Goal: Task Accomplishment & Management: Manage account settings

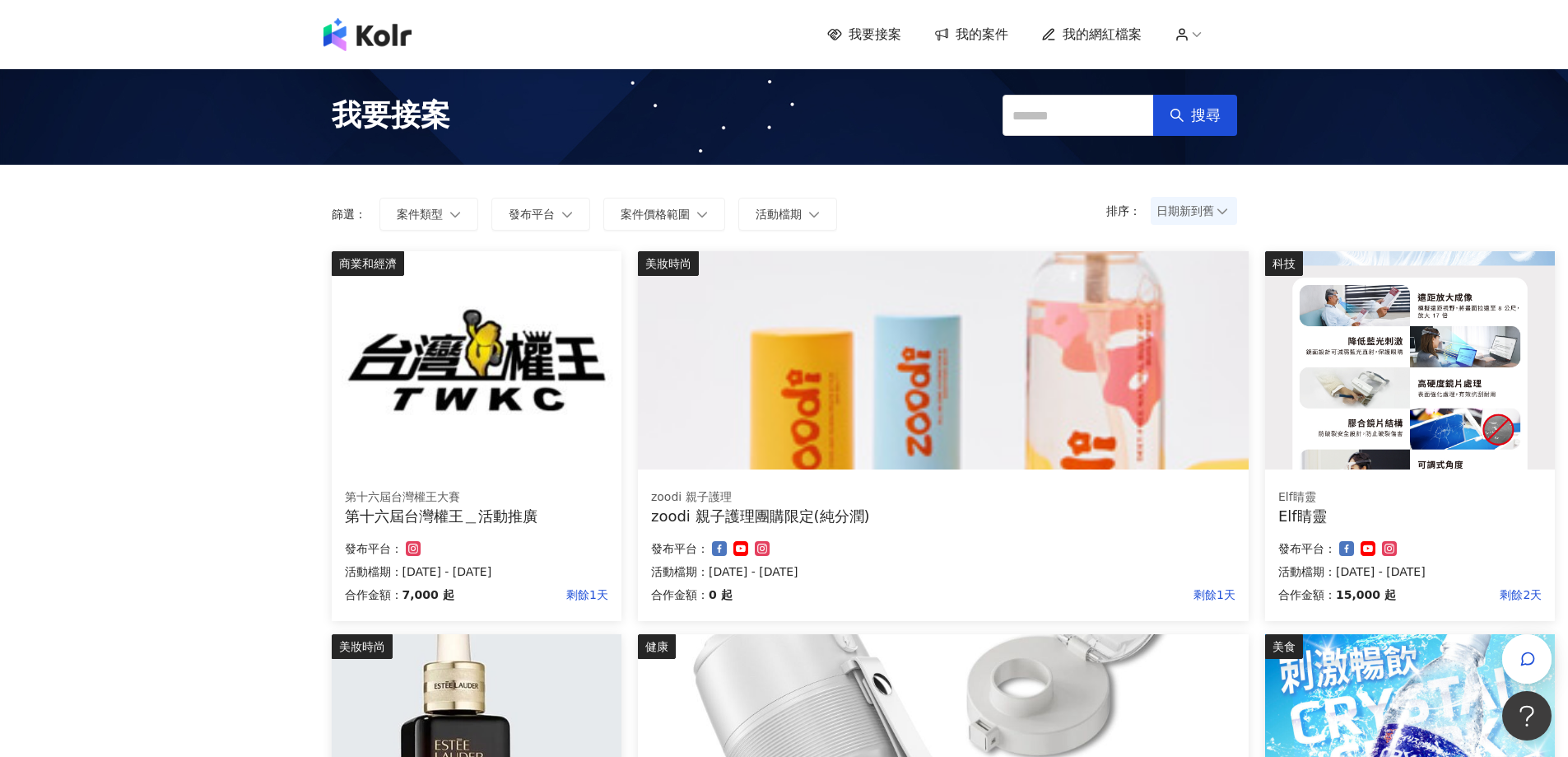
click at [986, 26] on span "我的案件" at bounding box center [981, 34] width 53 height 19
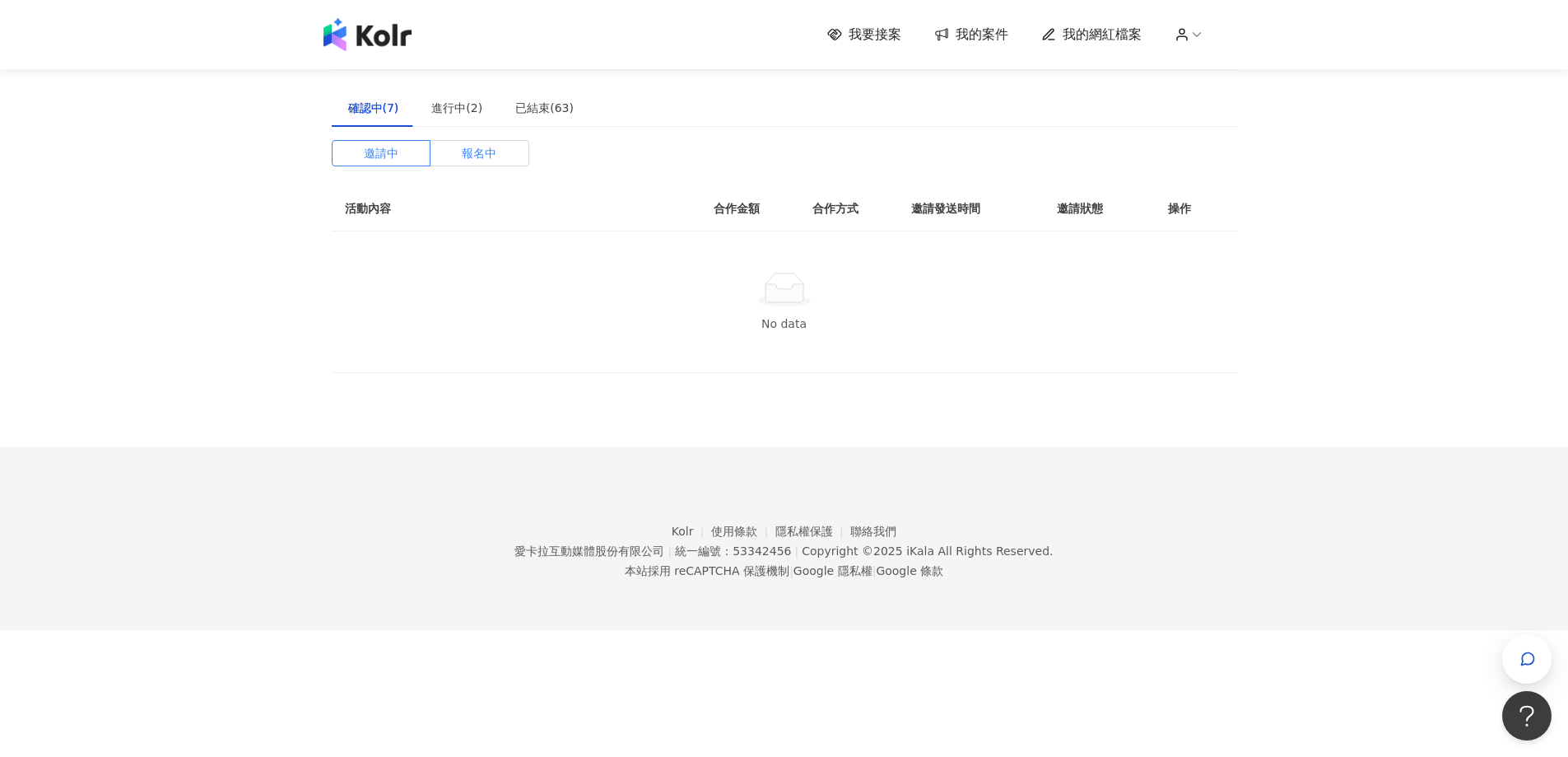
click at [474, 140] on span "報名中" at bounding box center [478, 152] width 34 height 24
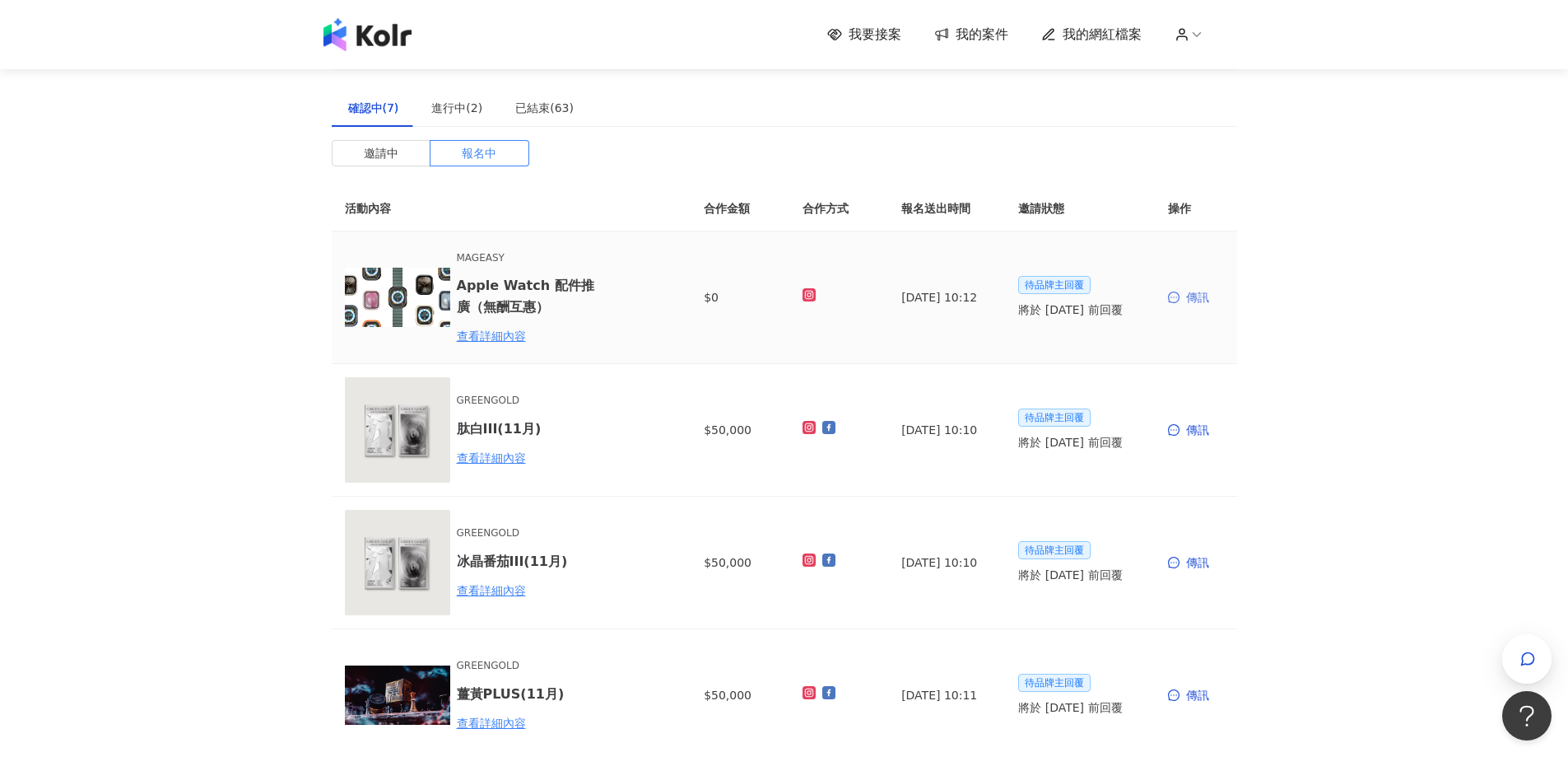
click at [1193, 301] on div "傳訊" at bounding box center [1196, 298] width 56 height 19
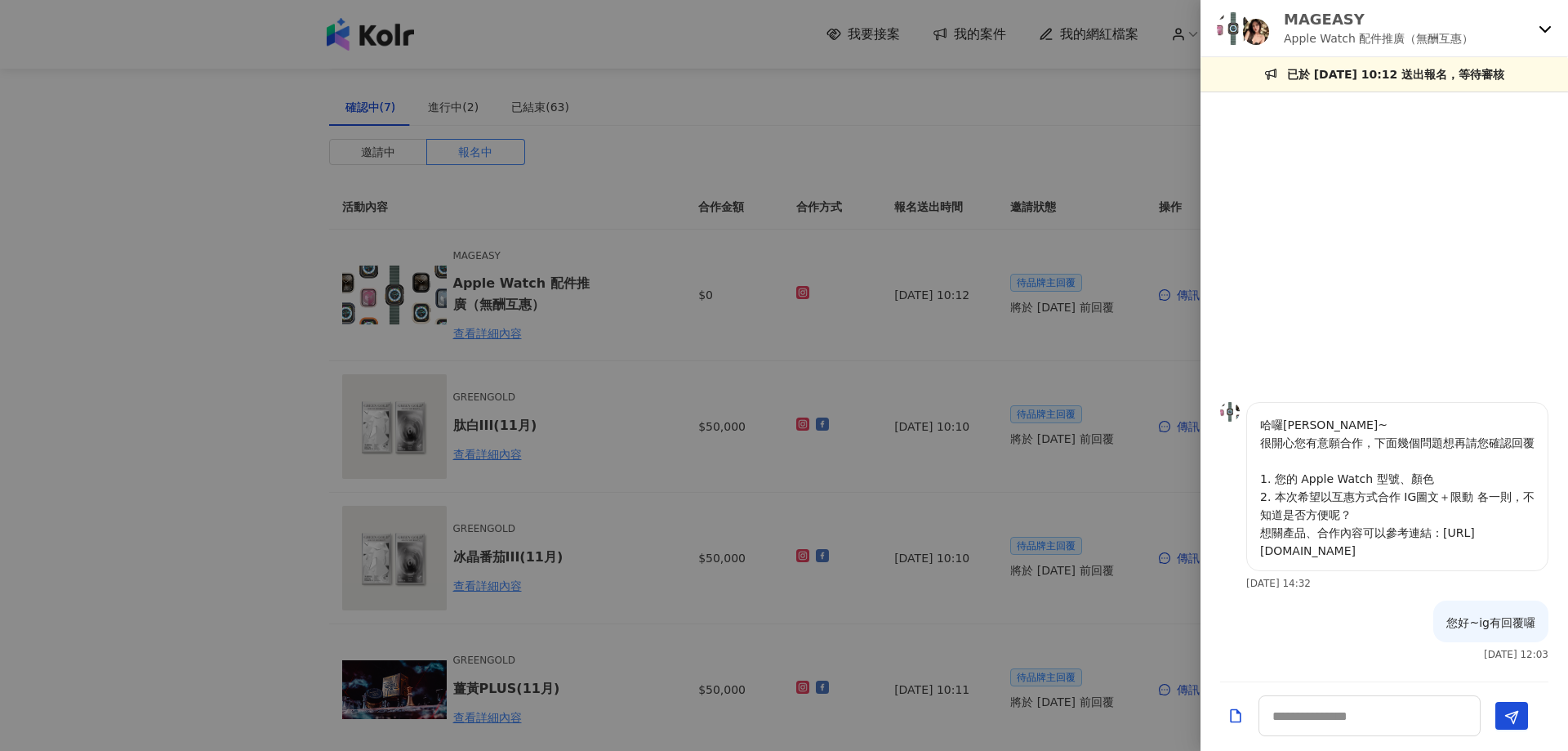
click at [1068, 383] on div at bounding box center [784, 376] width 1568 height 751
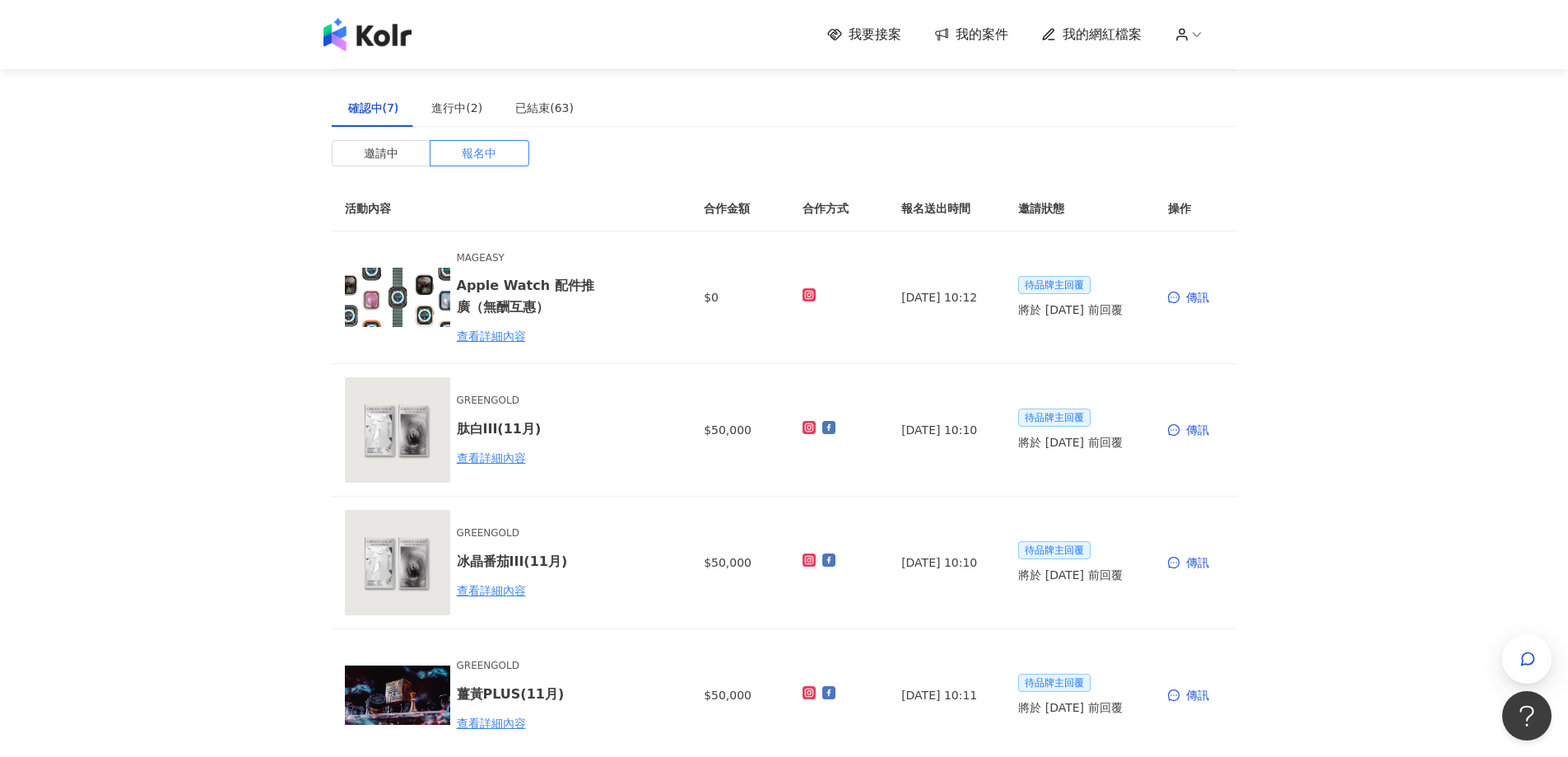
click at [378, 32] on img at bounding box center [367, 34] width 88 height 33
click at [419, 32] on div "我要接案 我的案件 我的網紅檔案" at bounding box center [784, 34] width 938 height 33
click at [401, 38] on img at bounding box center [367, 34] width 88 height 33
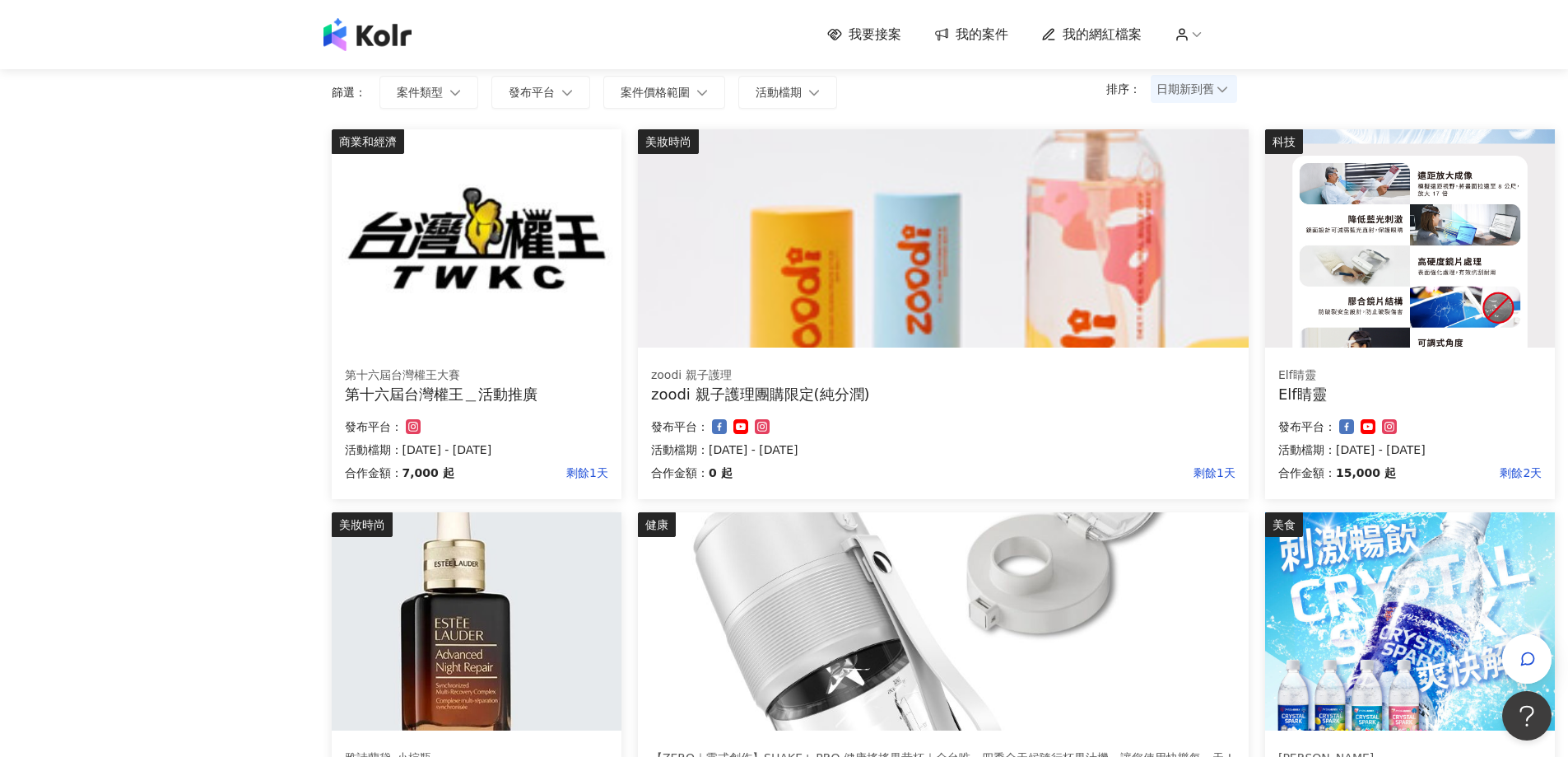
scroll to position [247, 0]
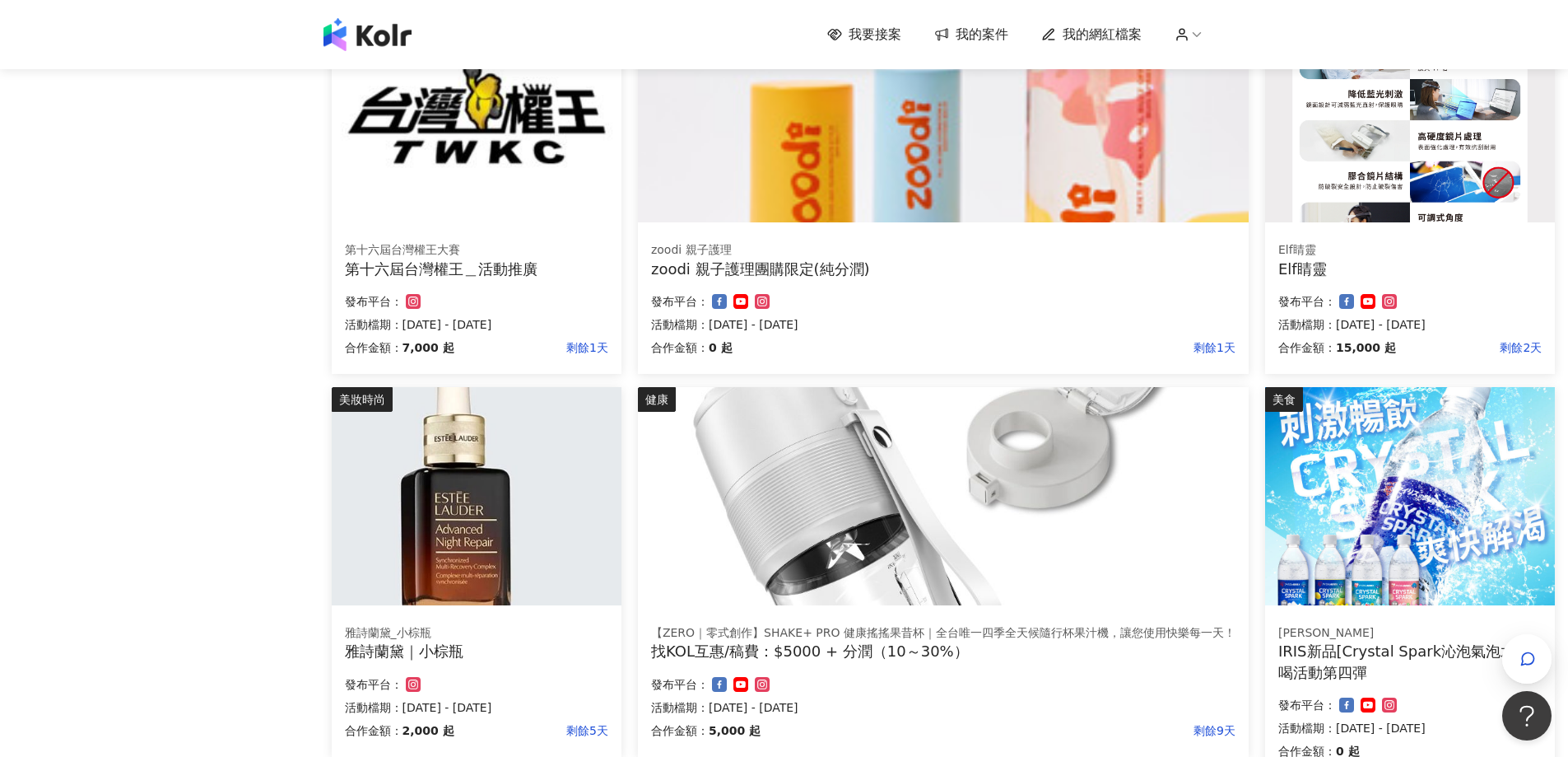
click at [464, 525] on img at bounding box center [476, 495] width 290 height 218
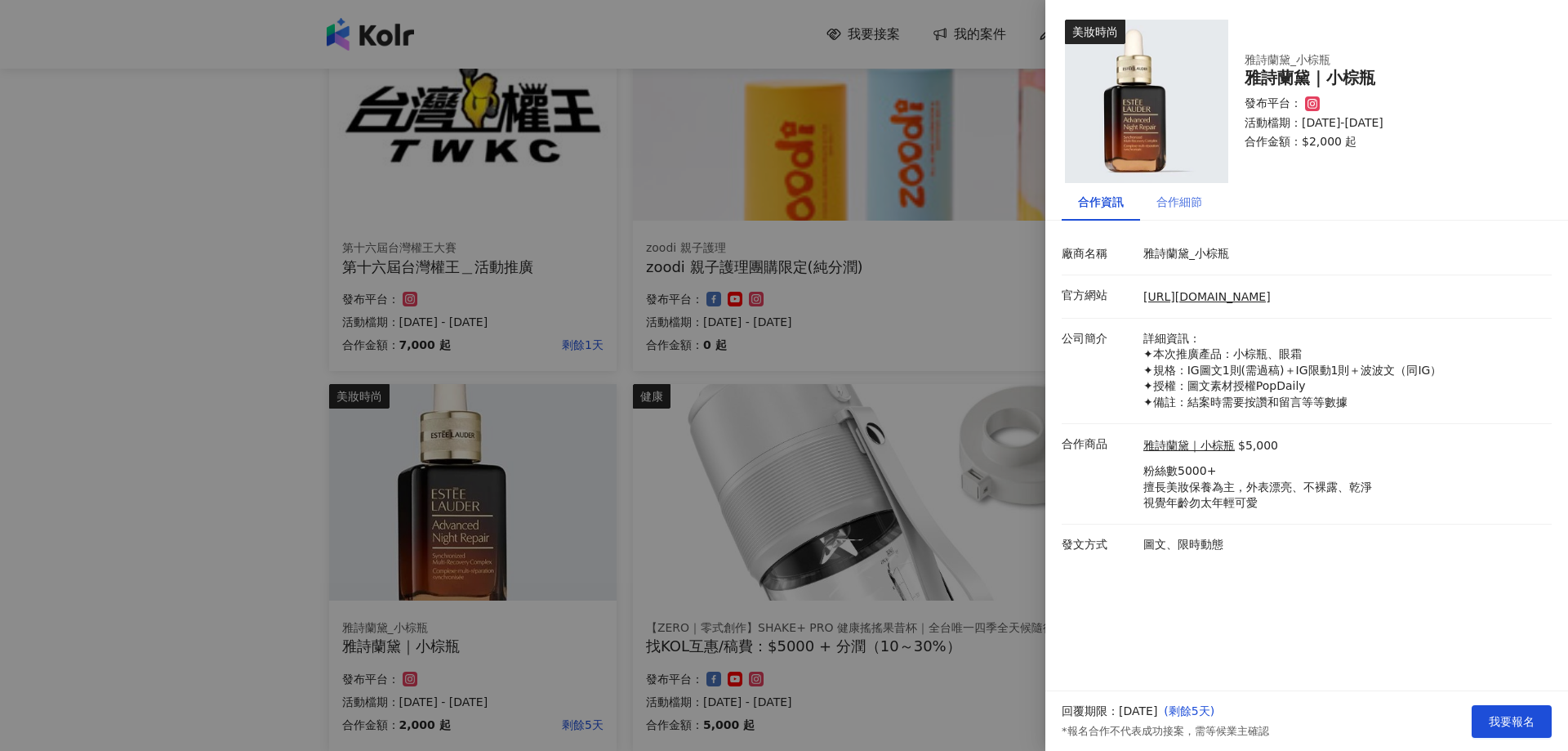
click at [1169, 214] on div "合作細節" at bounding box center [1179, 201] width 78 height 38
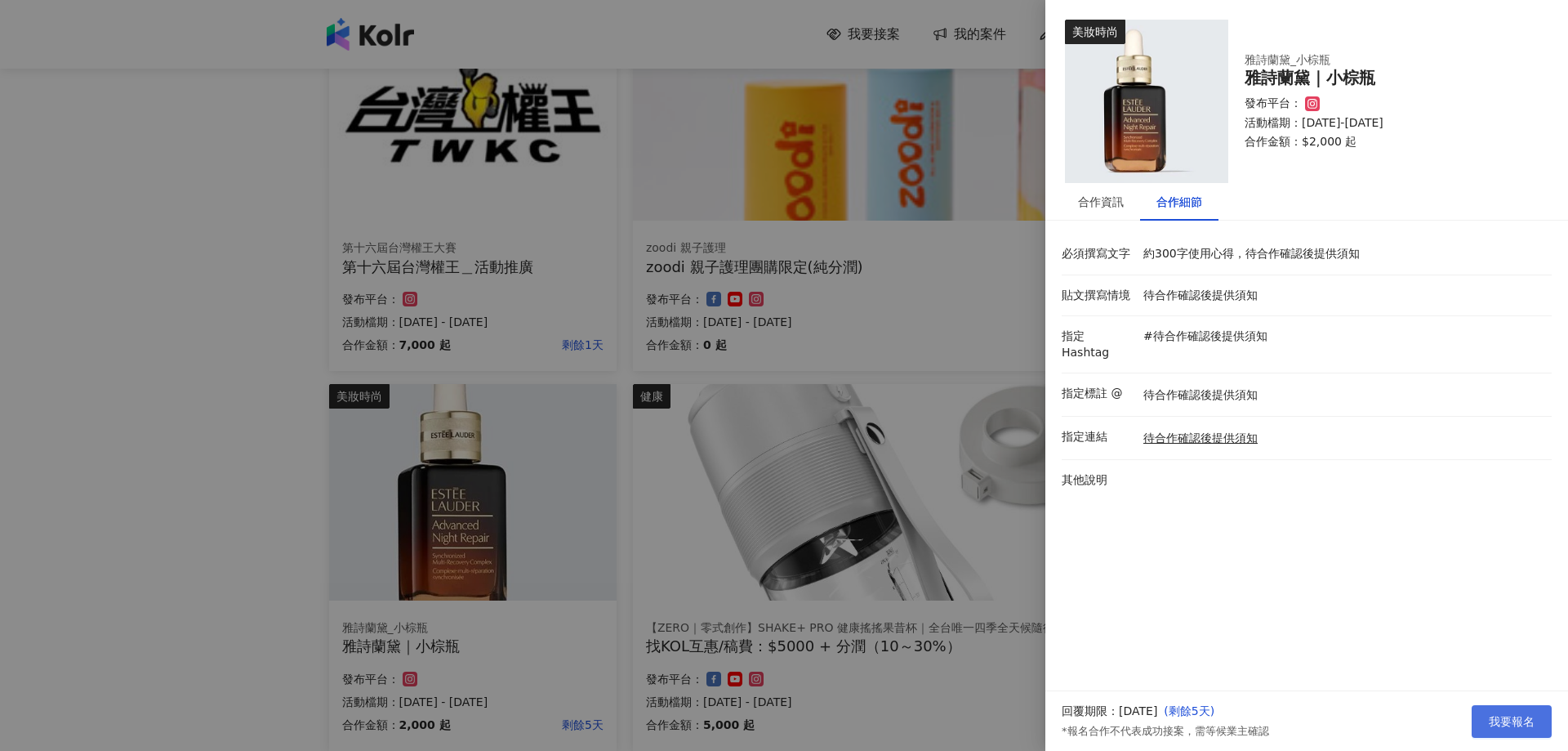
click at [1510, 722] on span "我要報名" at bounding box center [1511, 722] width 46 height 13
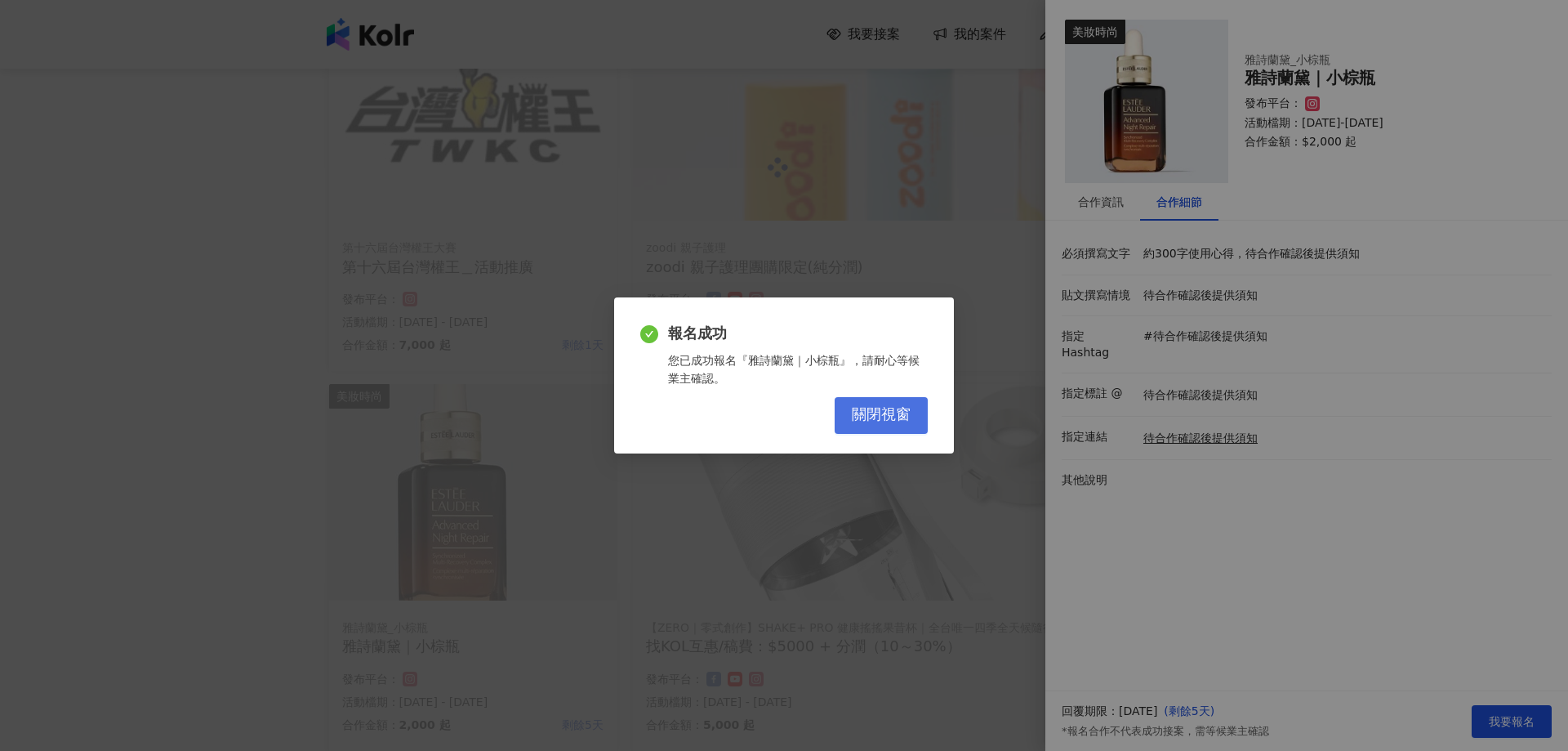
click at [892, 402] on button "關閉視窗" at bounding box center [881, 416] width 93 height 37
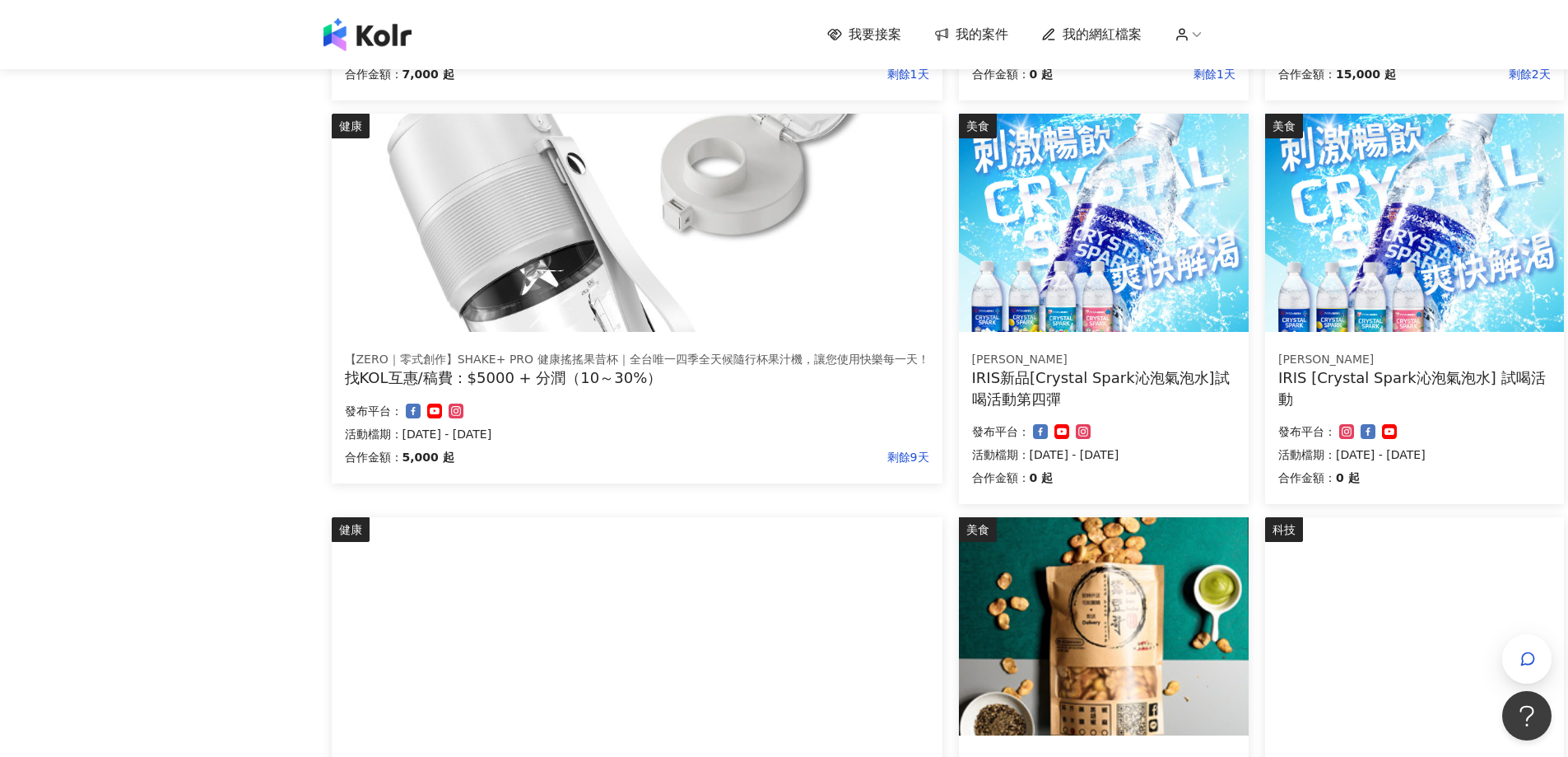
scroll to position [659, 0]
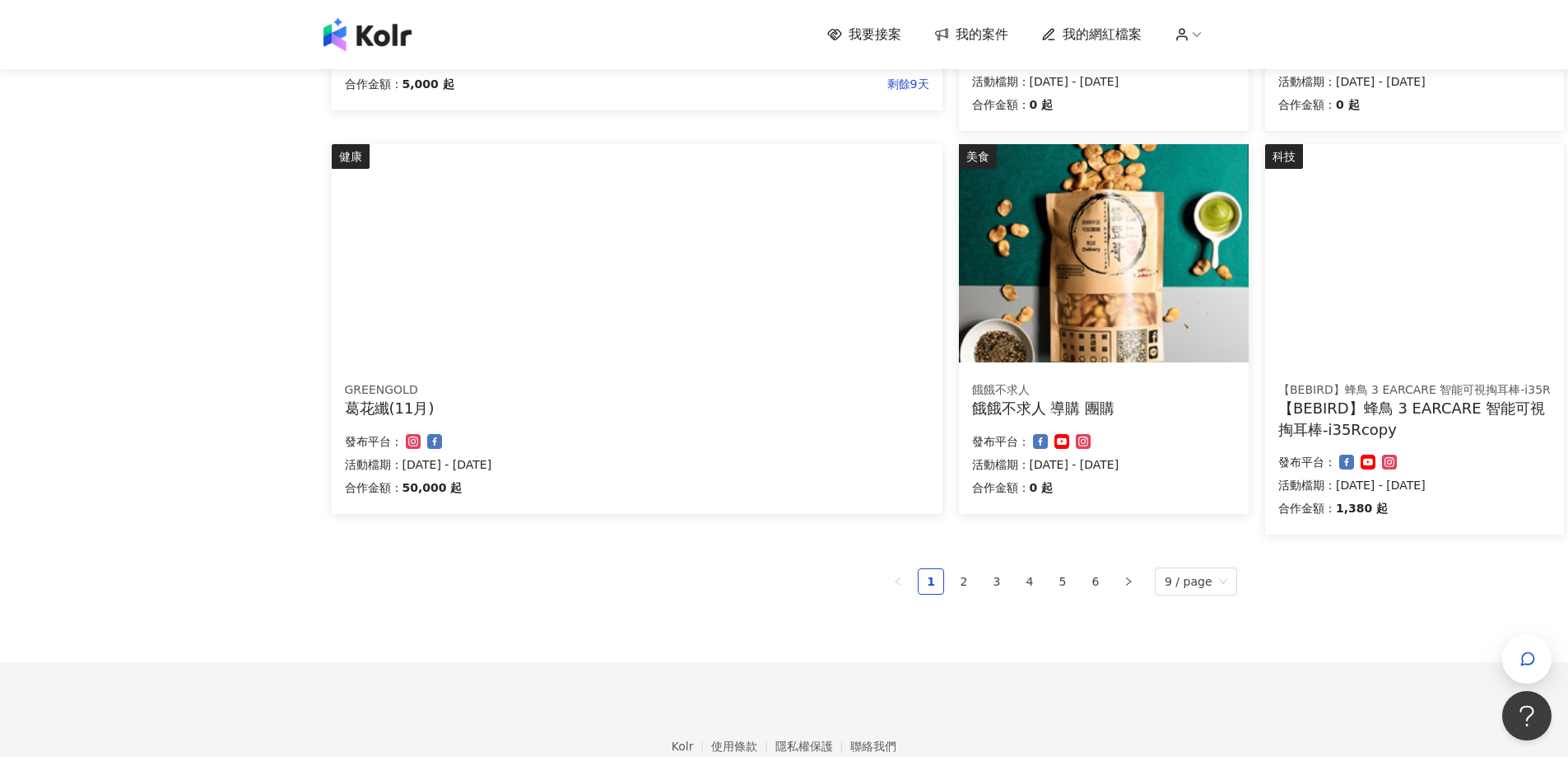
scroll to position [982, 0]
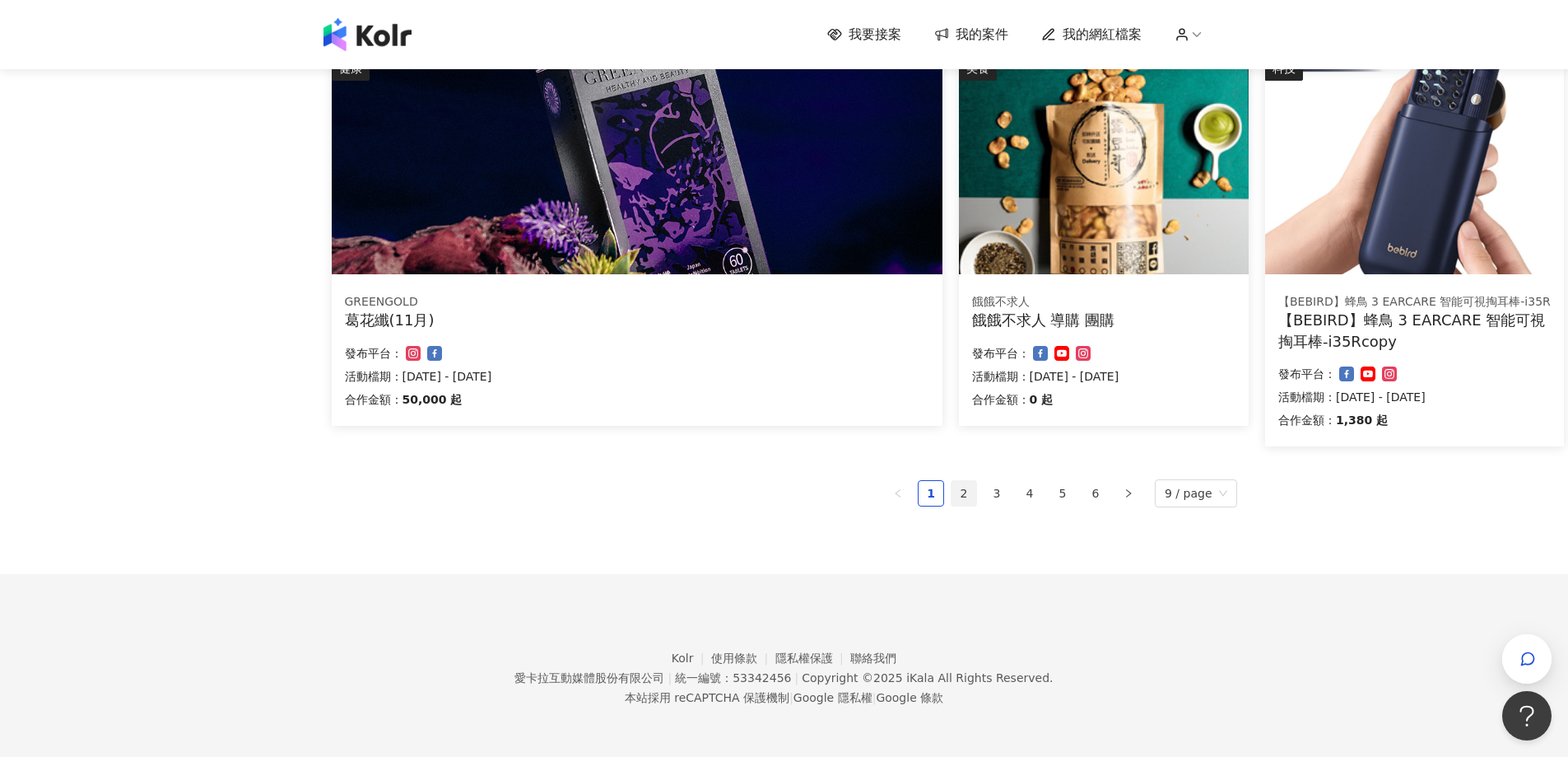
click at [968, 490] on link "2" at bounding box center [964, 493] width 24 height 24
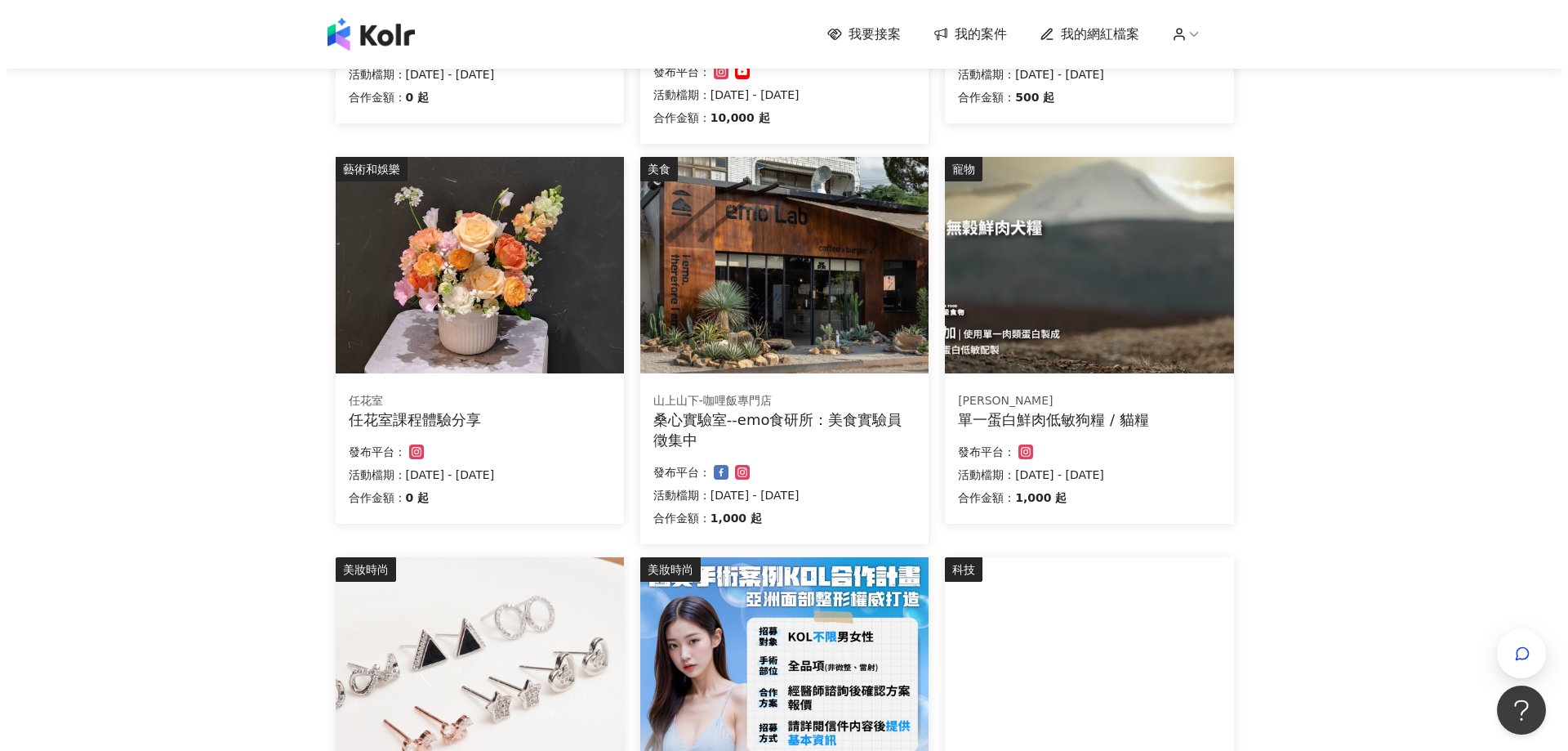
scroll to position [483, 0]
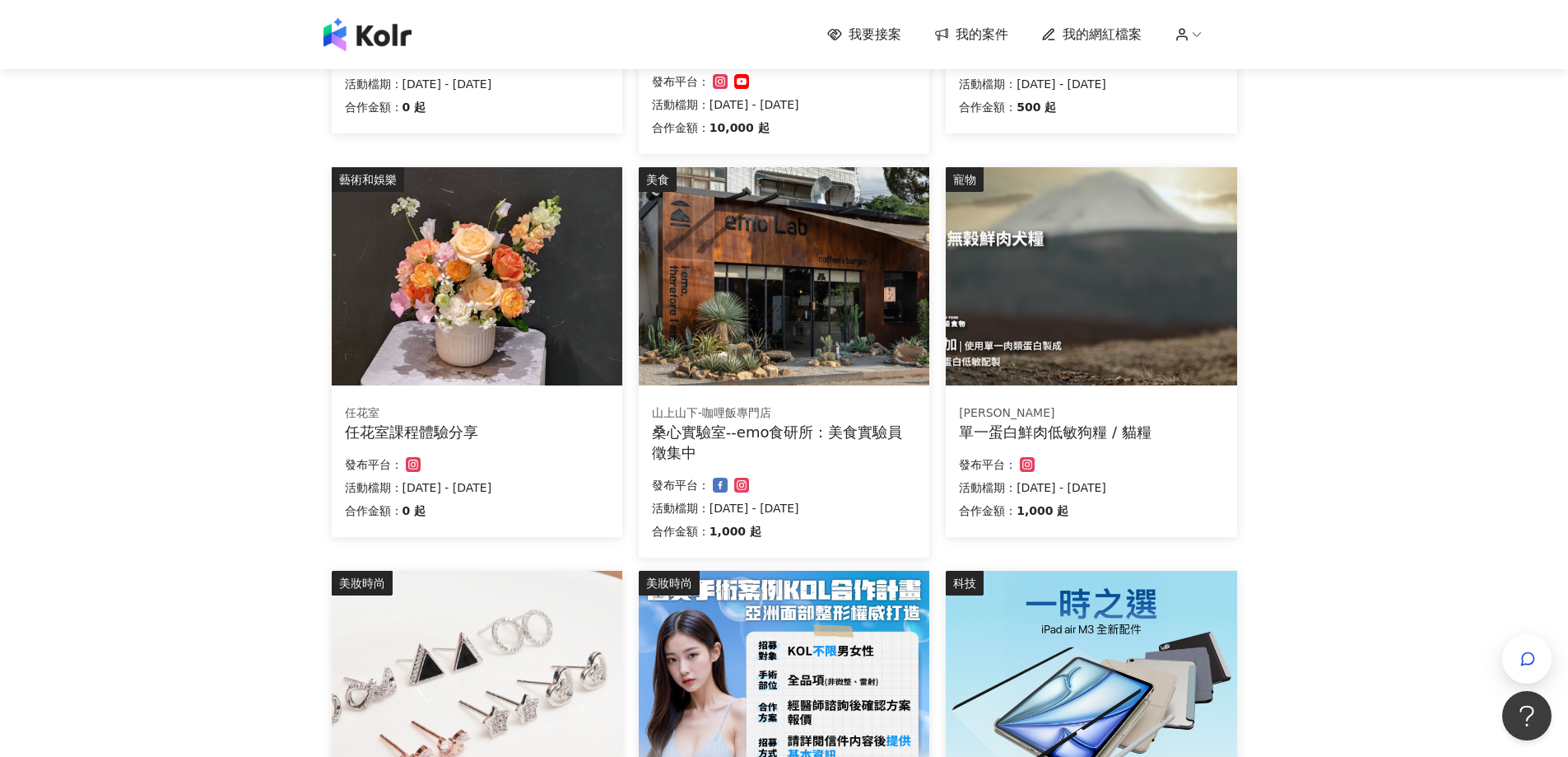
click at [1193, 410] on div "[PERSON_NAME]" at bounding box center [1090, 414] width 264 height 17
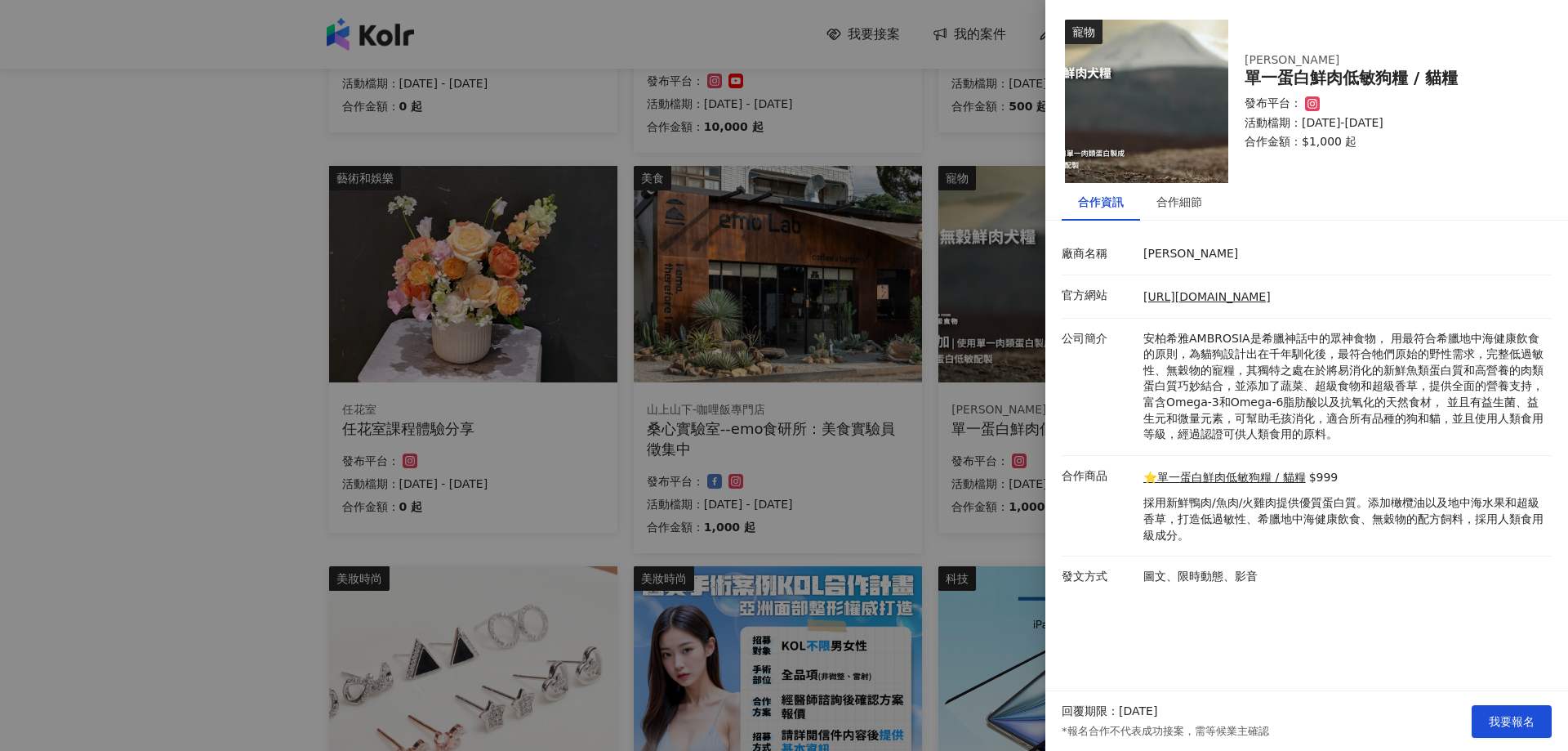
click at [1182, 220] on div "合作資訊 合作細節 廠商名稱 安柏希雅 官方網站 [URL][DOMAIN_NAME] 公司簡介 安柏希雅AMBROSIA是希臘神話中的眾神食物， 用最符合希…" at bounding box center [1307, 390] width 522 height 414
click at [1192, 207] on div "合作細節" at bounding box center [1179, 202] width 46 height 18
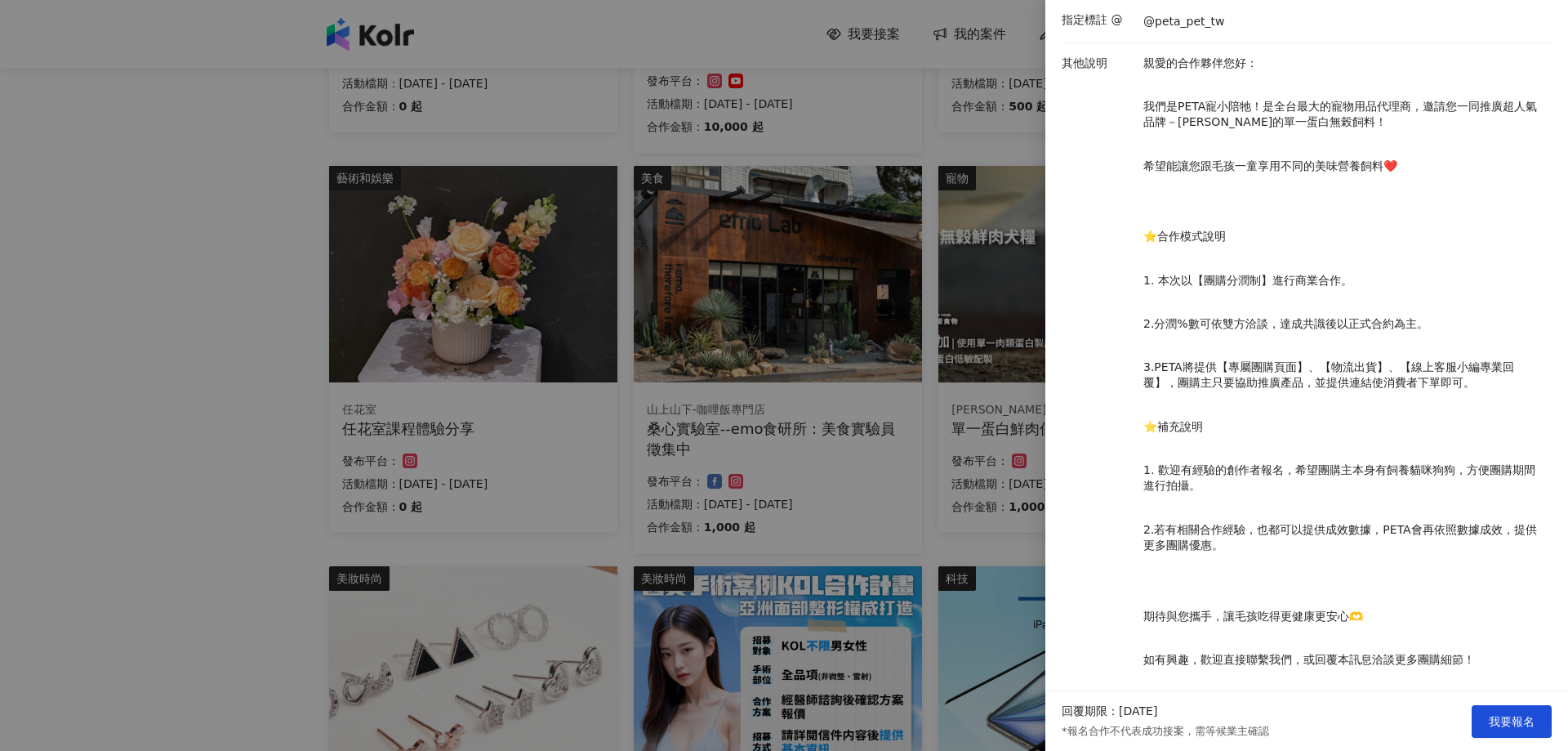
scroll to position [406, 0]
click at [713, 576] on div at bounding box center [784, 376] width 1568 height 751
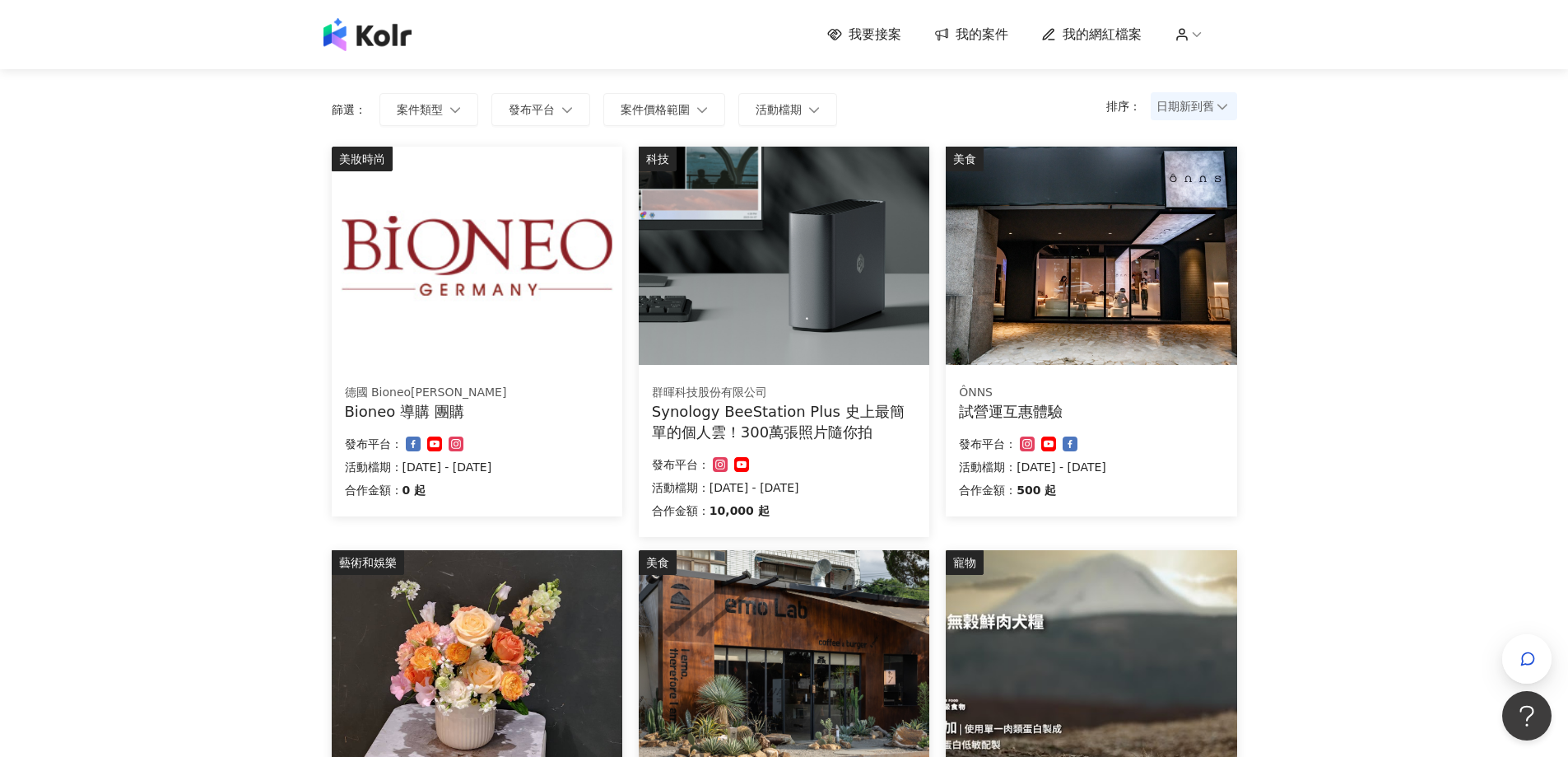
scroll to position [76, 0]
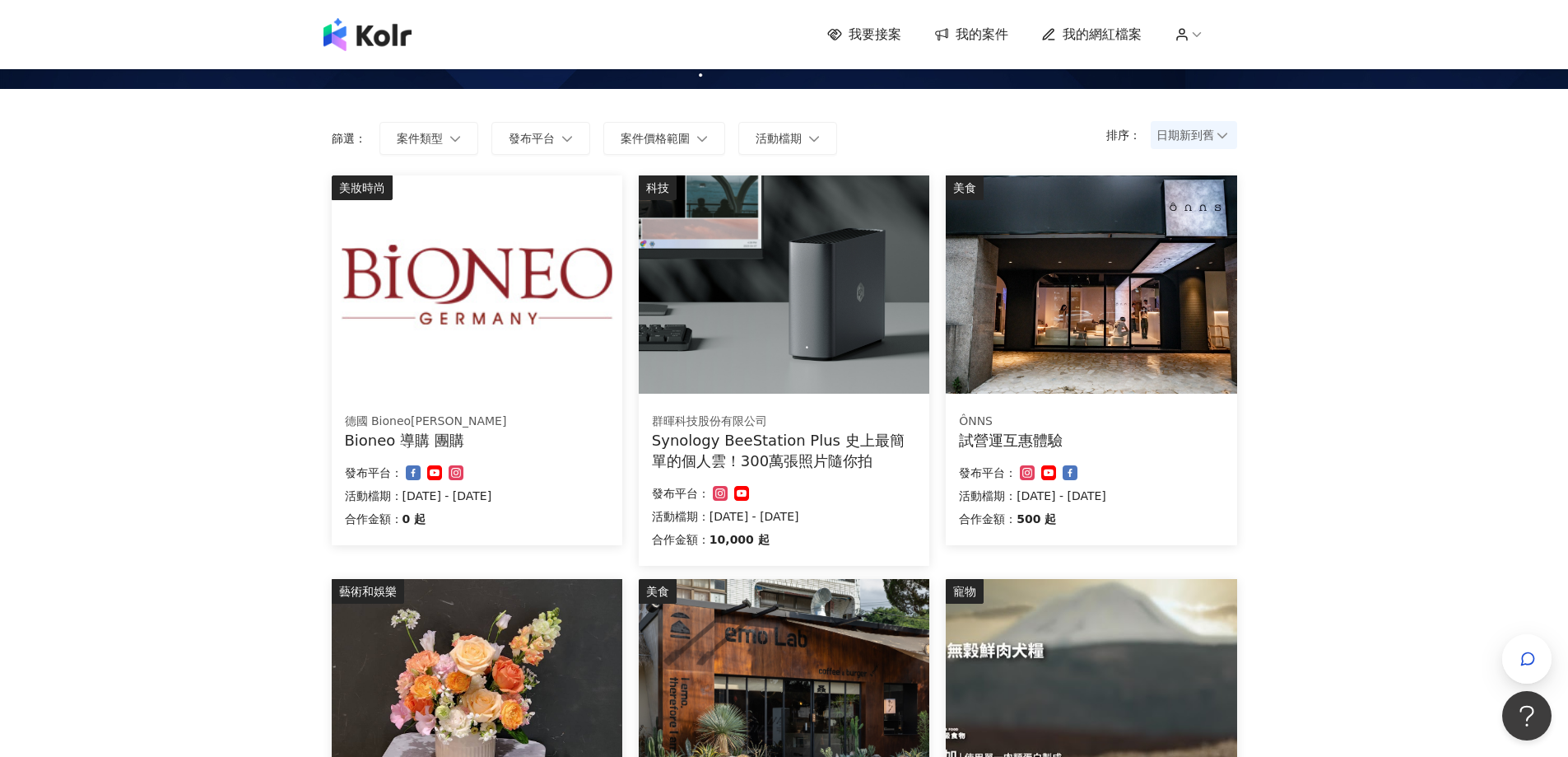
click at [1196, 441] on div "試營運互惠體驗" at bounding box center [1090, 440] width 264 height 20
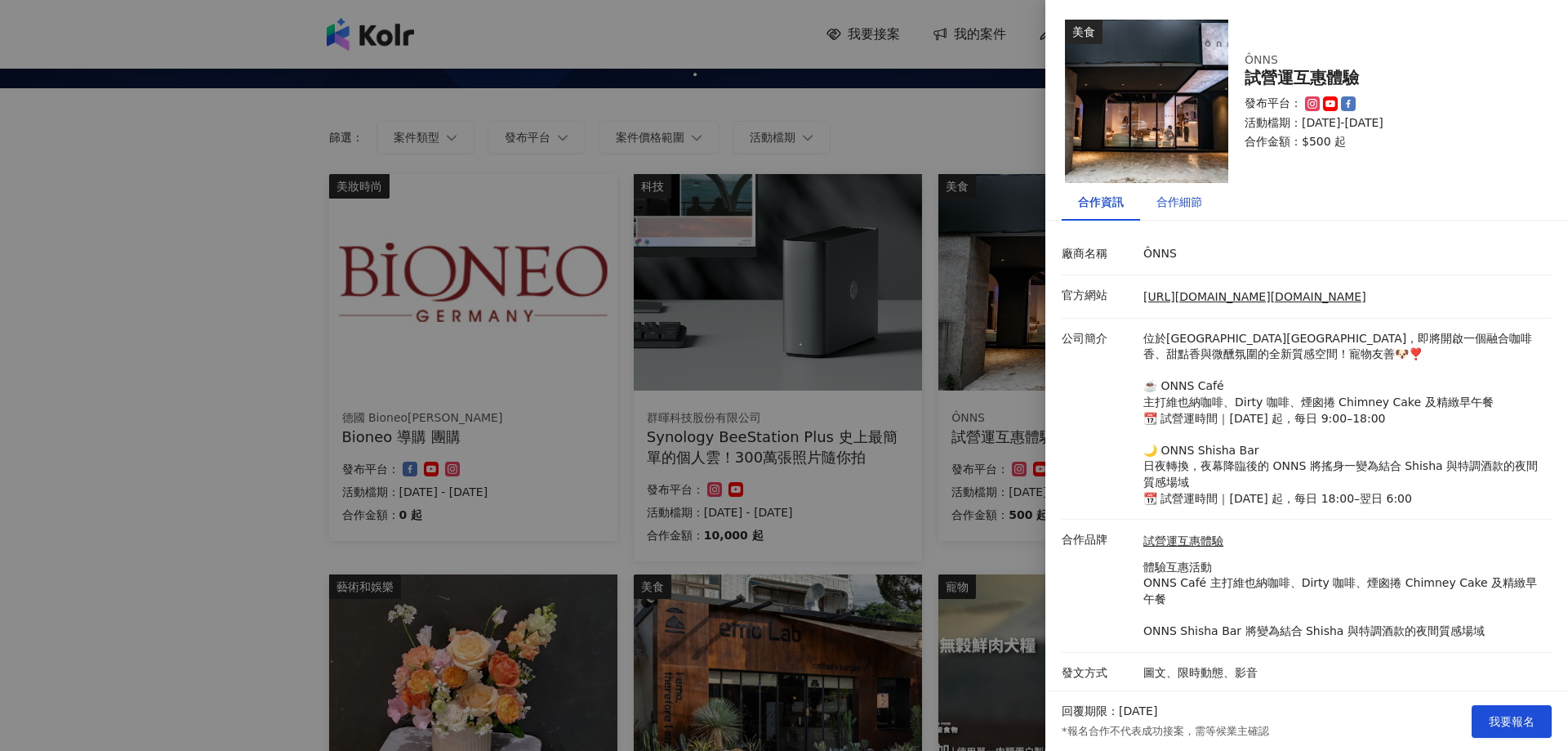
click at [1157, 196] on div "合作細節" at bounding box center [1179, 202] width 46 height 18
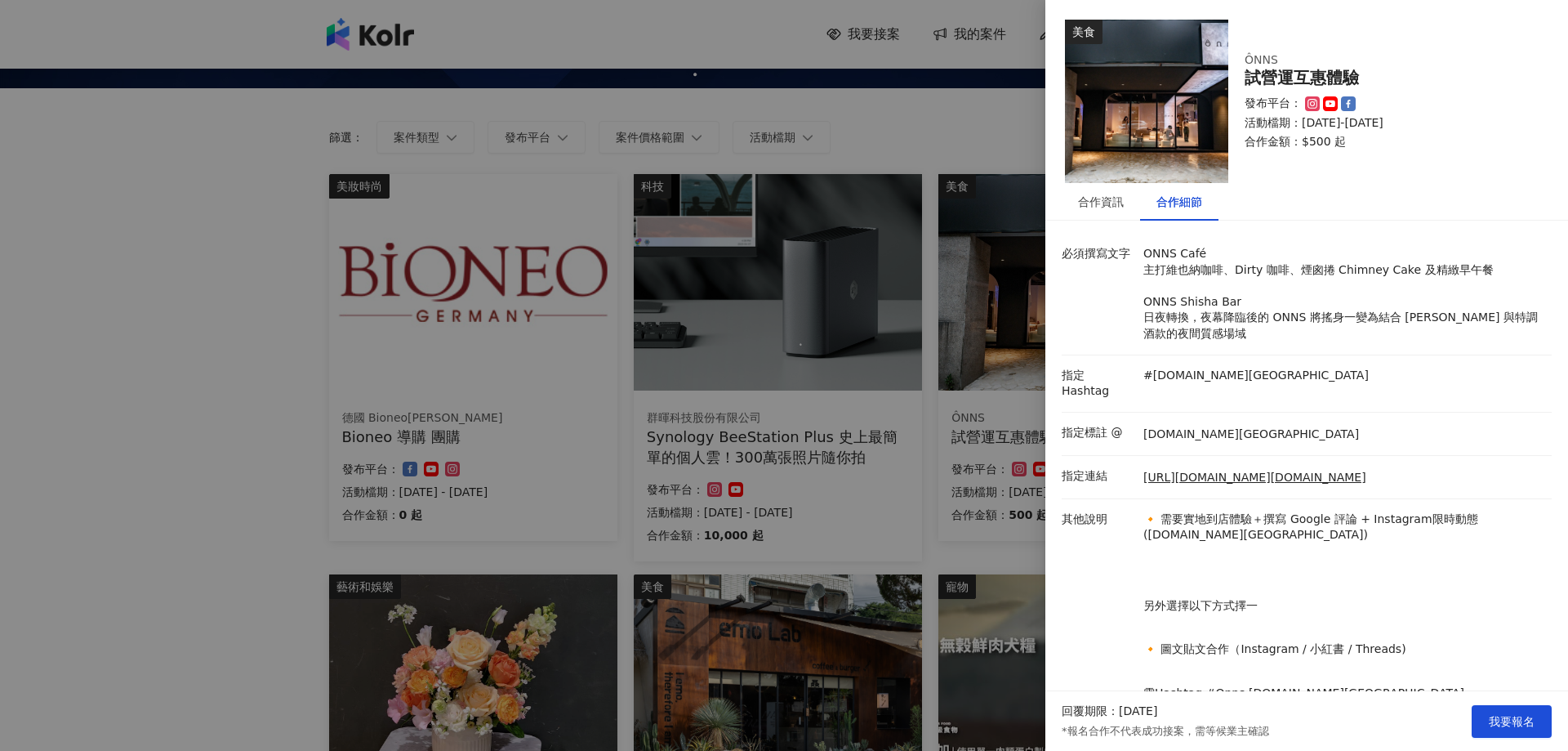
click at [658, 511] on div at bounding box center [784, 376] width 1568 height 751
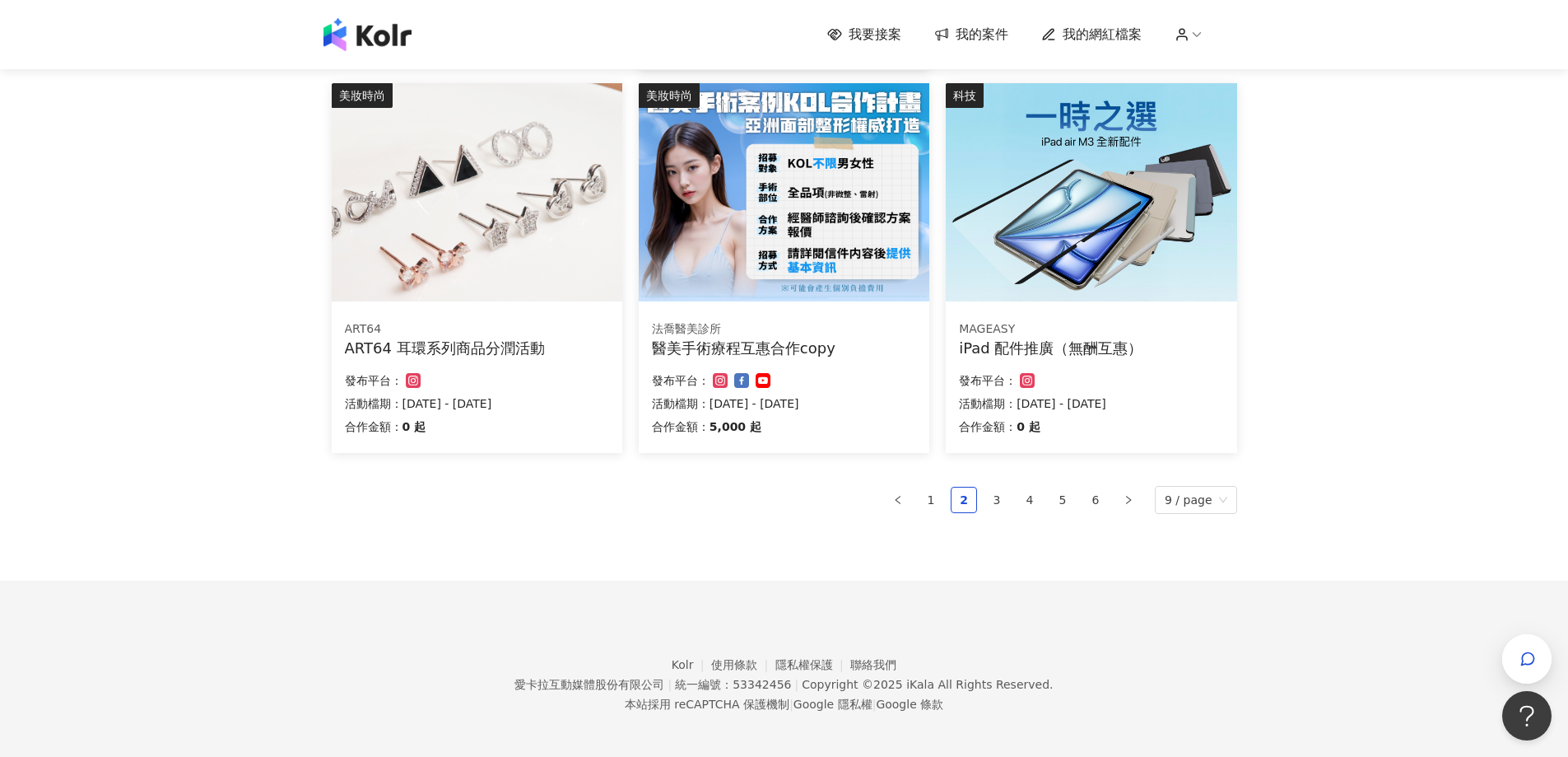
scroll to position [982, 0]
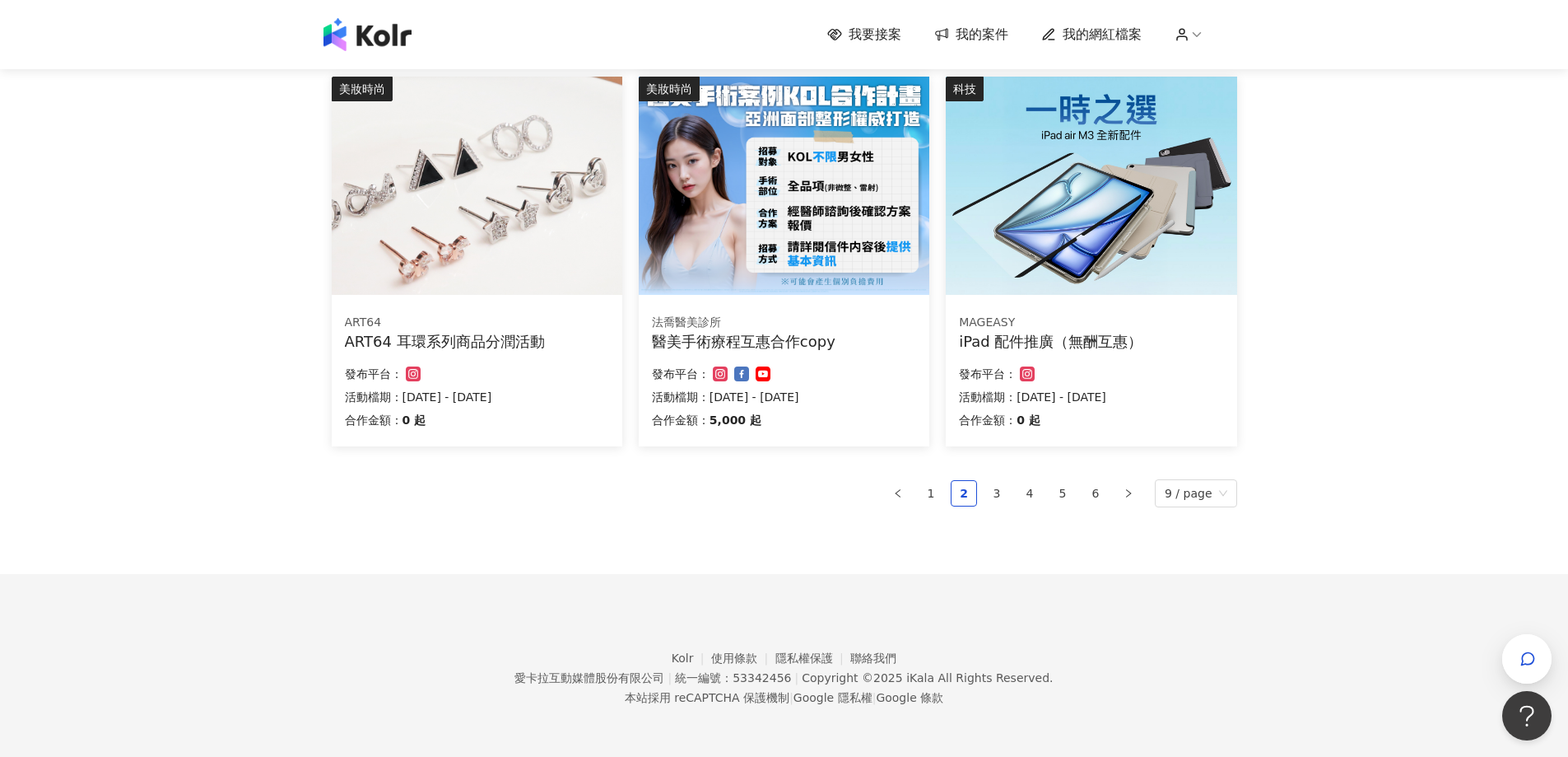
click at [942, 499] on link "1" at bounding box center [930, 493] width 24 height 24
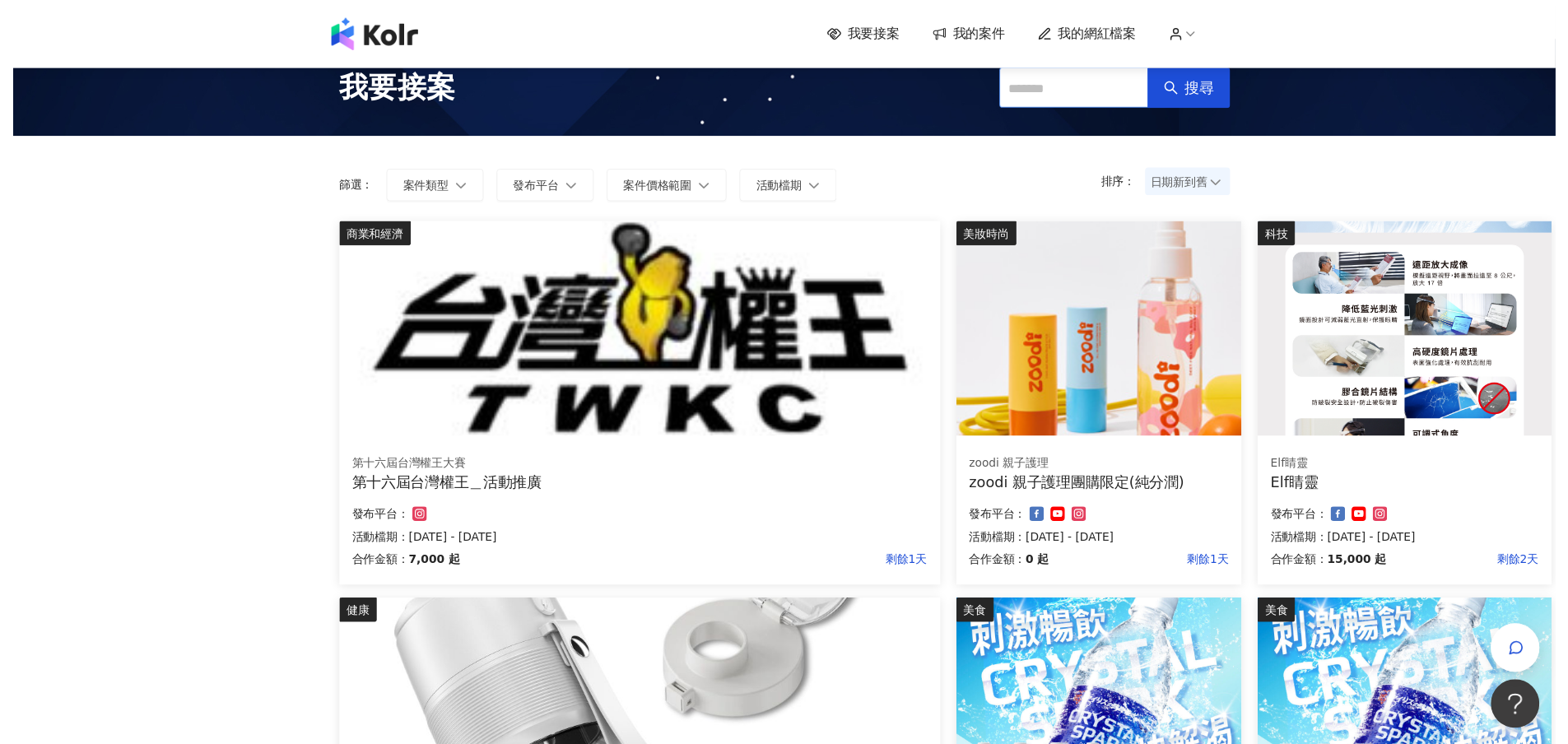
scroll to position [0, 0]
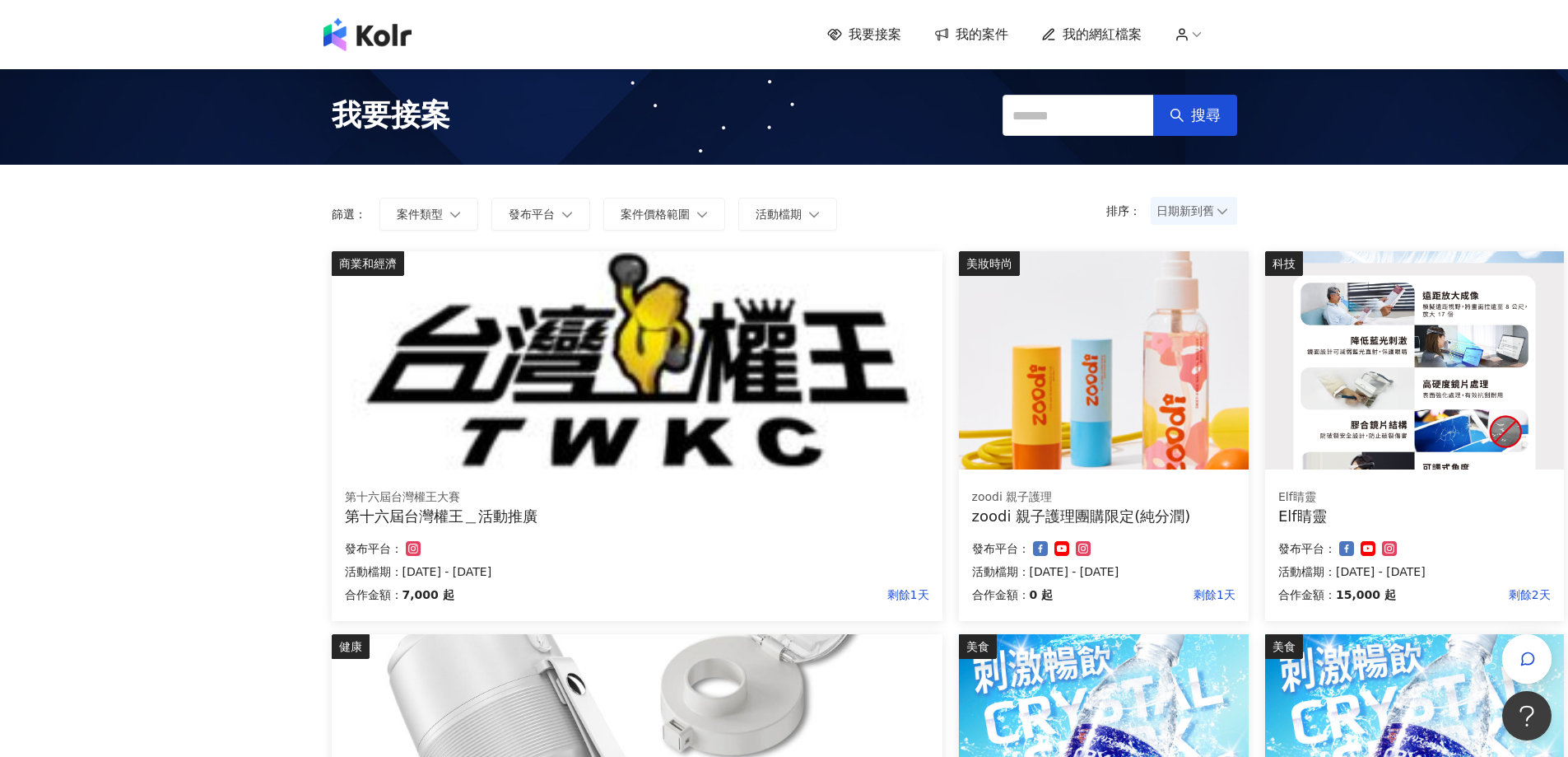
click at [1189, 36] on icon at bounding box center [1182, 34] width 15 height 15
click at [1123, 28] on span "我的網紅檔案" at bounding box center [1102, 34] width 79 height 19
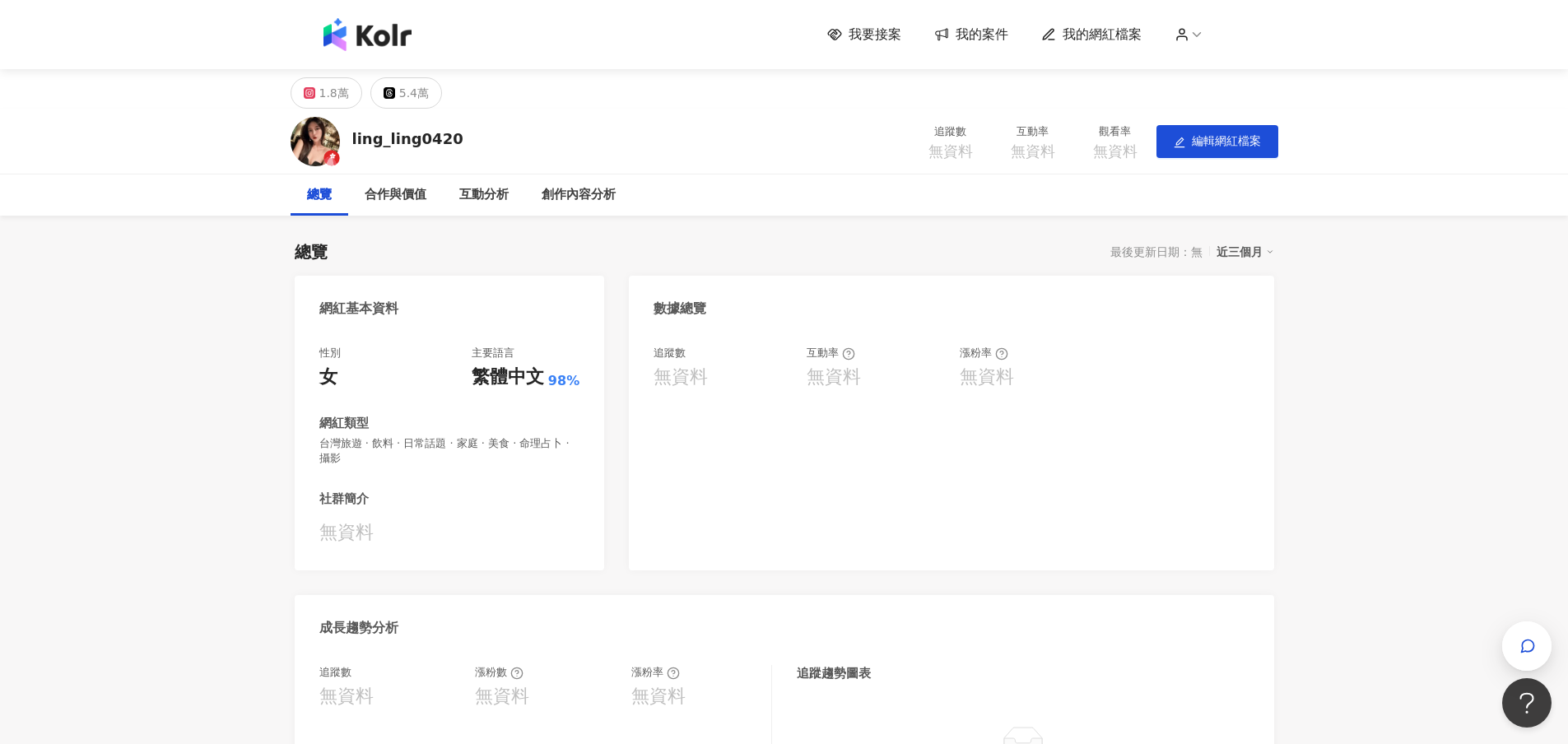
click at [1201, 130] on button "編輯網紅檔案" at bounding box center [1217, 141] width 122 height 33
click at [1201, 143] on span "編輯網紅檔案" at bounding box center [1226, 141] width 69 height 13
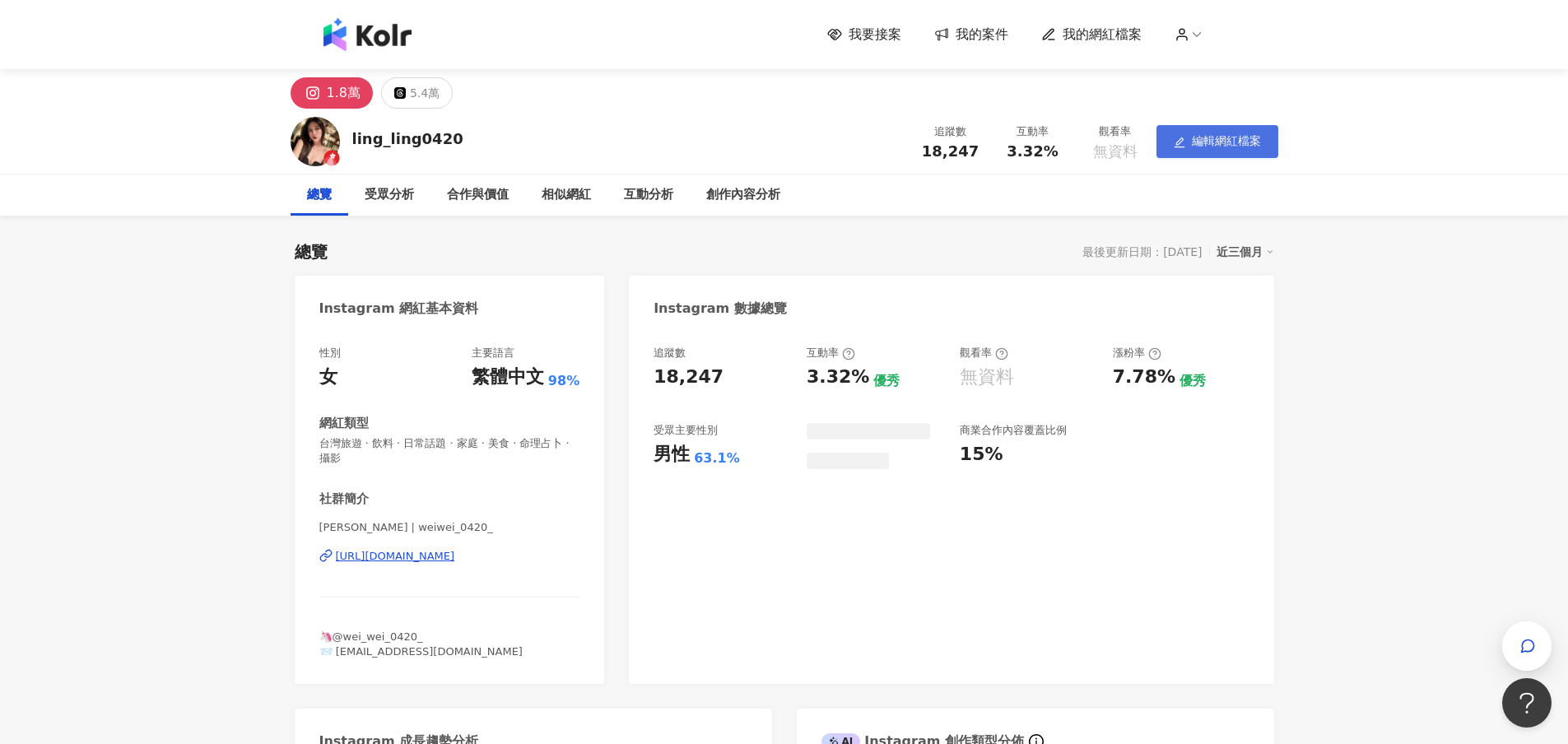
click at [1206, 147] on span "編輯網紅檔案" at bounding box center [1226, 141] width 69 height 13
click at [1214, 150] on button "編輯網紅檔案" at bounding box center [1217, 141] width 122 height 33
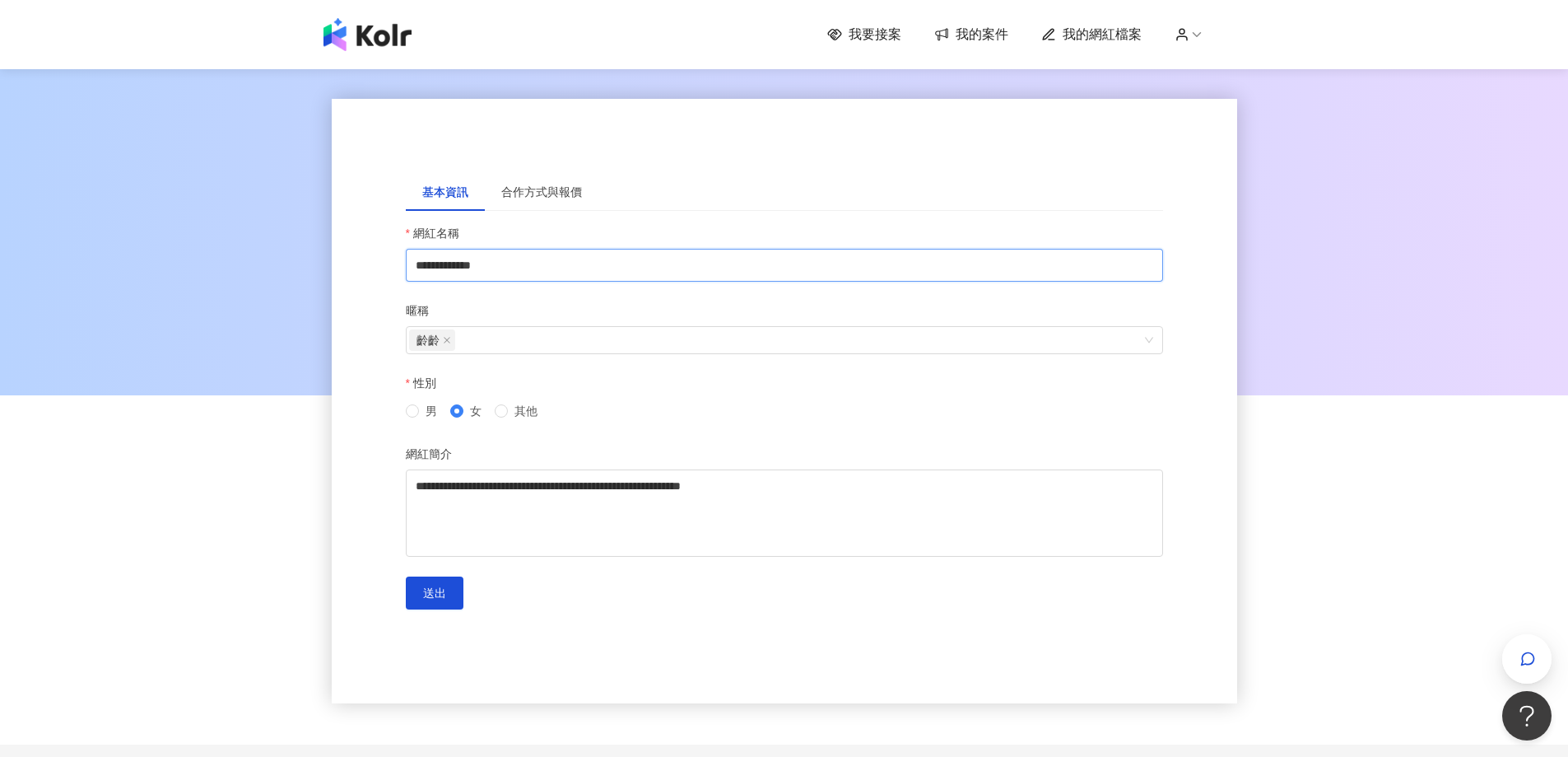
click at [419, 273] on input "**********" at bounding box center [784, 265] width 758 height 33
drag, startPoint x: 516, startPoint y: 266, endPoint x: 315, endPoint y: 272, distance: 201.1
click at [325, 272] on div "**********" at bounding box center [784, 384] width 938 height 638
paste input "text"
click at [447, 343] on icon "close" at bounding box center [447, 340] width 8 height 8
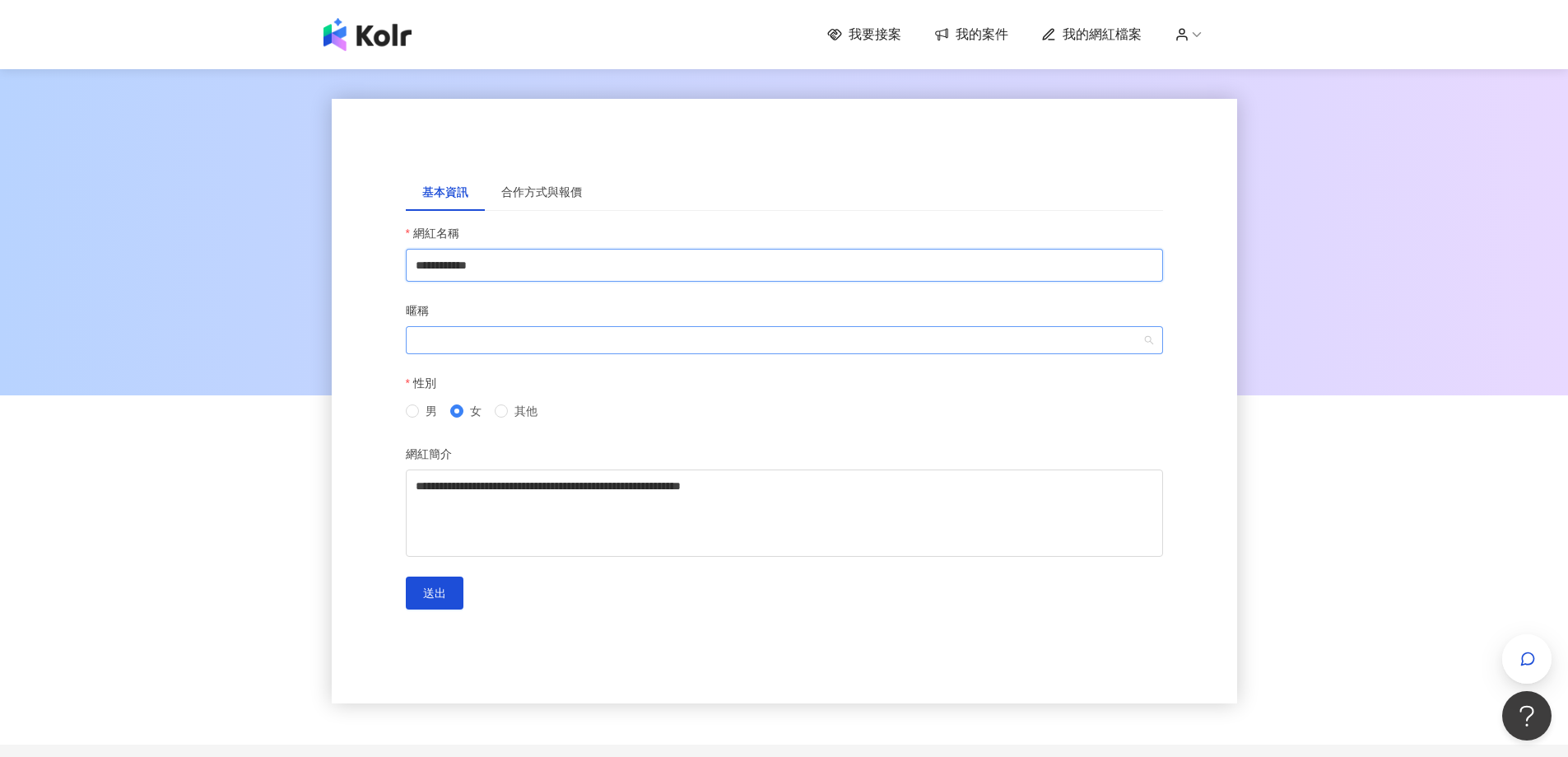
click at [474, 341] on div at bounding box center [775, 340] width 733 height 13
type input "**********"
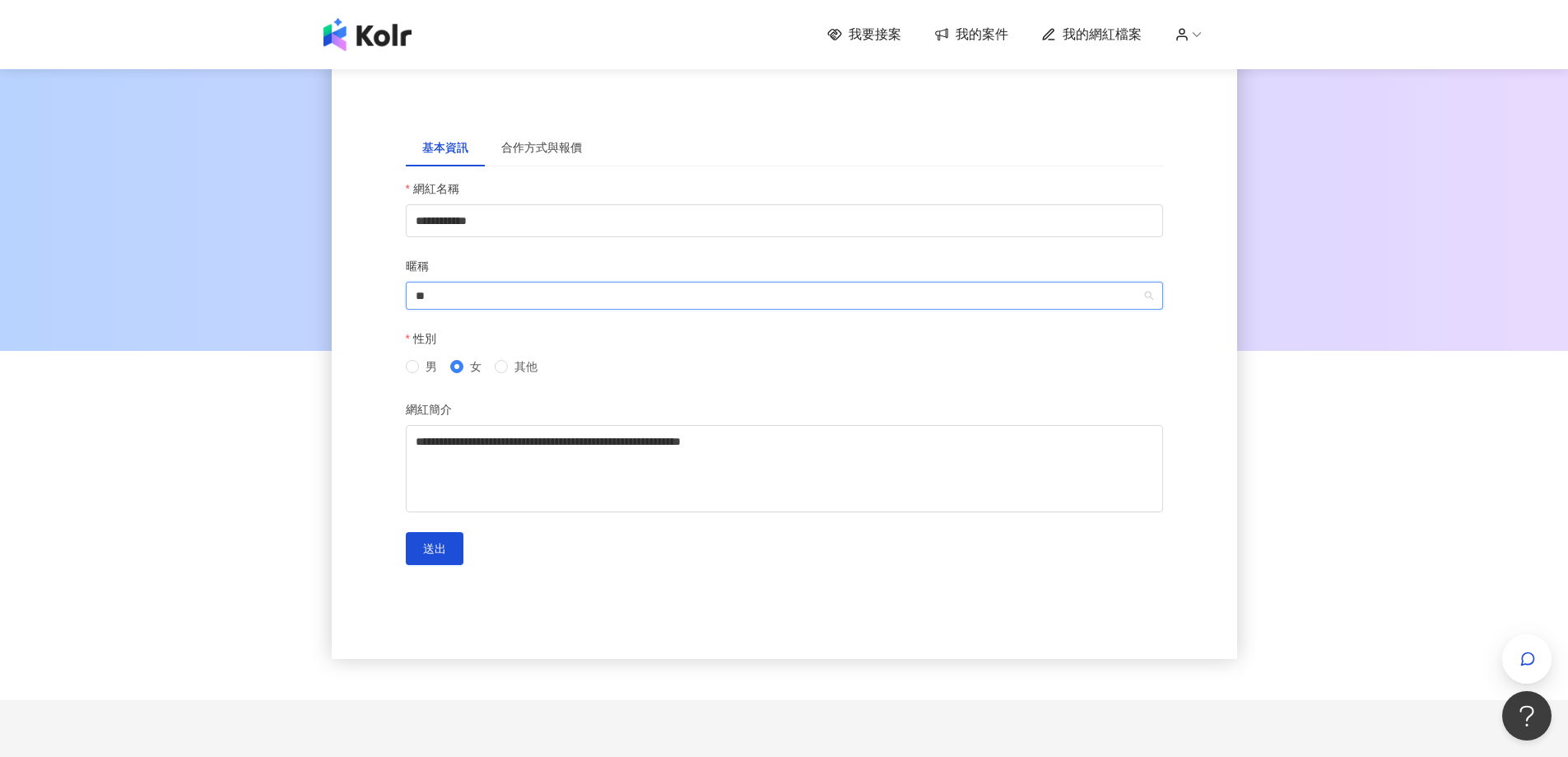
scroll to position [82, 0]
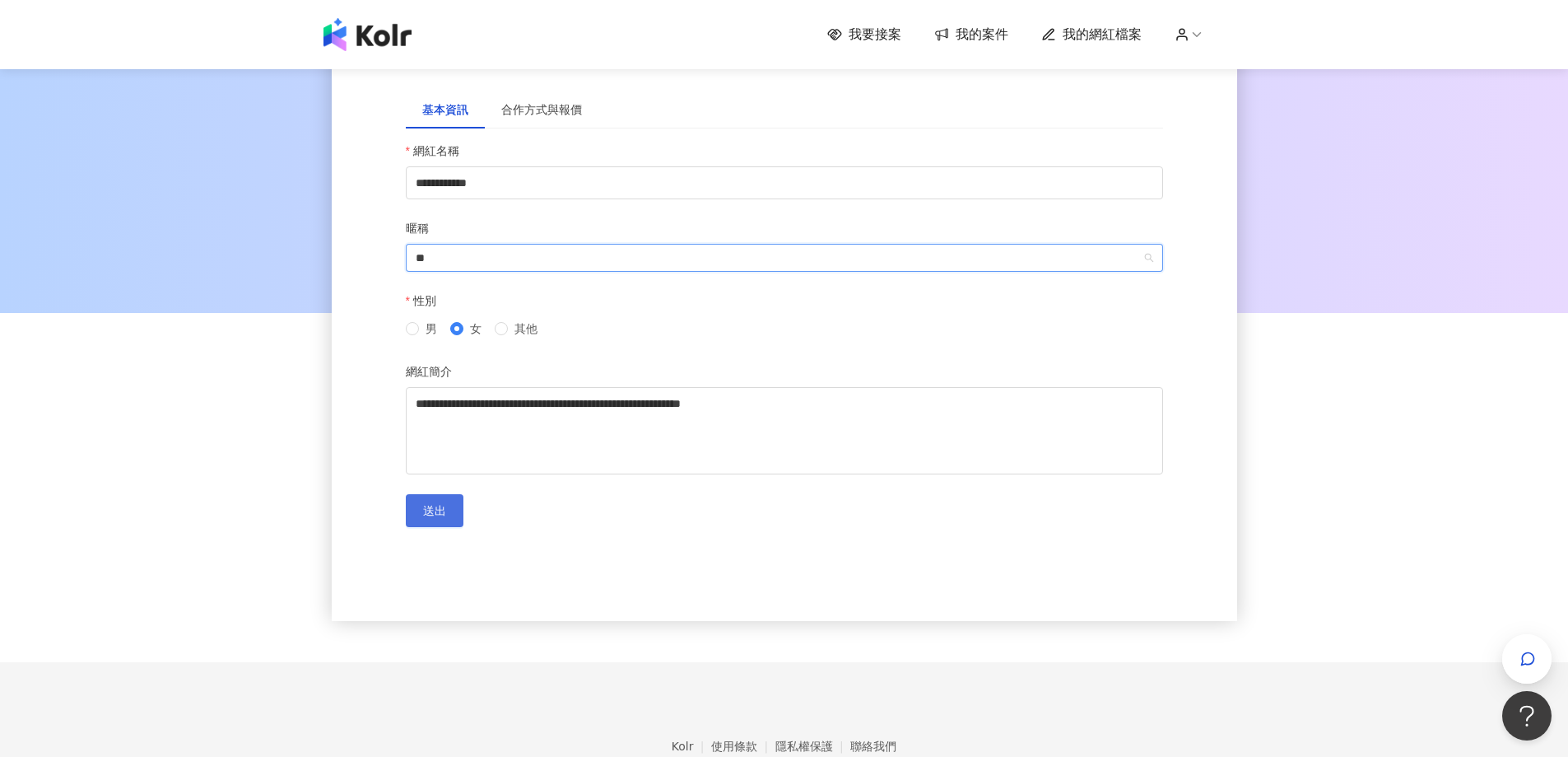
type input "**"
click at [441, 507] on span "送出" at bounding box center [434, 511] width 23 height 13
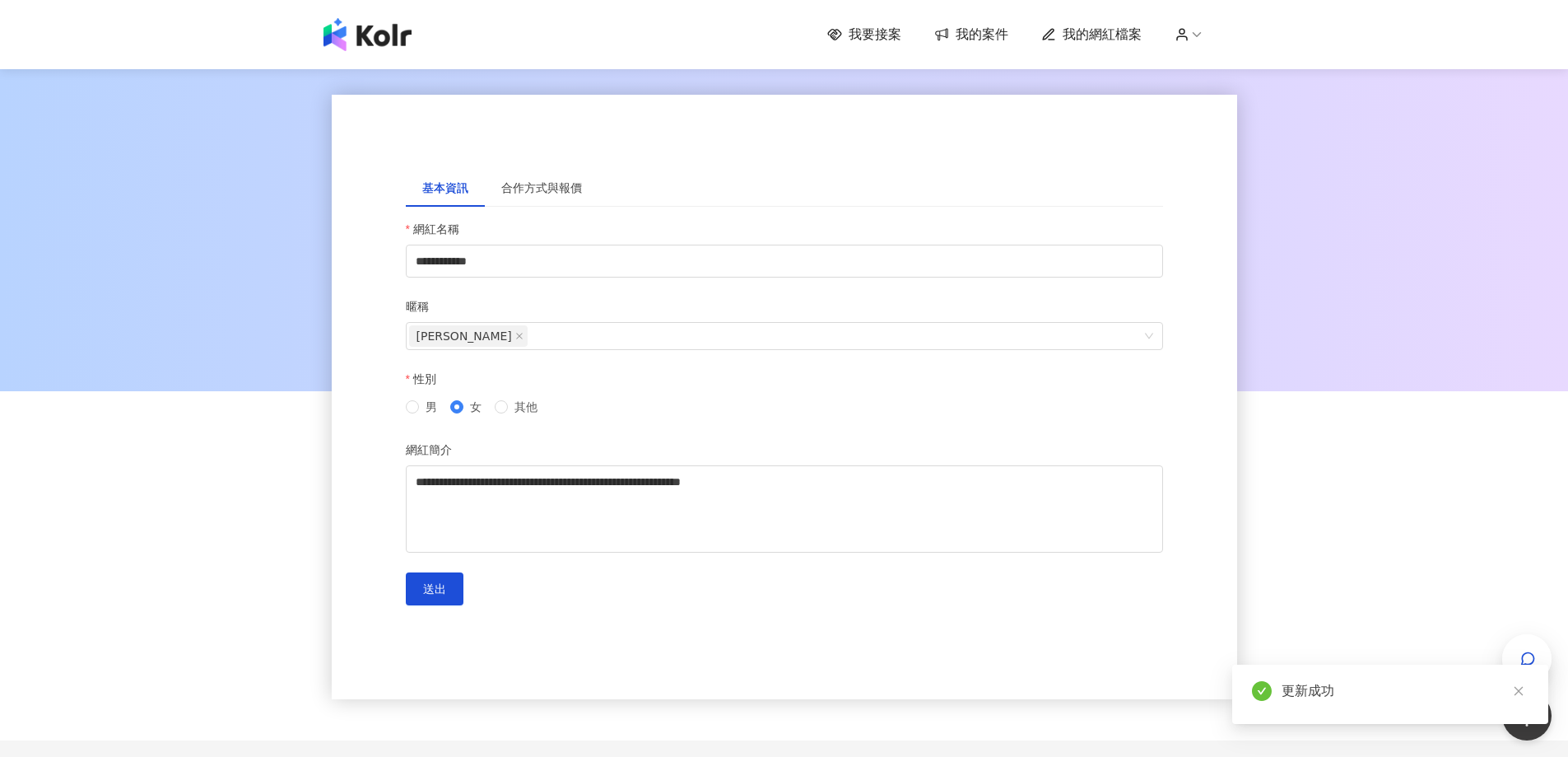
scroll to position [0, 0]
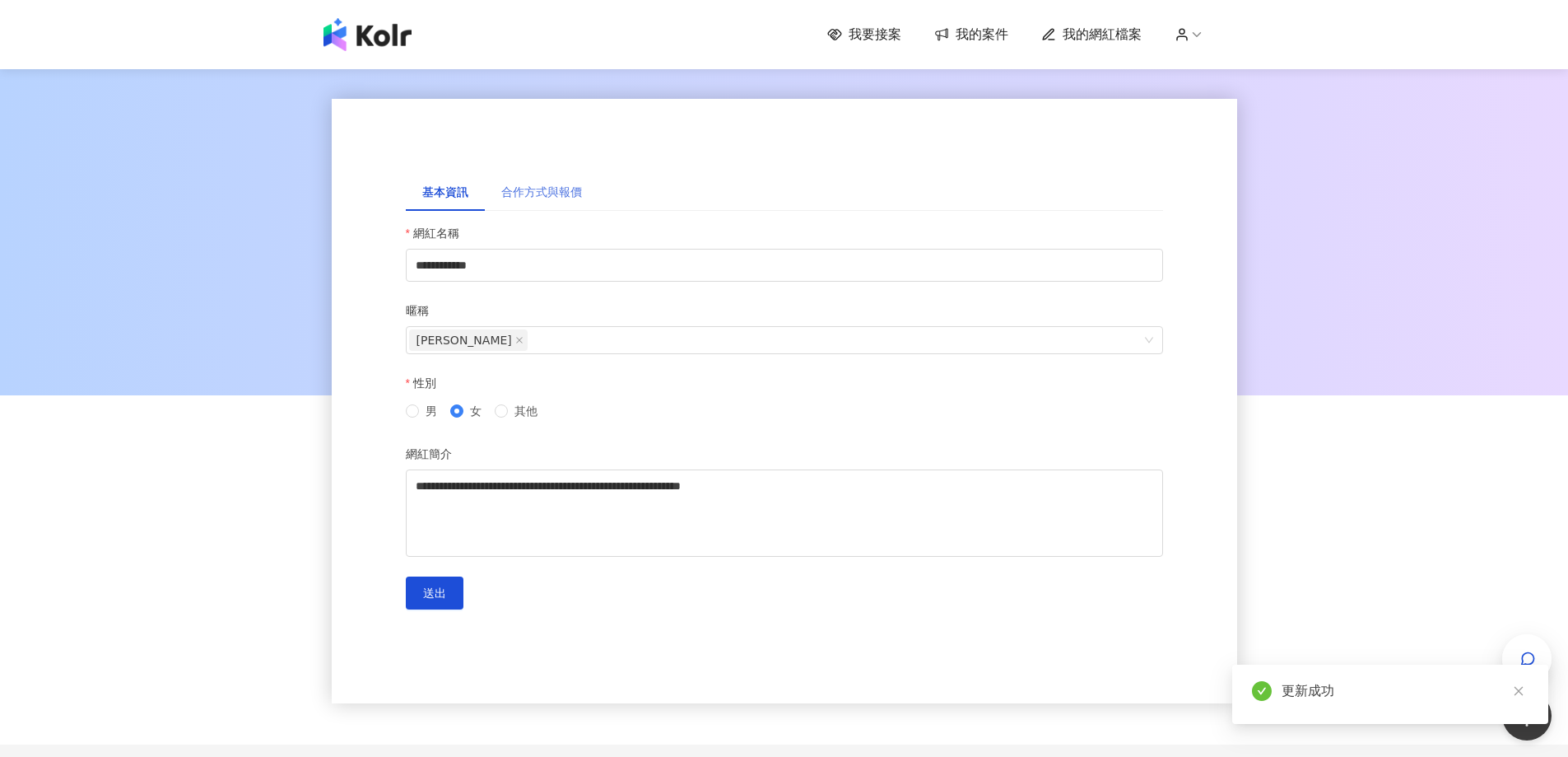
click at [549, 183] on div "合作方式與報價" at bounding box center [541, 192] width 114 height 38
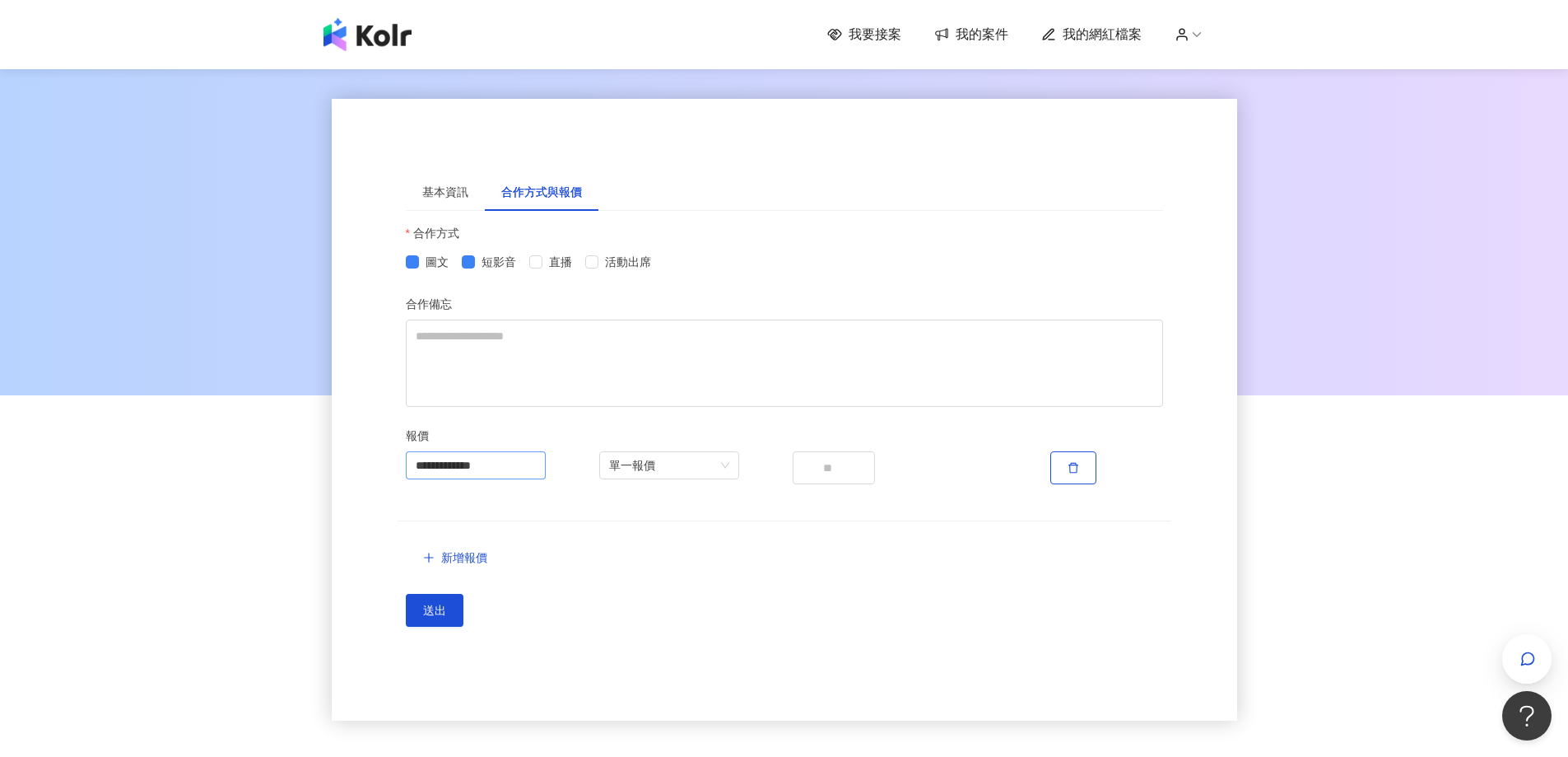
click at [521, 469] on input "**********" at bounding box center [475, 464] width 120 height 26
click at [824, 470] on input "****" at bounding box center [834, 467] width 82 height 33
drag, startPoint x: 847, startPoint y: 471, endPoint x: 750, endPoint y: 478, distance: 97.3
click at [750, 478] on div "**********" at bounding box center [784, 495] width 773 height 90
type input "****"
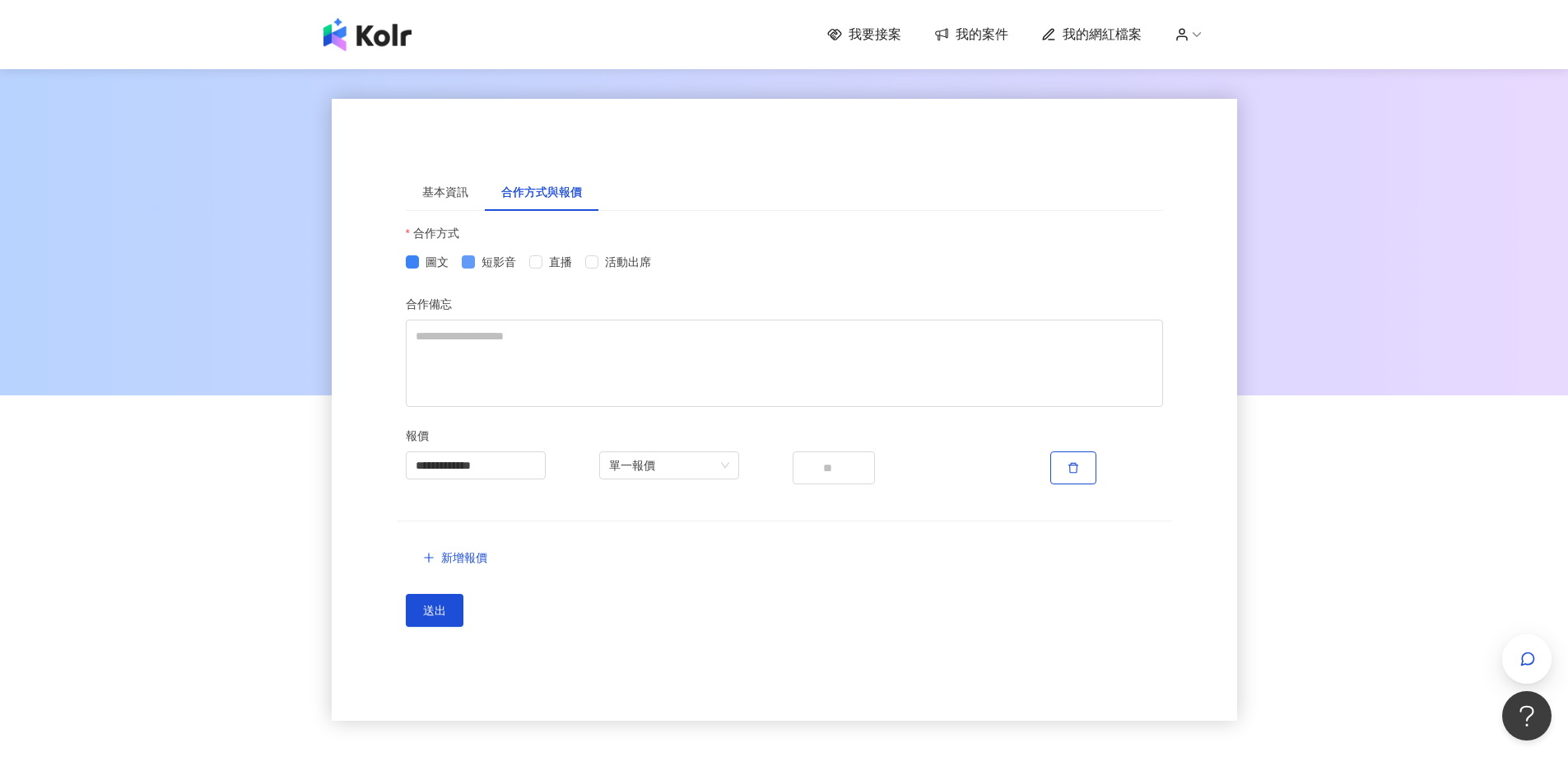
click at [474, 267] on span at bounding box center [468, 262] width 13 height 13
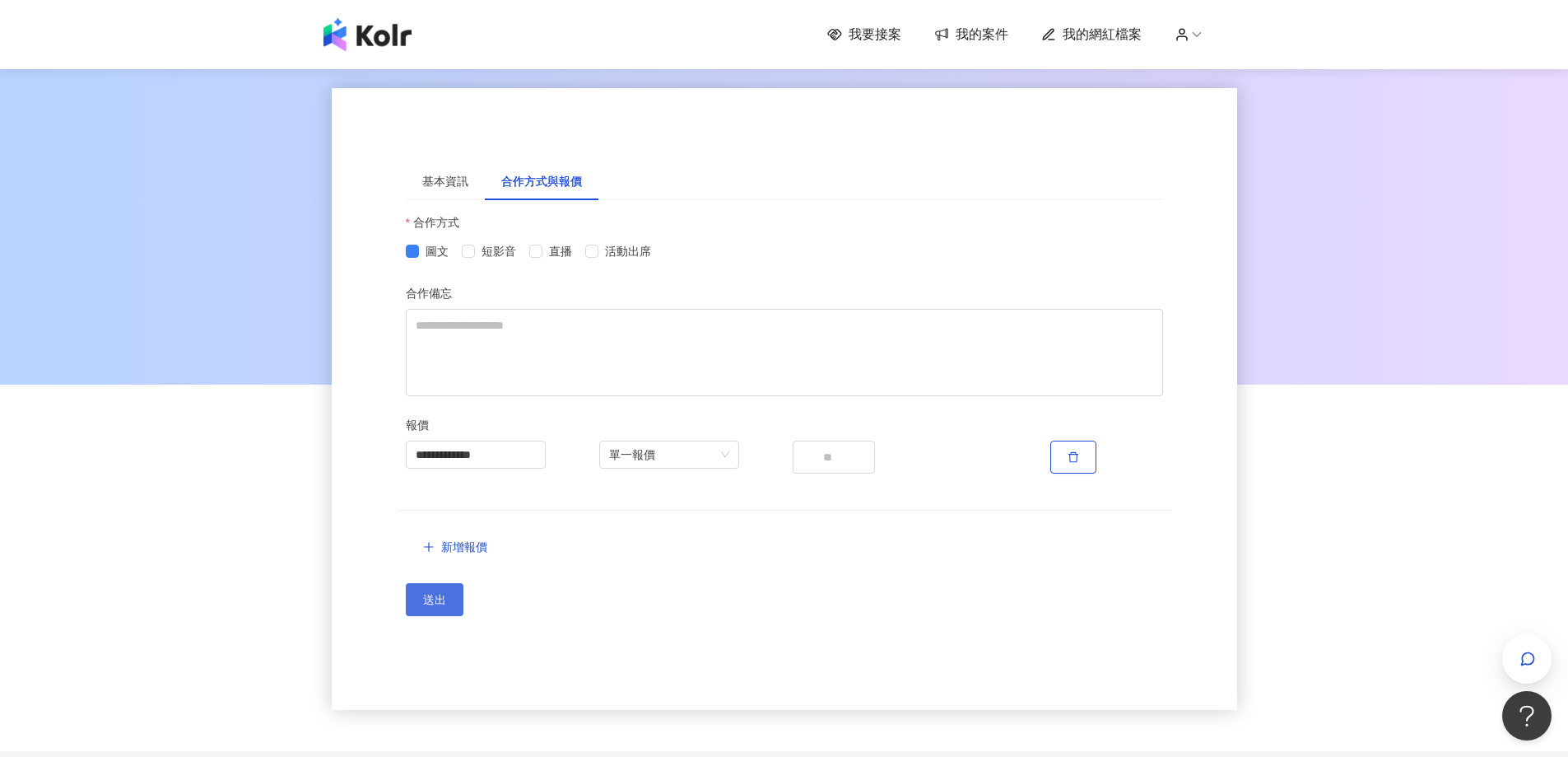
scroll to position [82, 0]
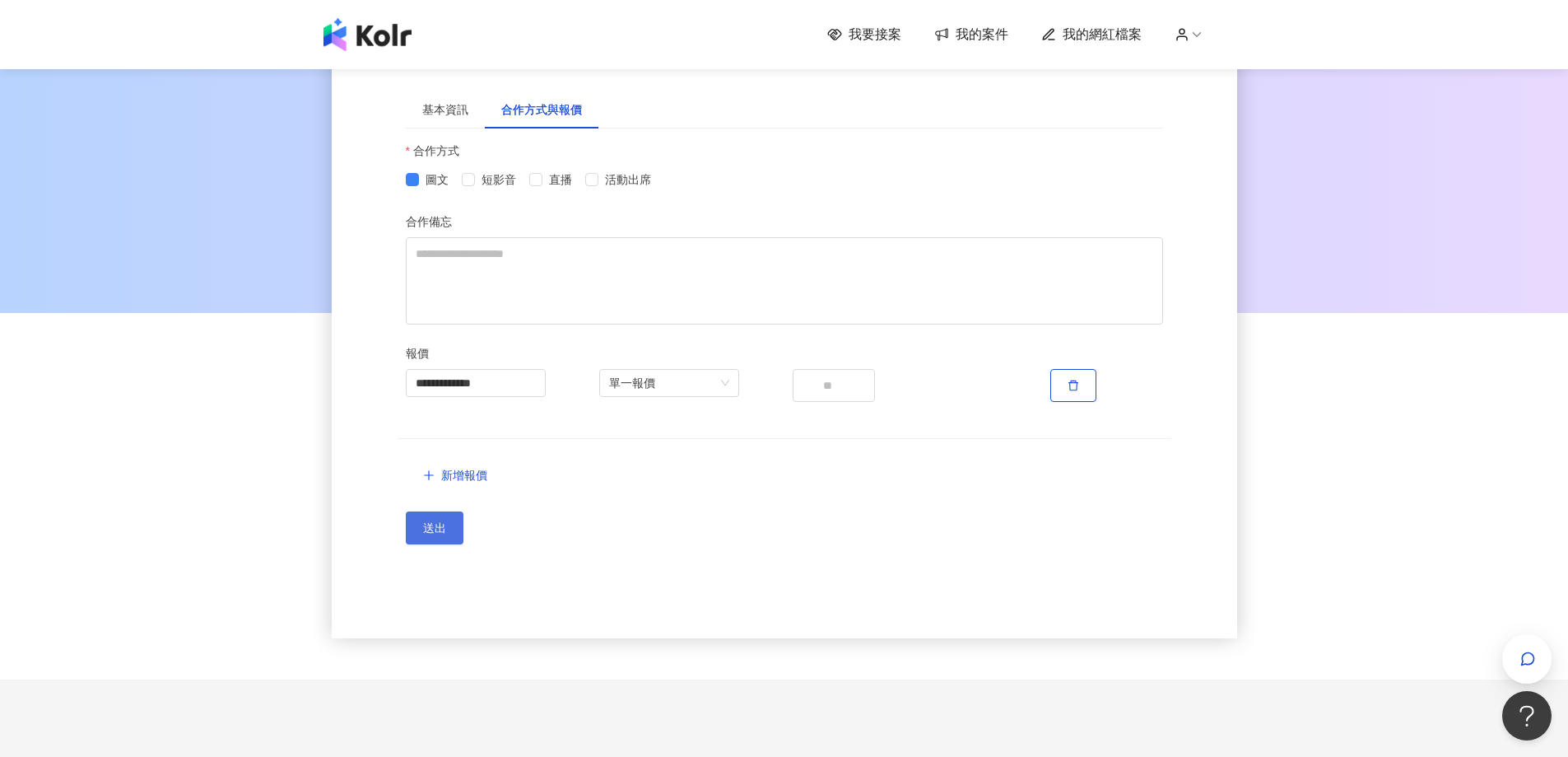
click at [434, 527] on span "送出" at bounding box center [434, 528] width 23 height 13
click at [505, 389] on input "**********" at bounding box center [475, 383] width 120 height 26
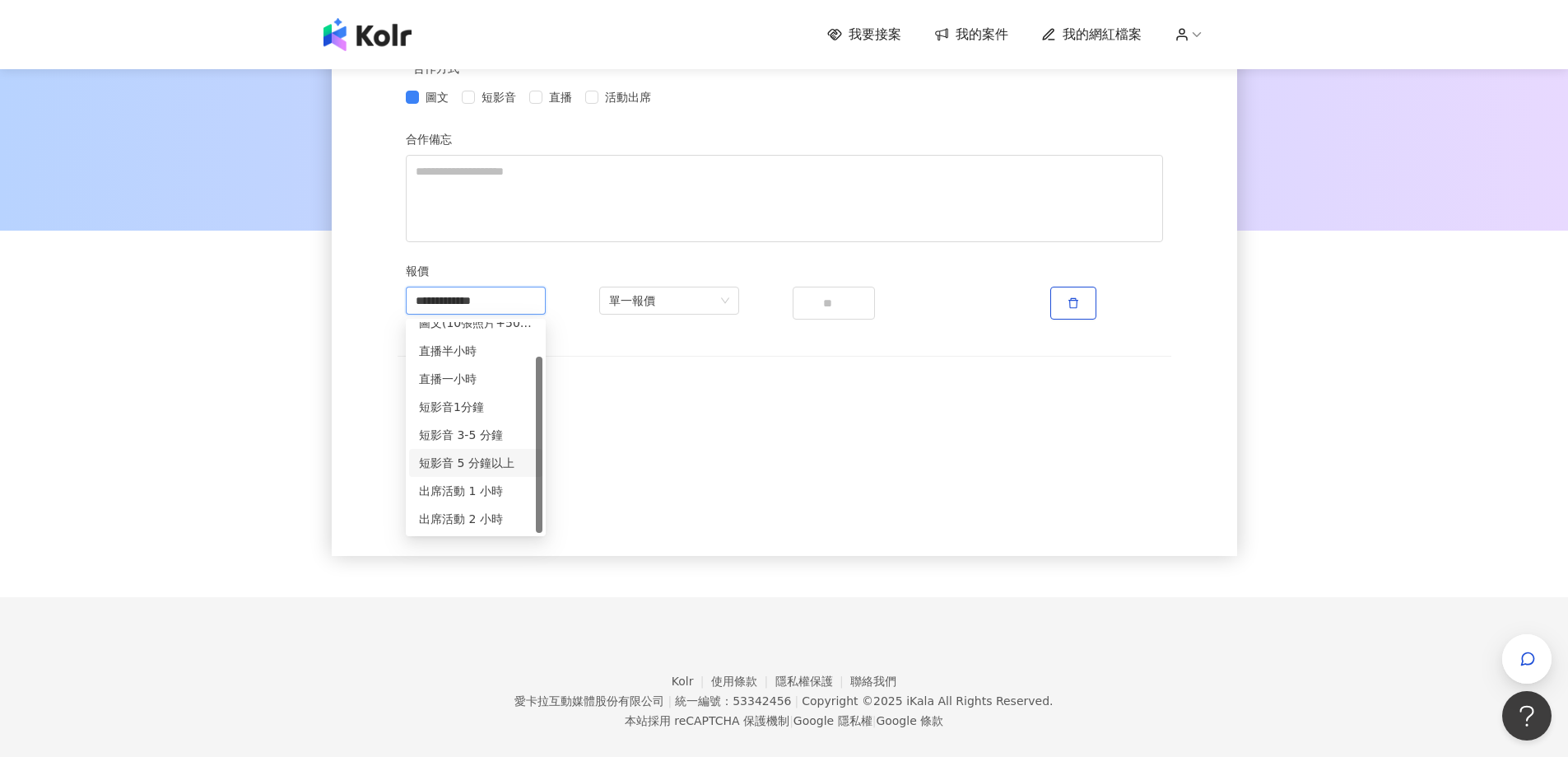
scroll to position [0, 0]
click at [743, 453] on div "送出" at bounding box center [784, 445] width 758 height 33
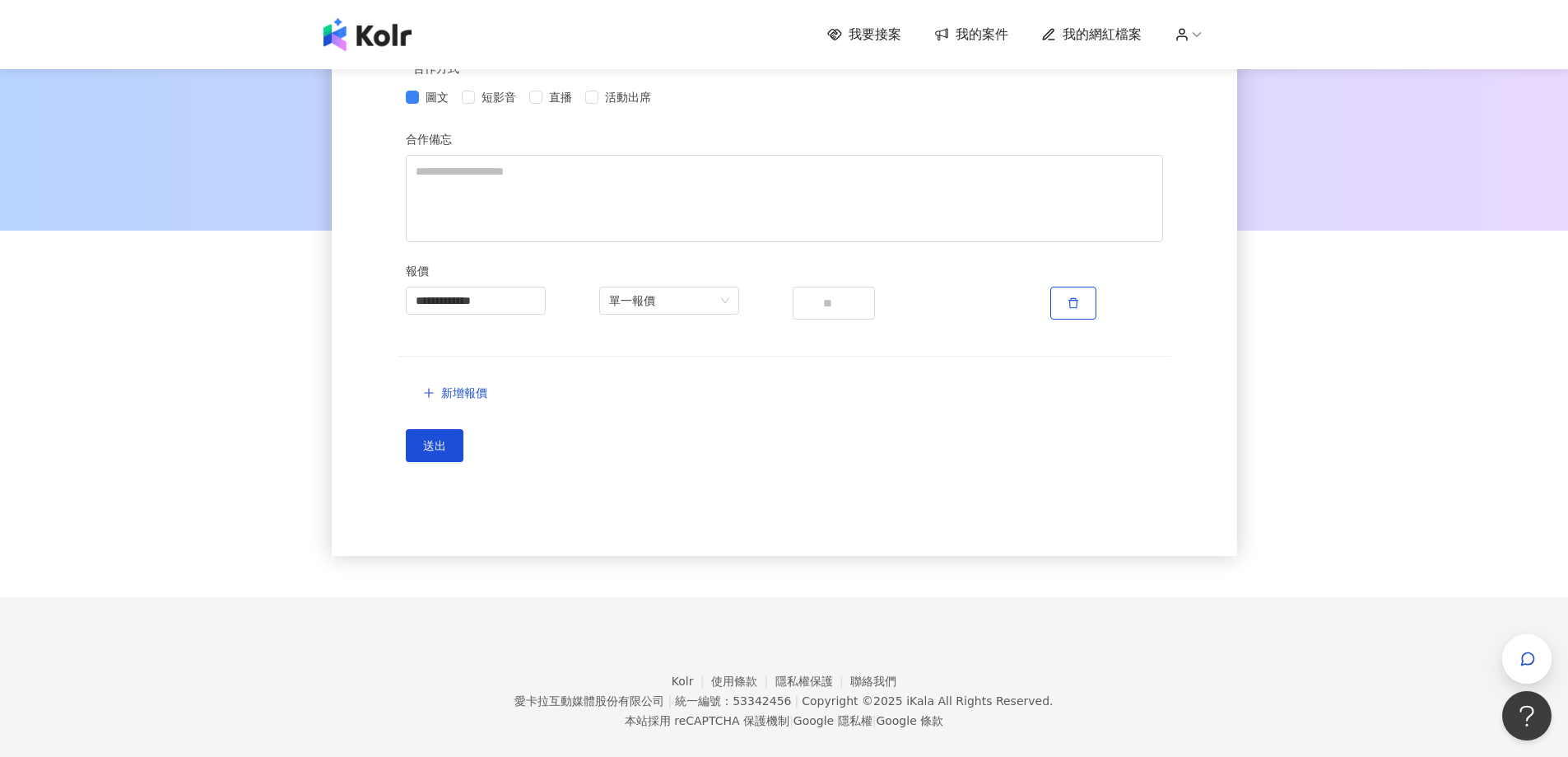
scroll to position [82, 0]
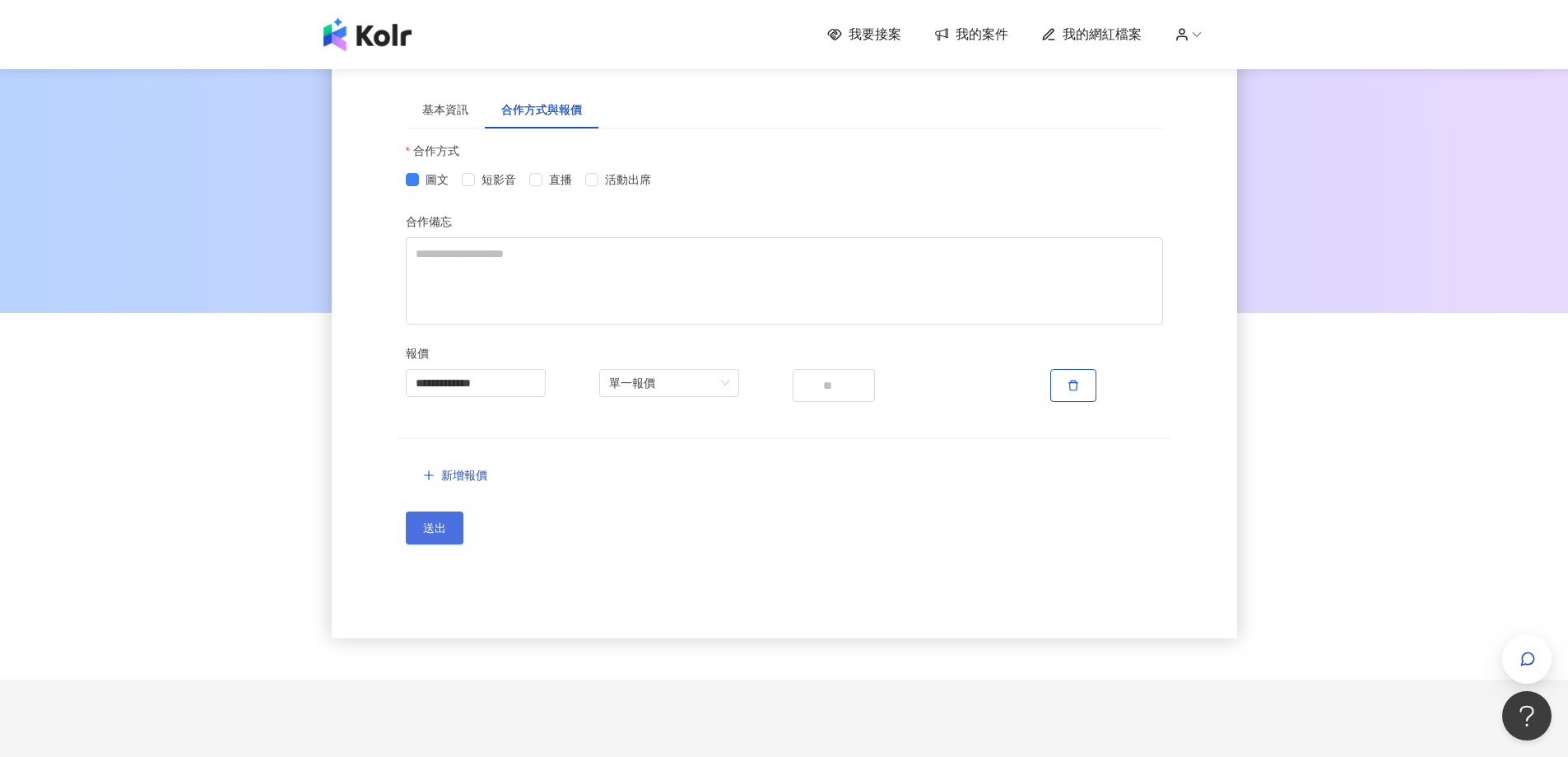
click at [437, 534] on span "送出" at bounding box center [434, 528] width 23 height 13
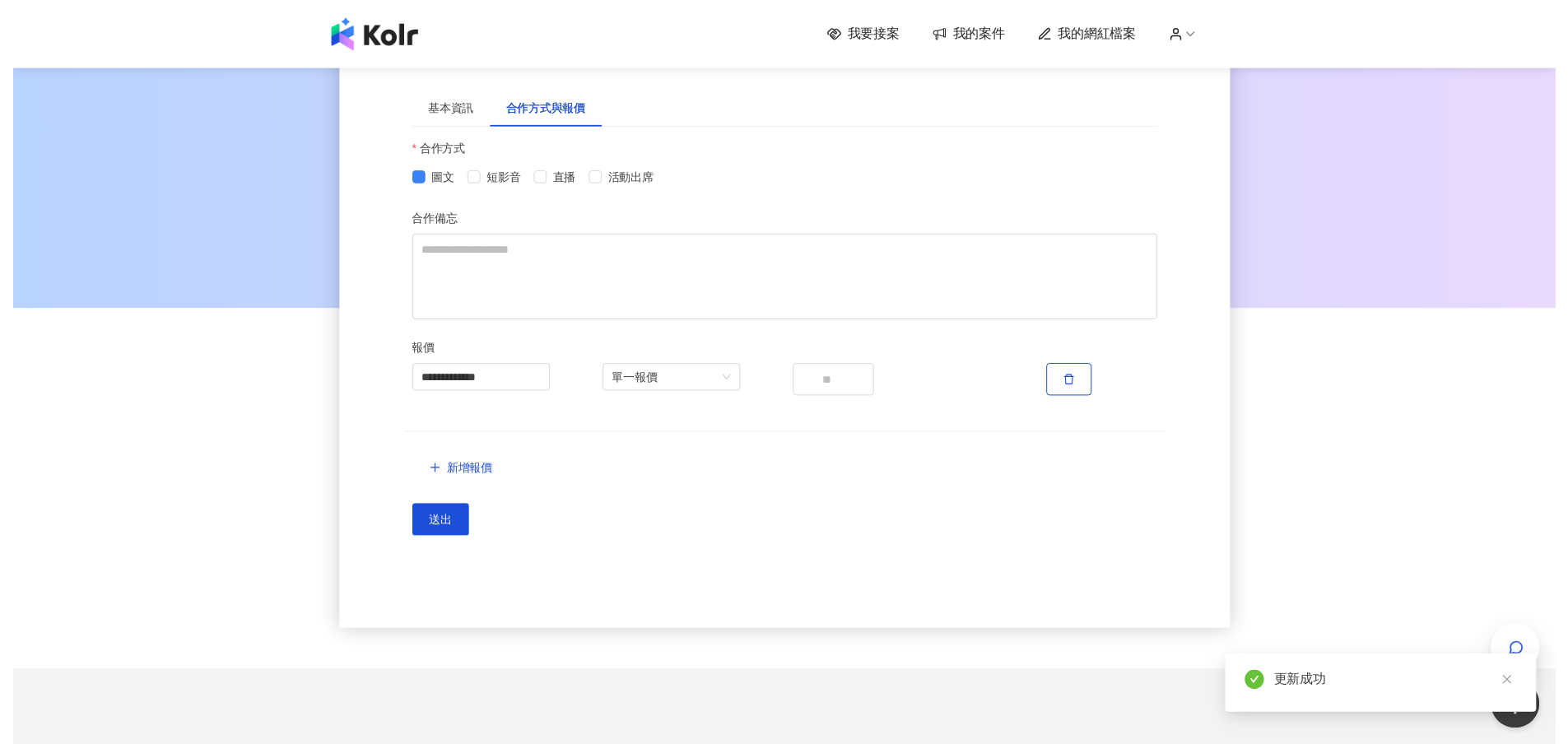
scroll to position [0, 0]
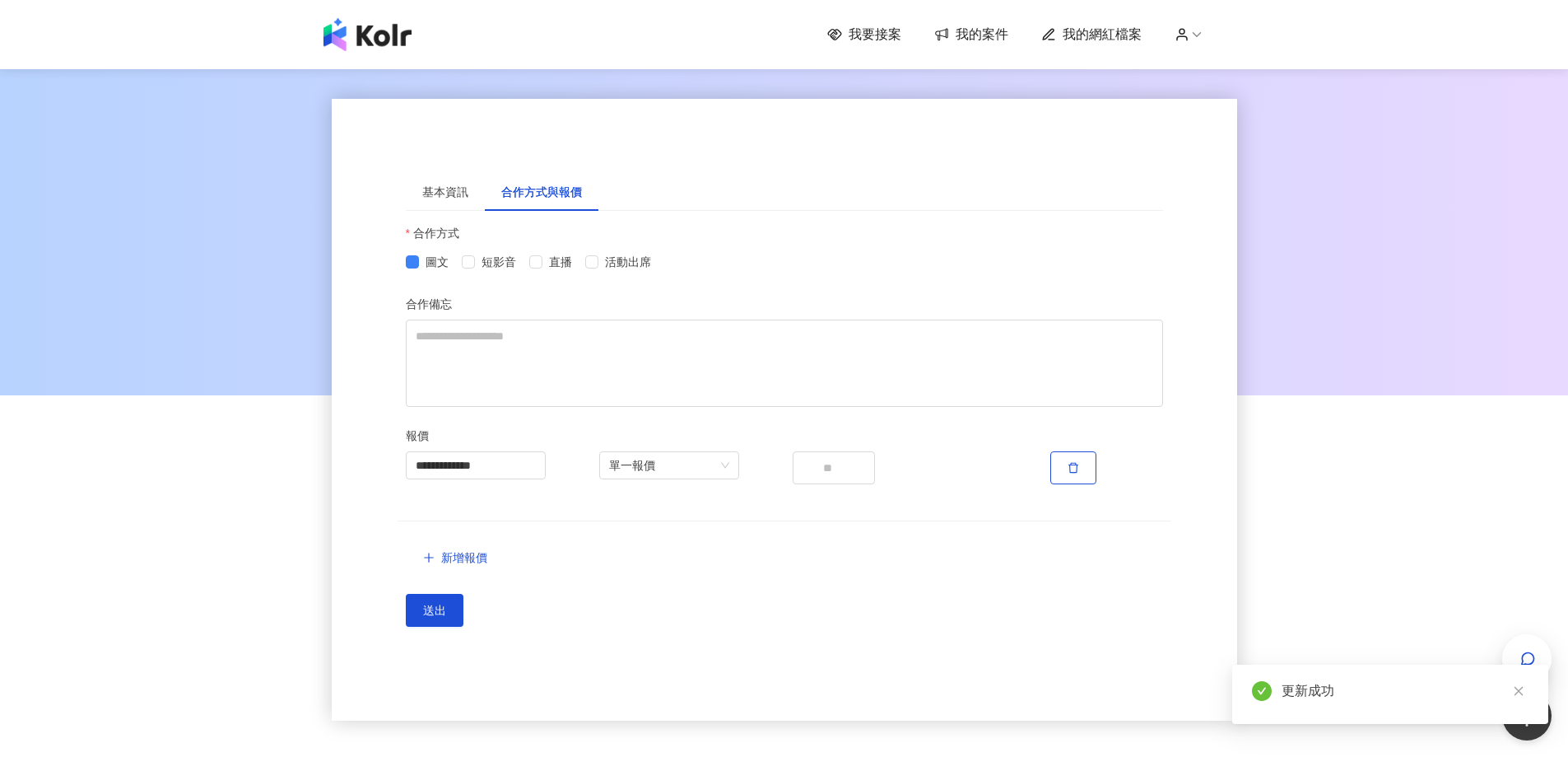
click at [1444, 301] on div at bounding box center [784, 230] width 1568 height 330
click at [1340, 297] on div at bounding box center [784, 230] width 1568 height 330
click at [993, 28] on span "我的案件" at bounding box center [981, 34] width 53 height 19
click at [1084, 34] on span "我的網紅檔案" at bounding box center [1102, 34] width 79 height 19
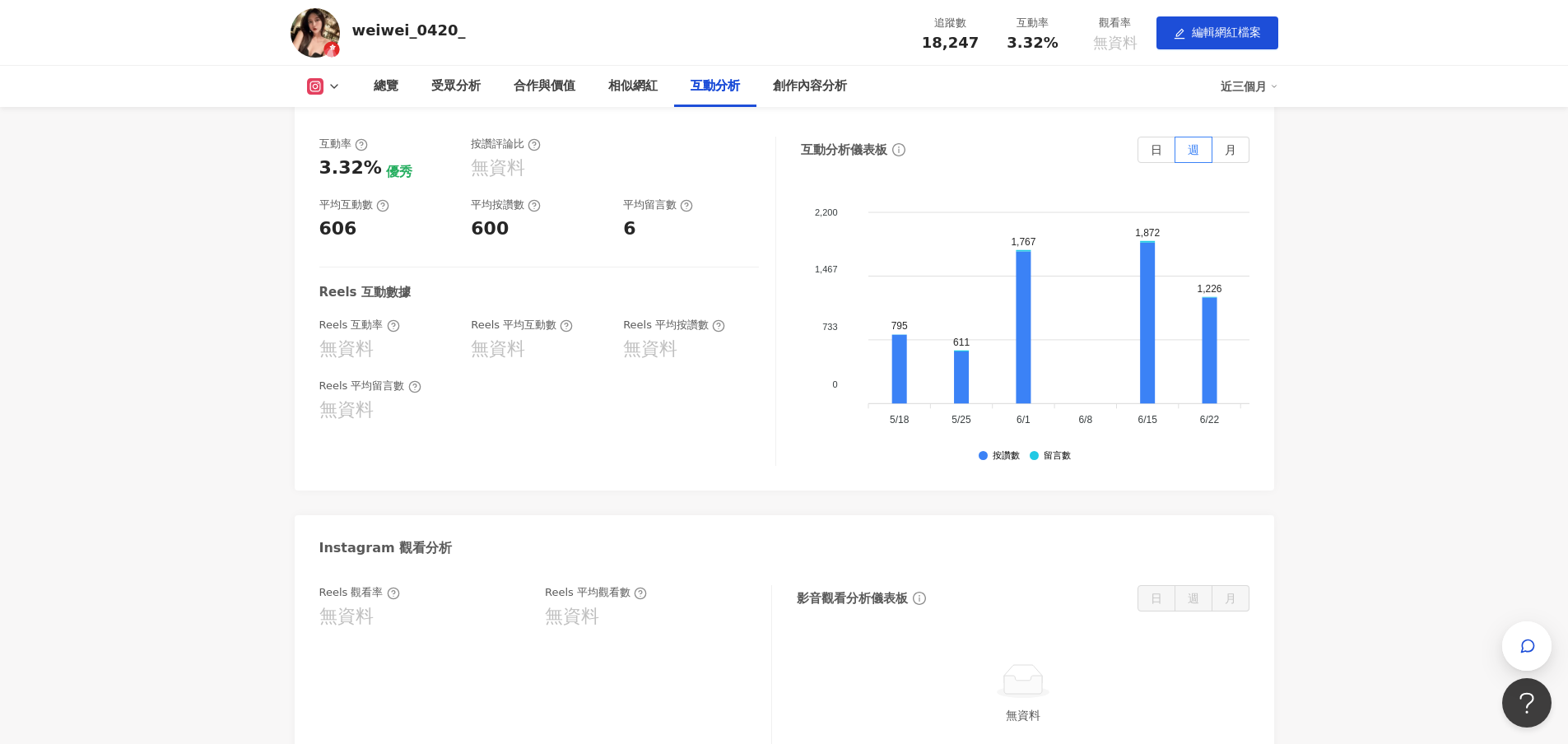
scroll to position [2715, 0]
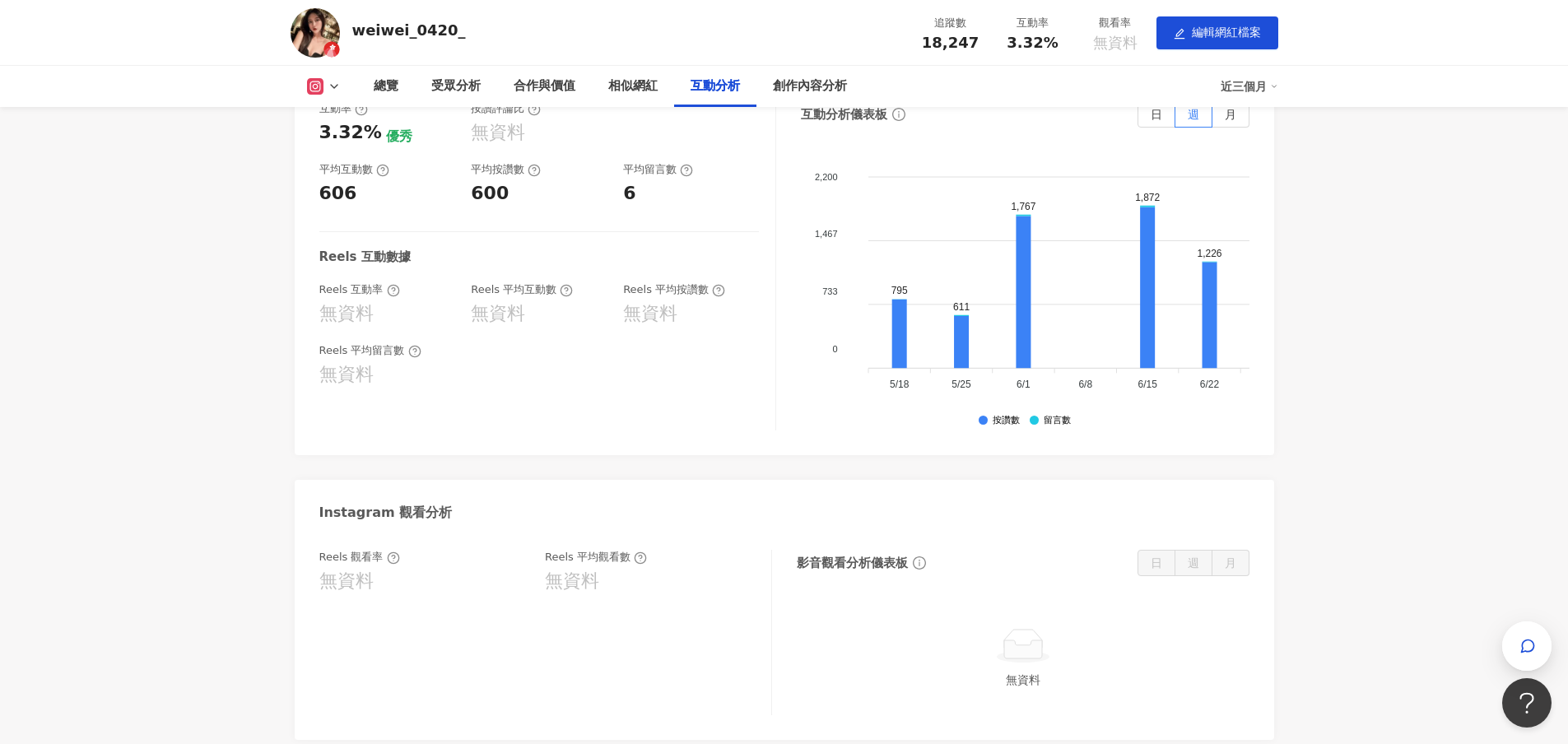
click at [1096, 335] on foreignobject at bounding box center [1302, 276] width 905 height 247
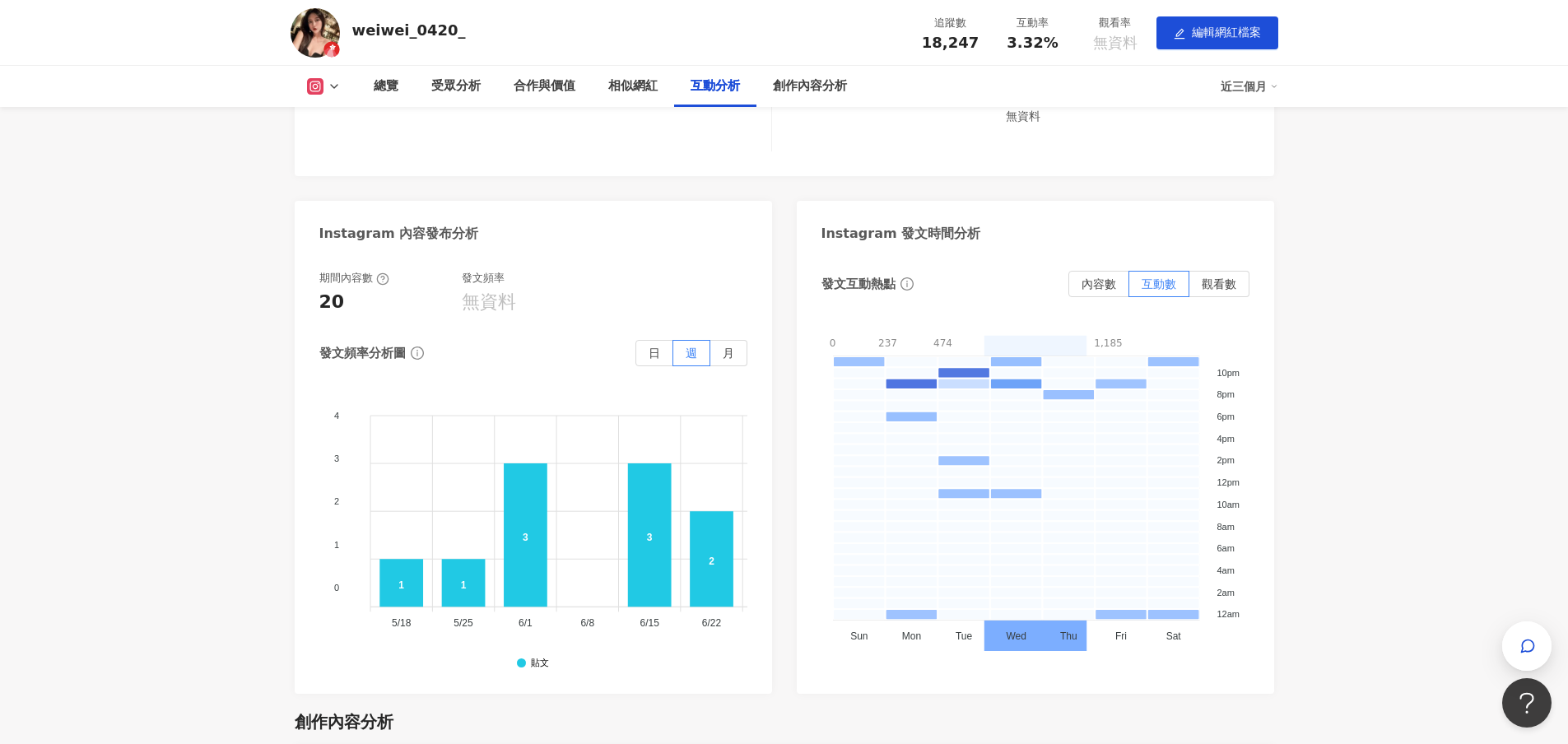
scroll to position [3374, 0]
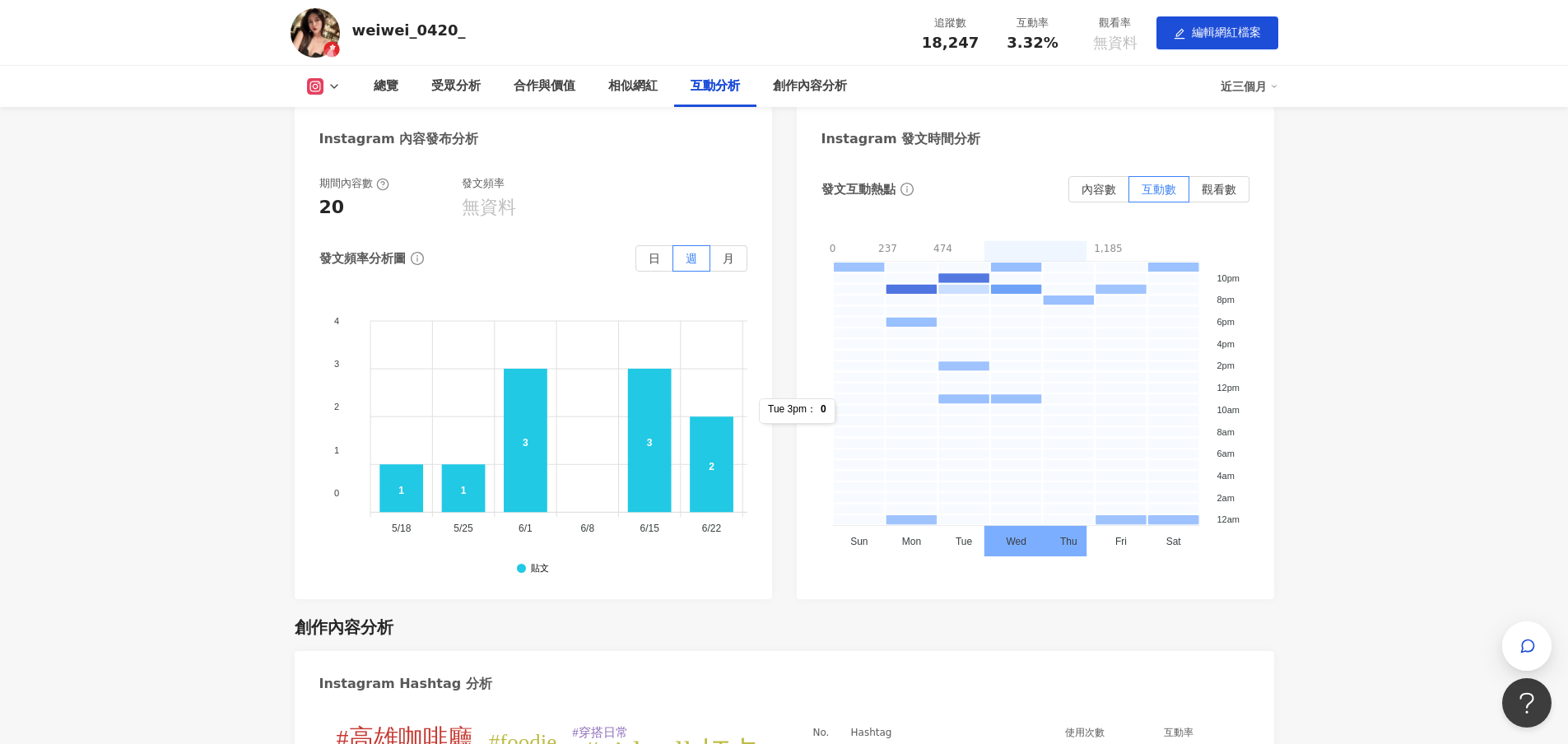
click at [605, 459] on foreignobject at bounding box center [805, 419] width 905 height 247
click at [602, 467] on foreignobject at bounding box center [805, 419] width 905 height 247
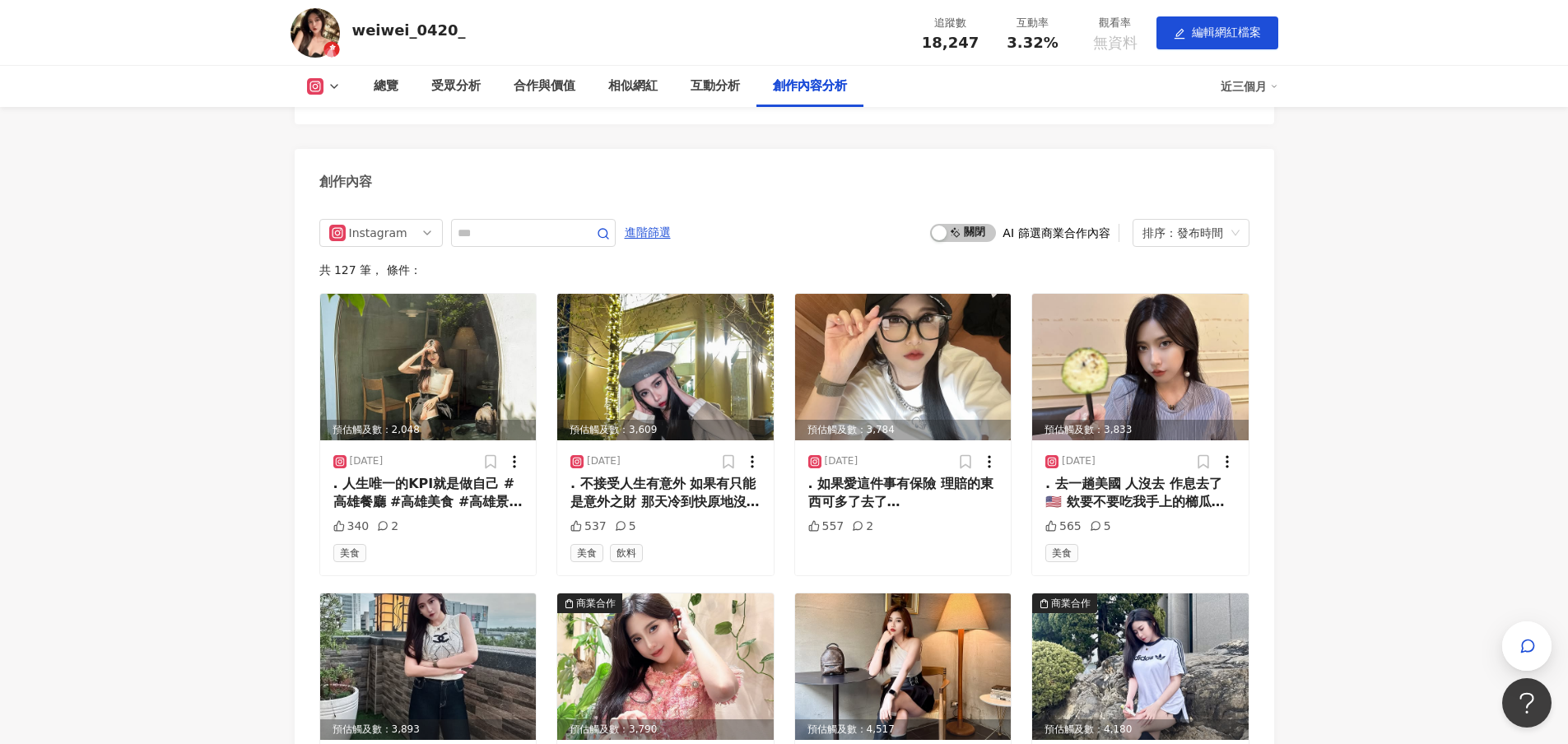
scroll to position [4197, 0]
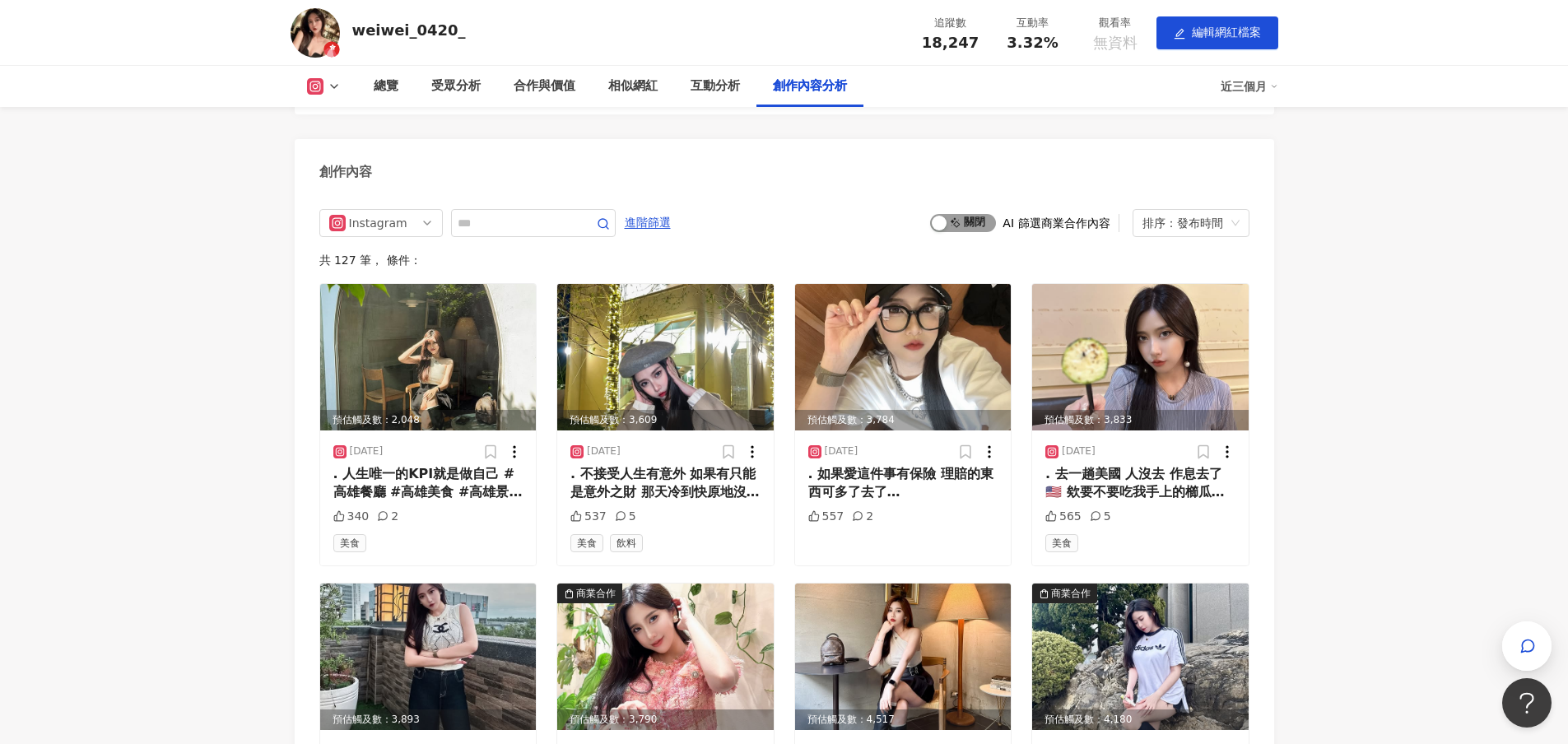
click at [955, 229] on span "啟動 關閉" at bounding box center [963, 224] width 66 height 18
click at [959, 232] on span "啟動 關閉" at bounding box center [963, 224] width 66 height 18
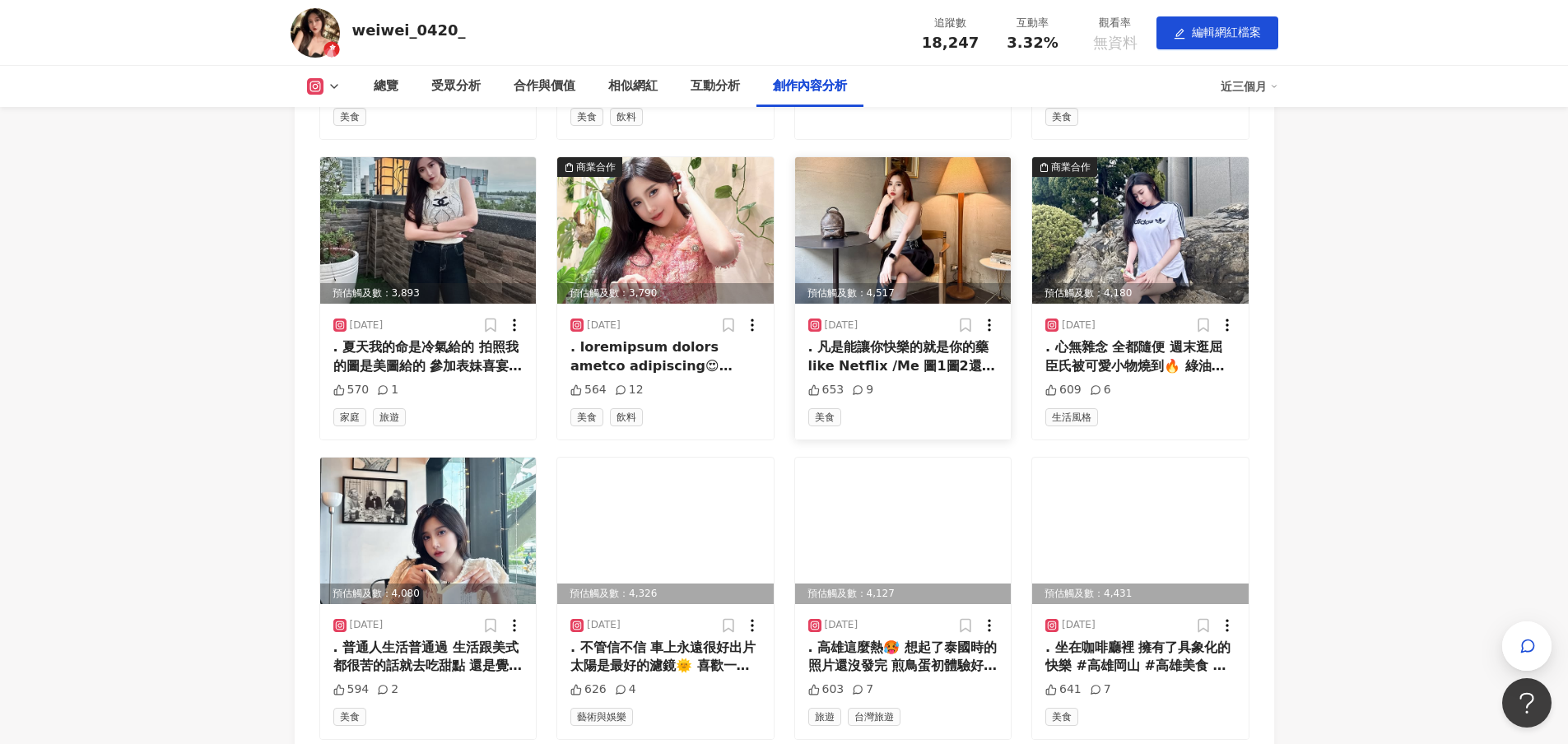
scroll to position [4812, 0]
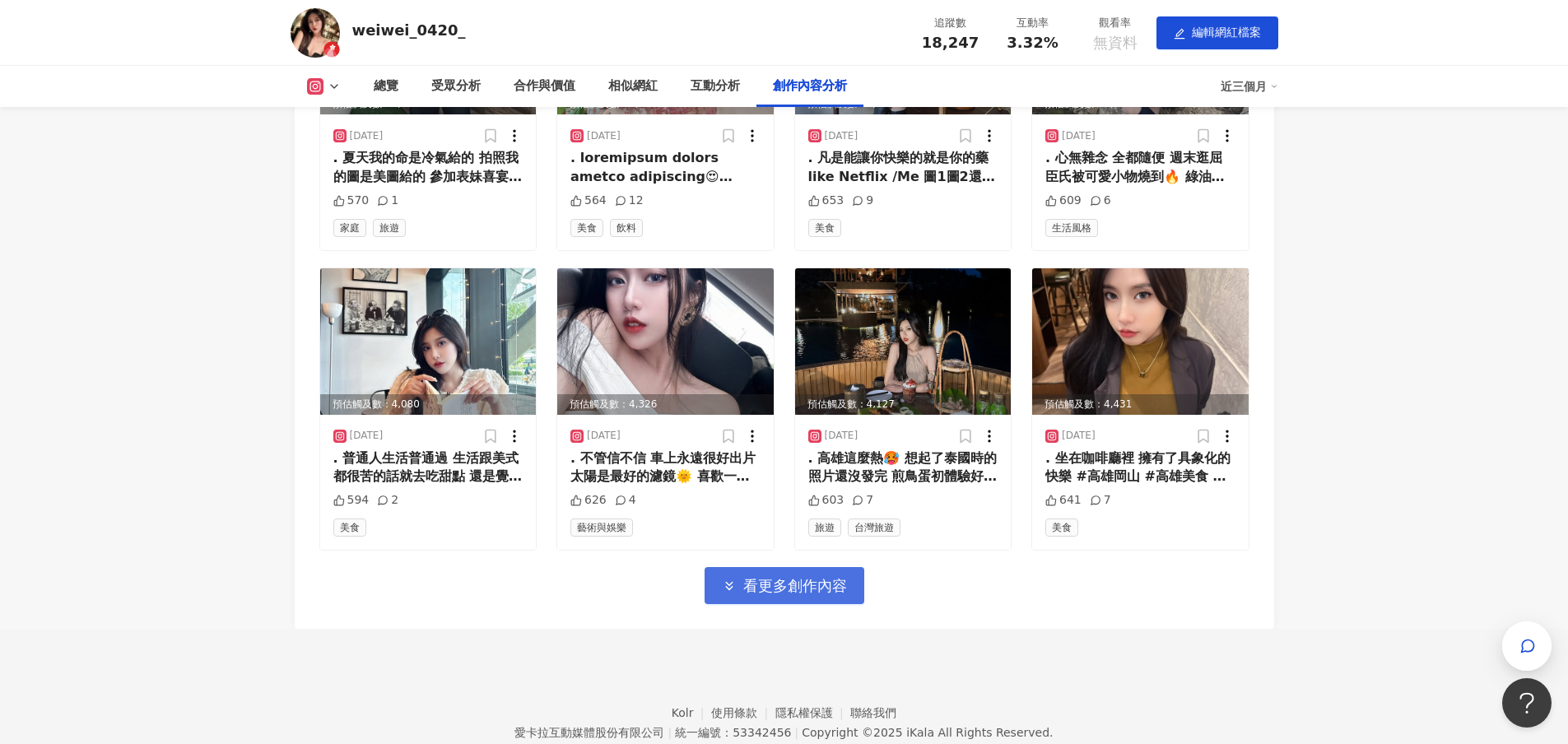
click at [814, 586] on span "看更多創作內容" at bounding box center [795, 586] width 103 height 18
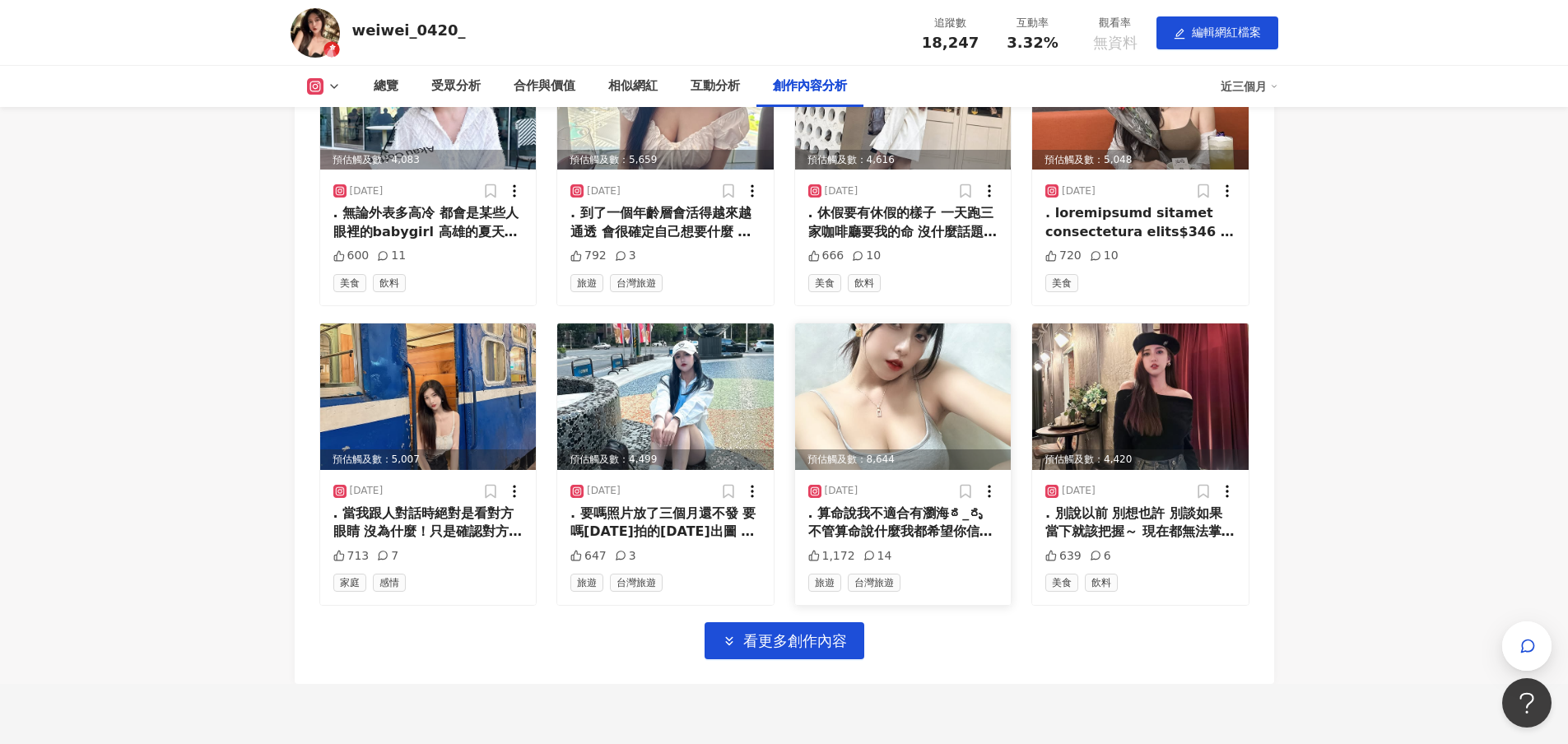
scroll to position [5717, 0]
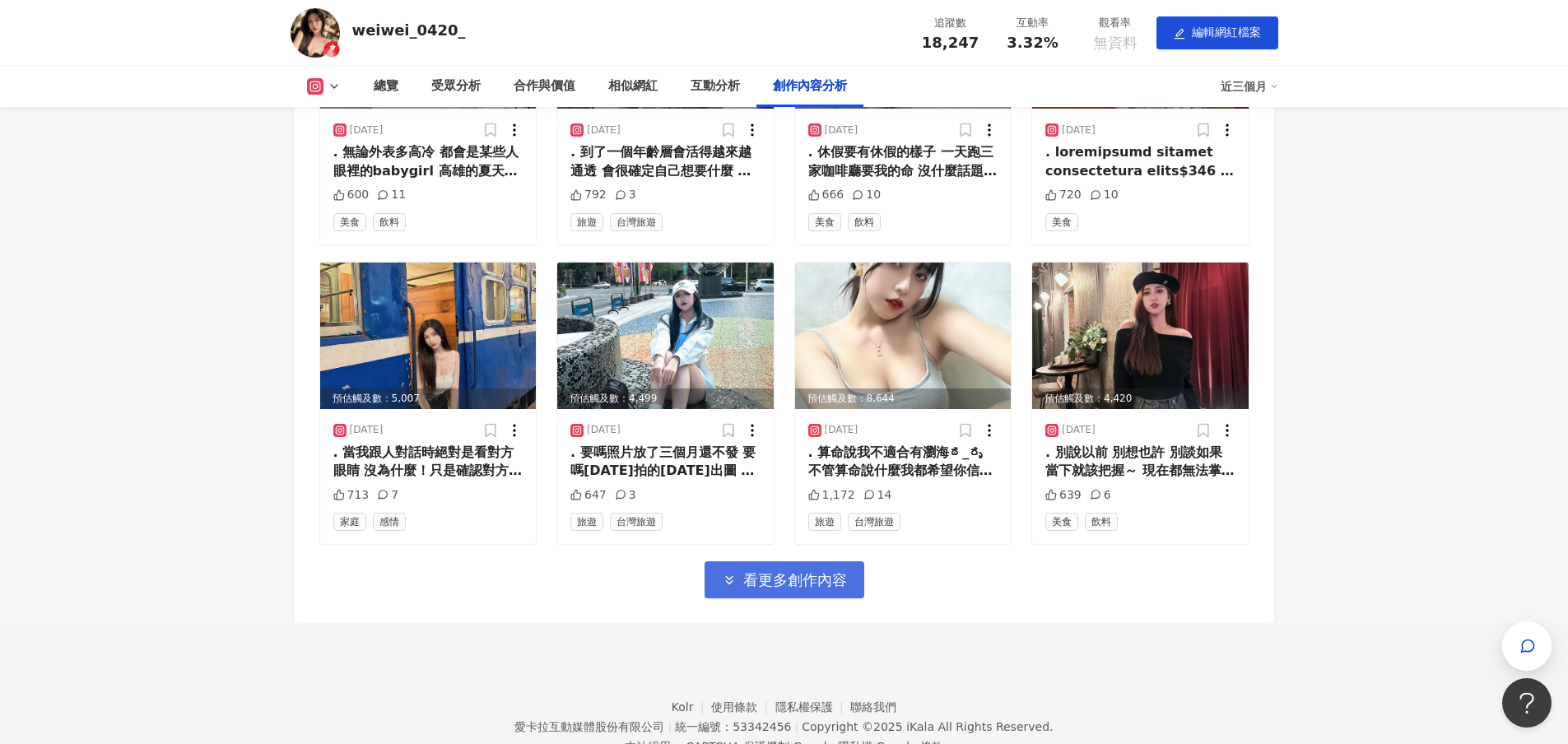
click at [776, 589] on span "看更多創作內容" at bounding box center [795, 580] width 103 height 18
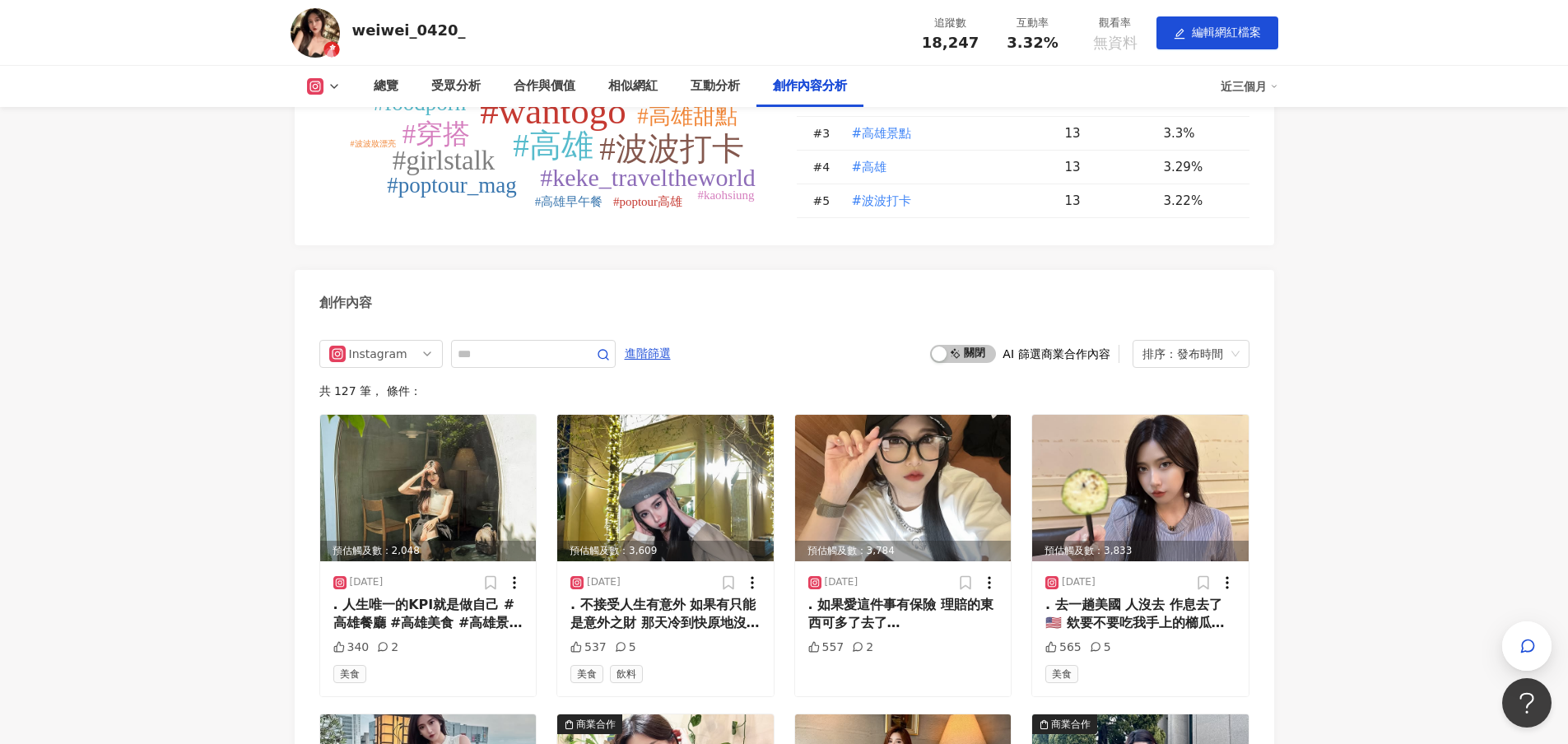
scroll to position [3990, 0]
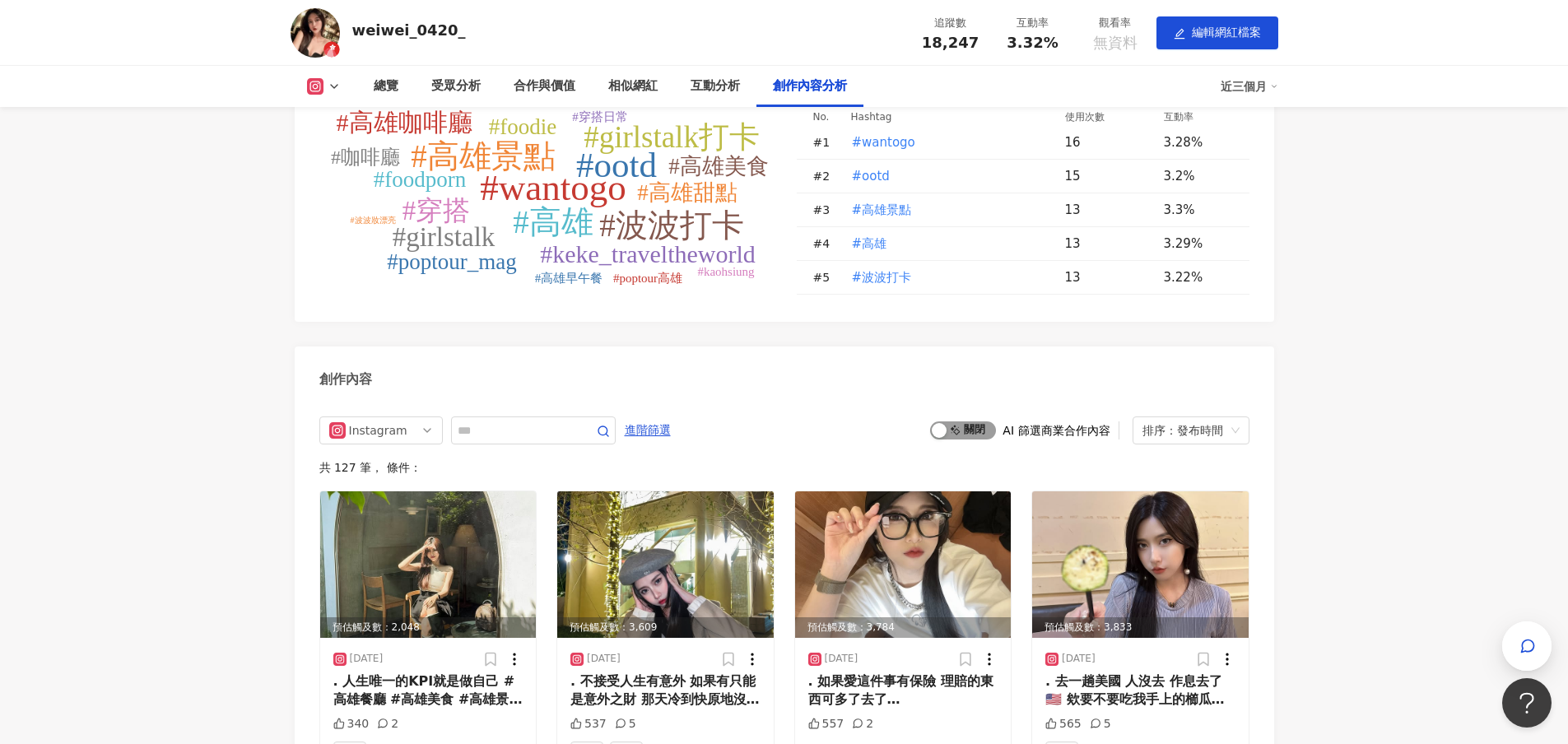
click at [974, 440] on span "啟動 關閉" at bounding box center [963, 430] width 66 height 18
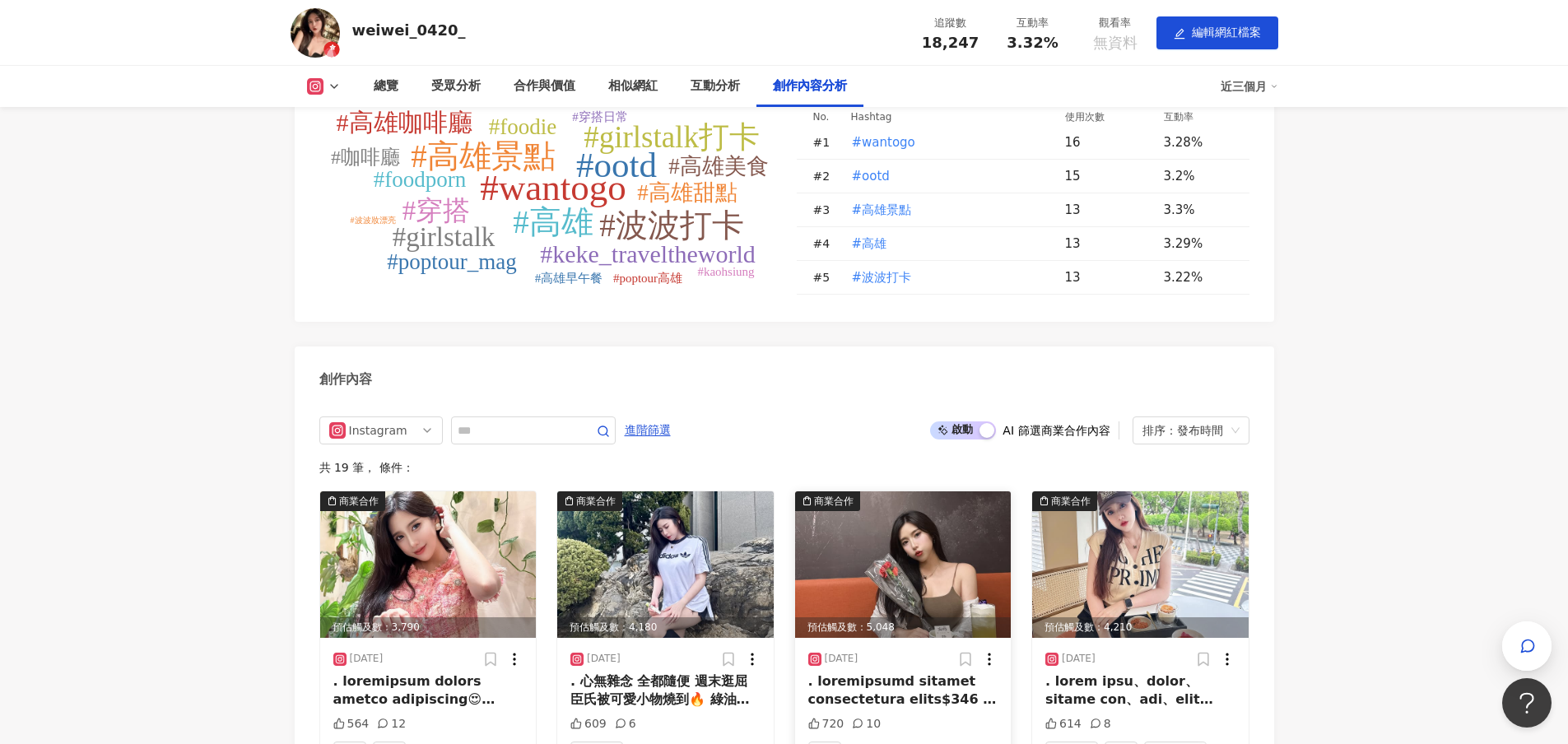
click at [951, 673] on div at bounding box center [903, 691] width 190 height 37
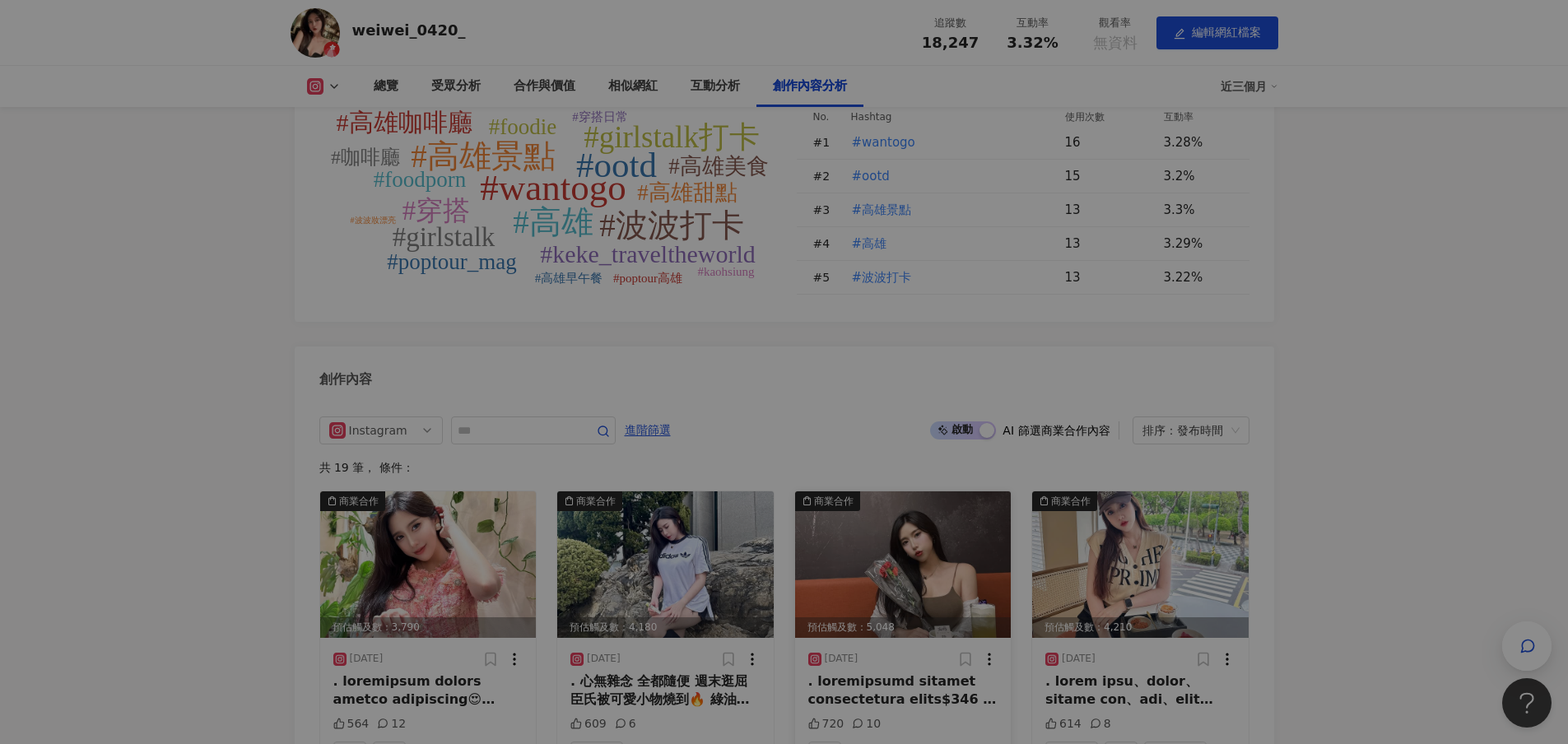
scroll to position [4236, 0]
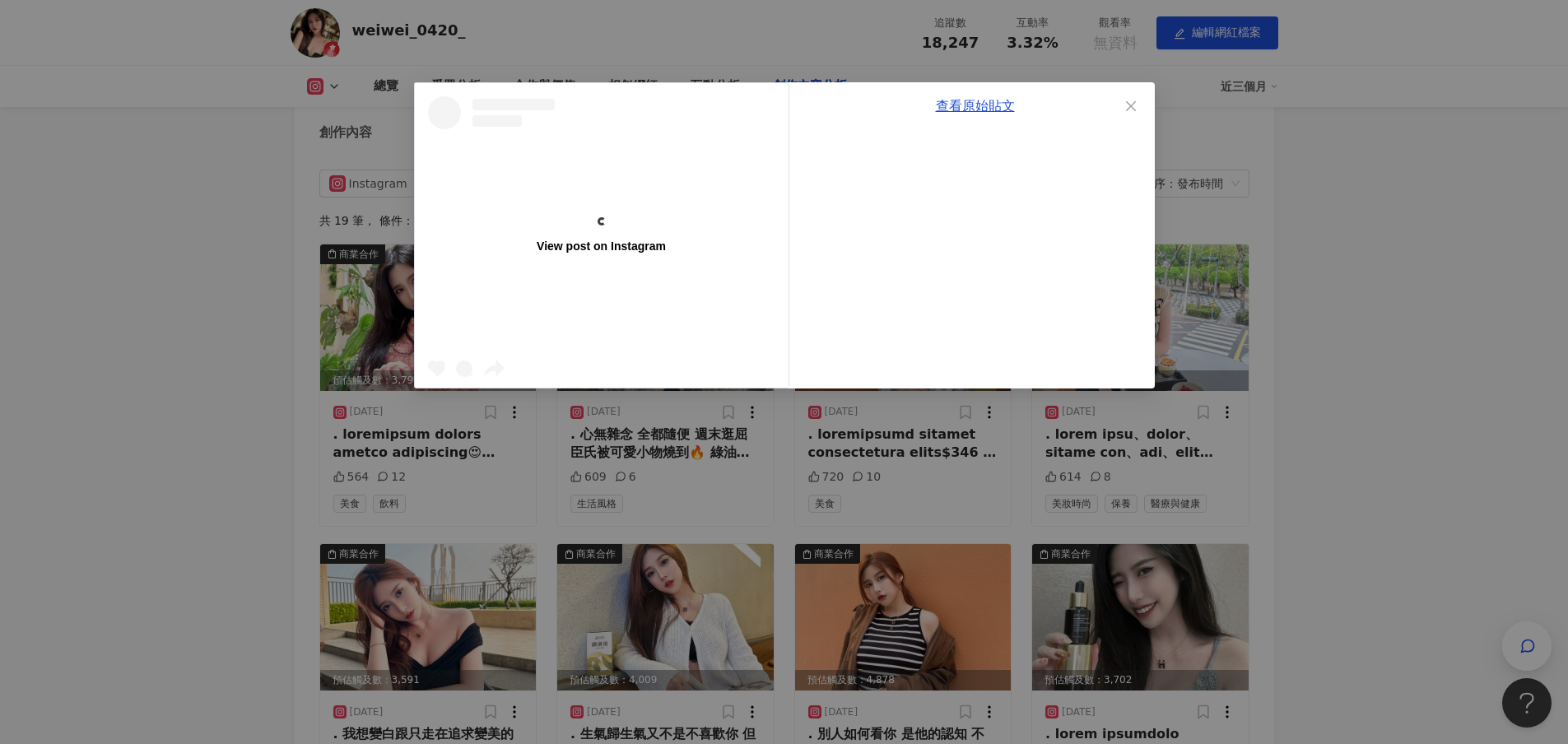
click at [1382, 367] on div "View post on Instagram 查看原始貼文" at bounding box center [784, 372] width 1568 height 744
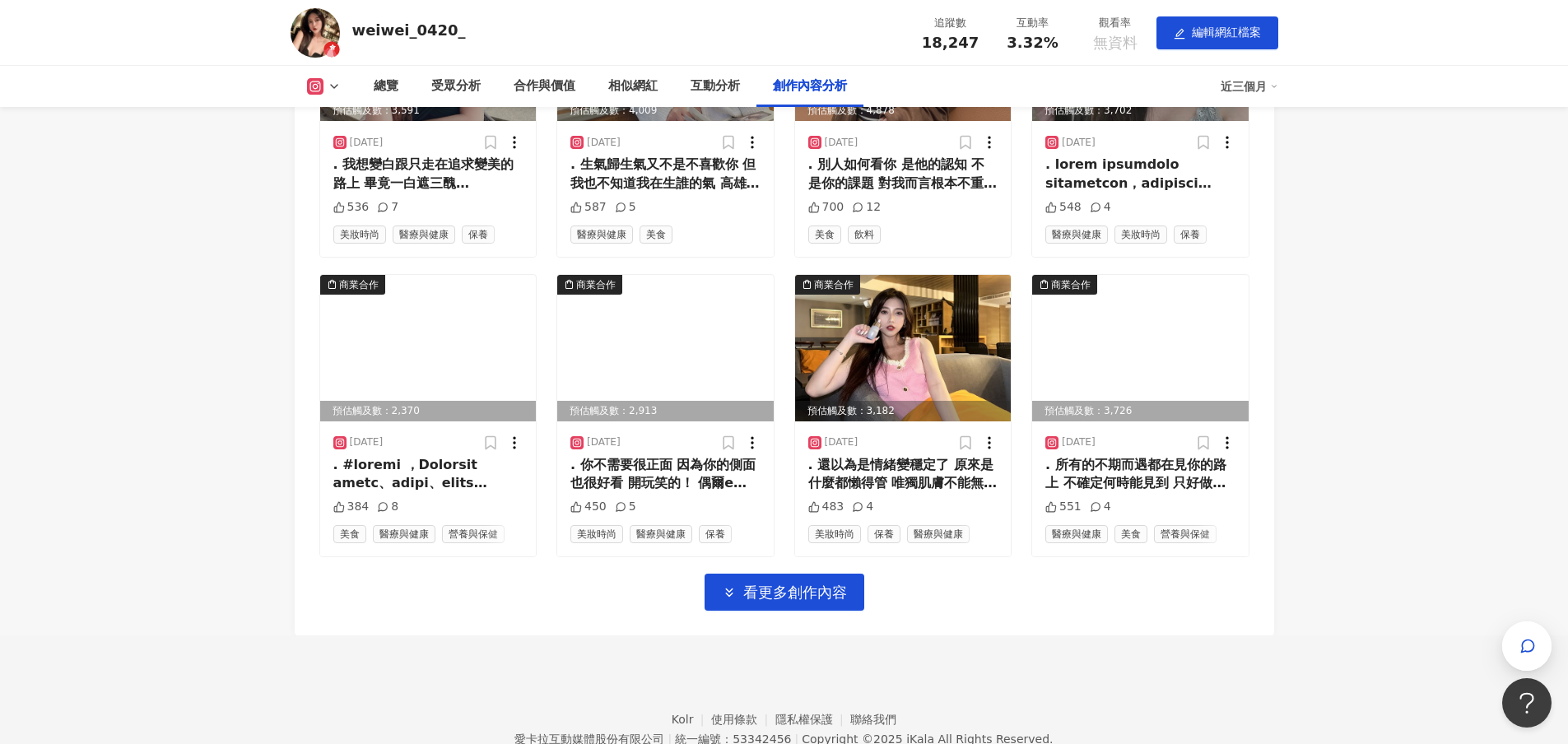
scroll to position [4887, 0]
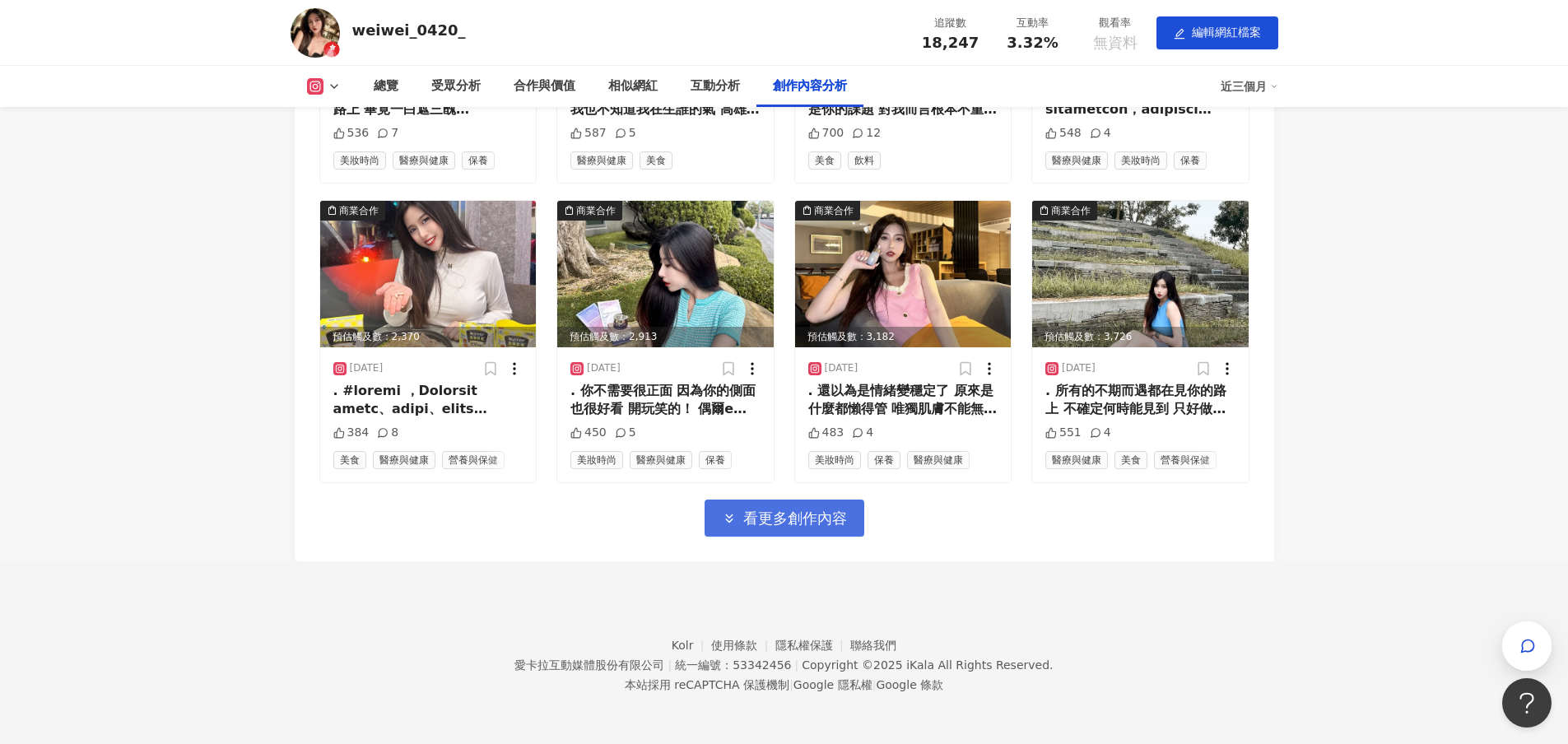
click at [800, 517] on span "看更多創作內容" at bounding box center [795, 519] width 103 height 18
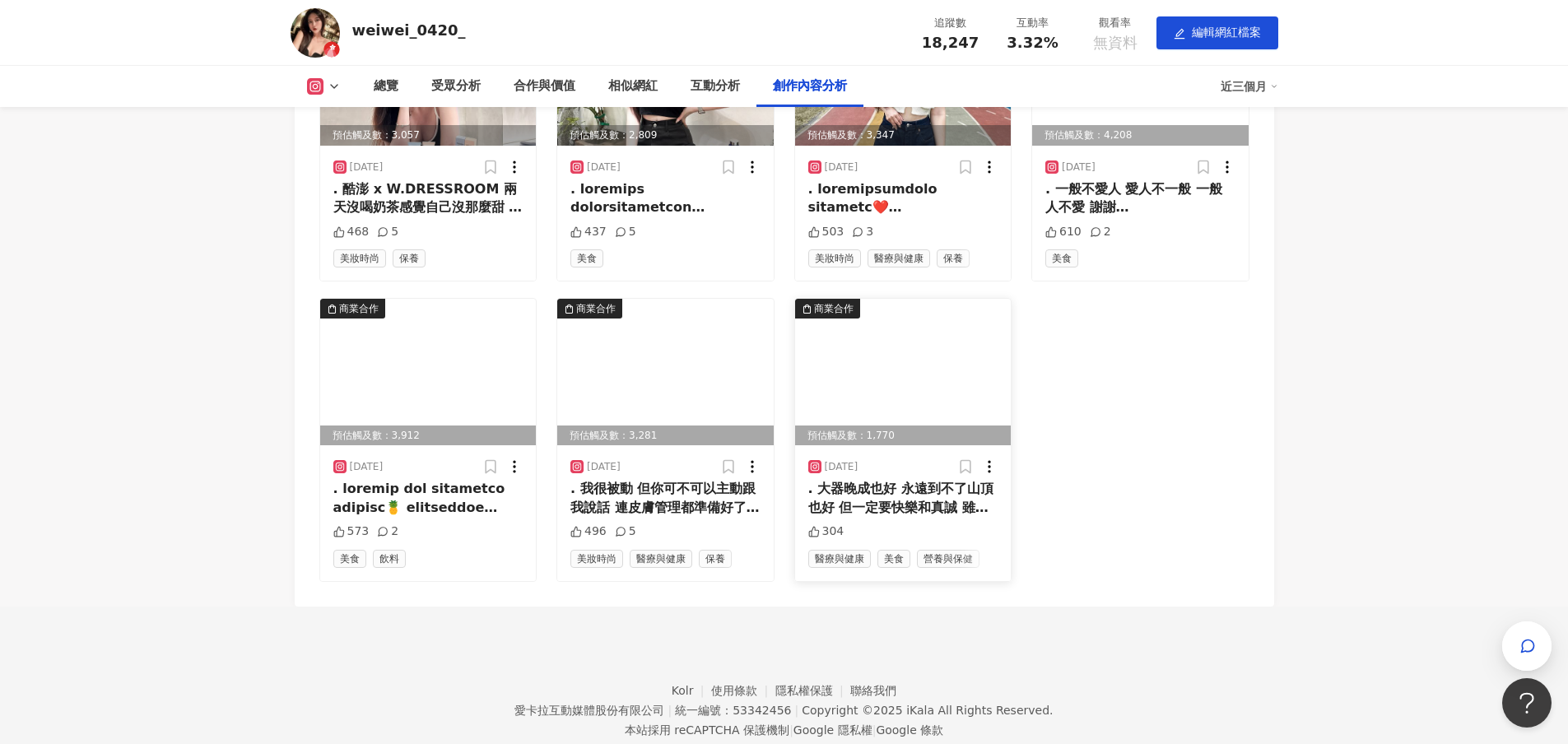
scroll to position [5433, 0]
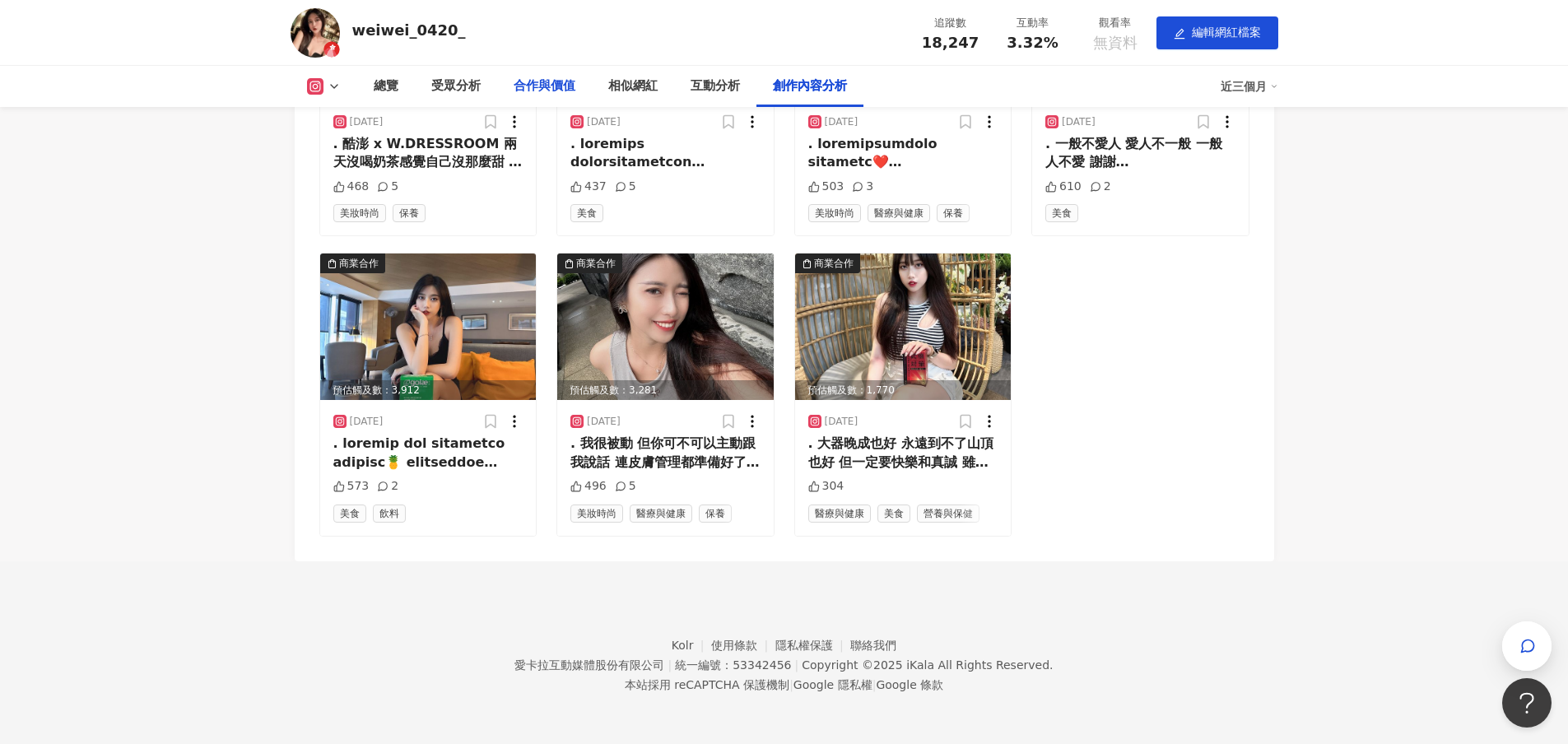
click at [501, 82] on div "合作與價值" at bounding box center [544, 86] width 95 height 41
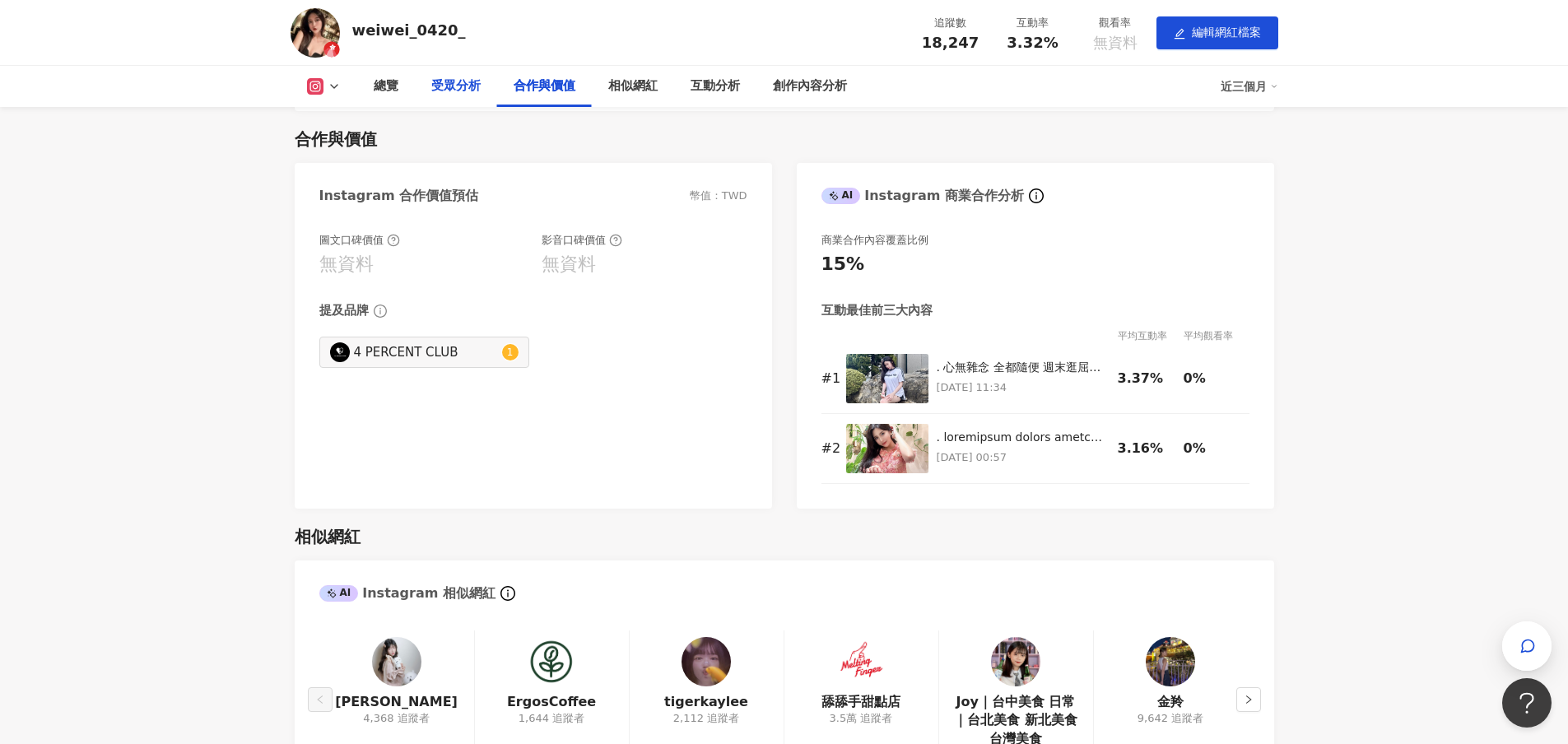
click at [449, 90] on div "受眾分析" at bounding box center [456, 86] width 50 height 19
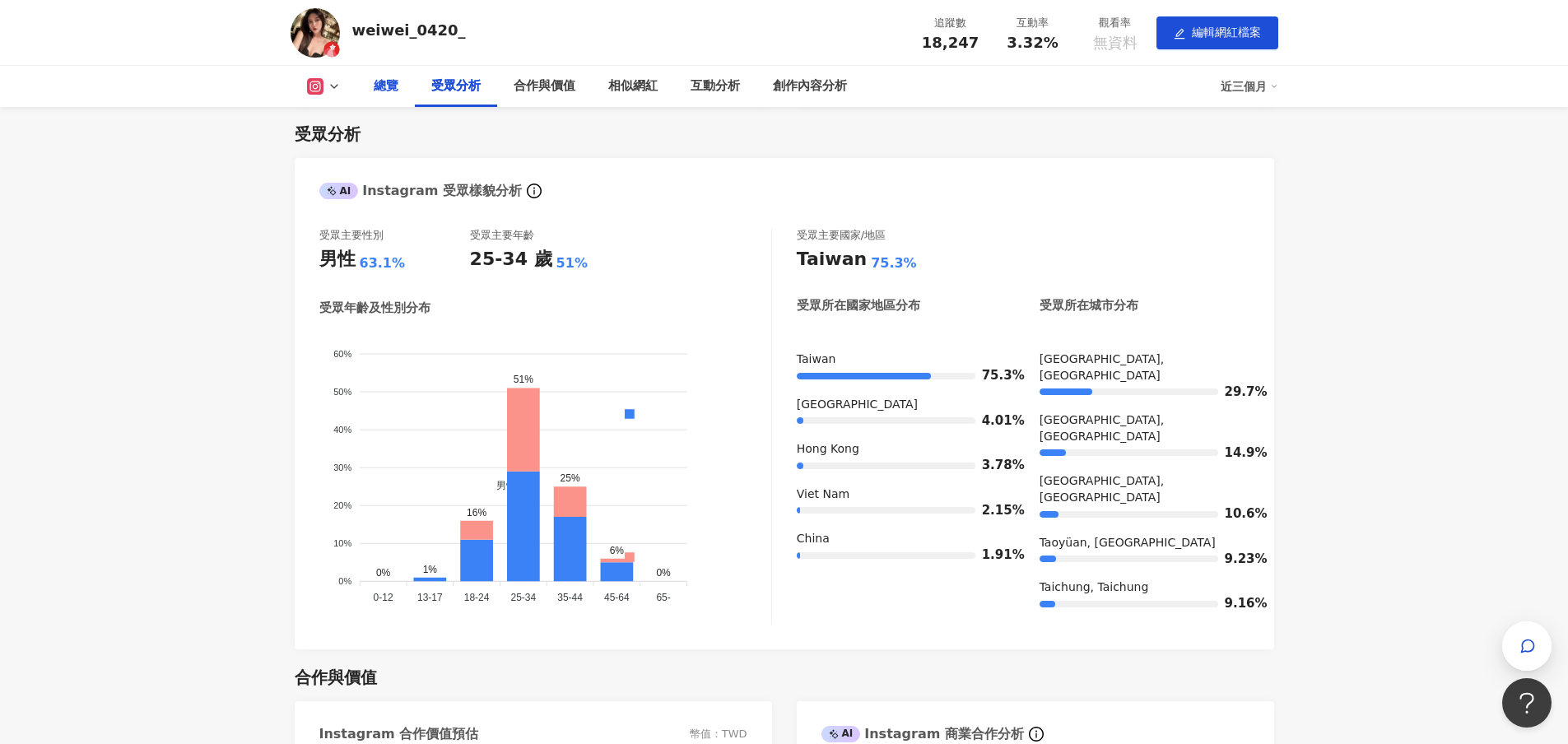
click at [393, 92] on div "總覽" at bounding box center [385, 86] width 24 height 19
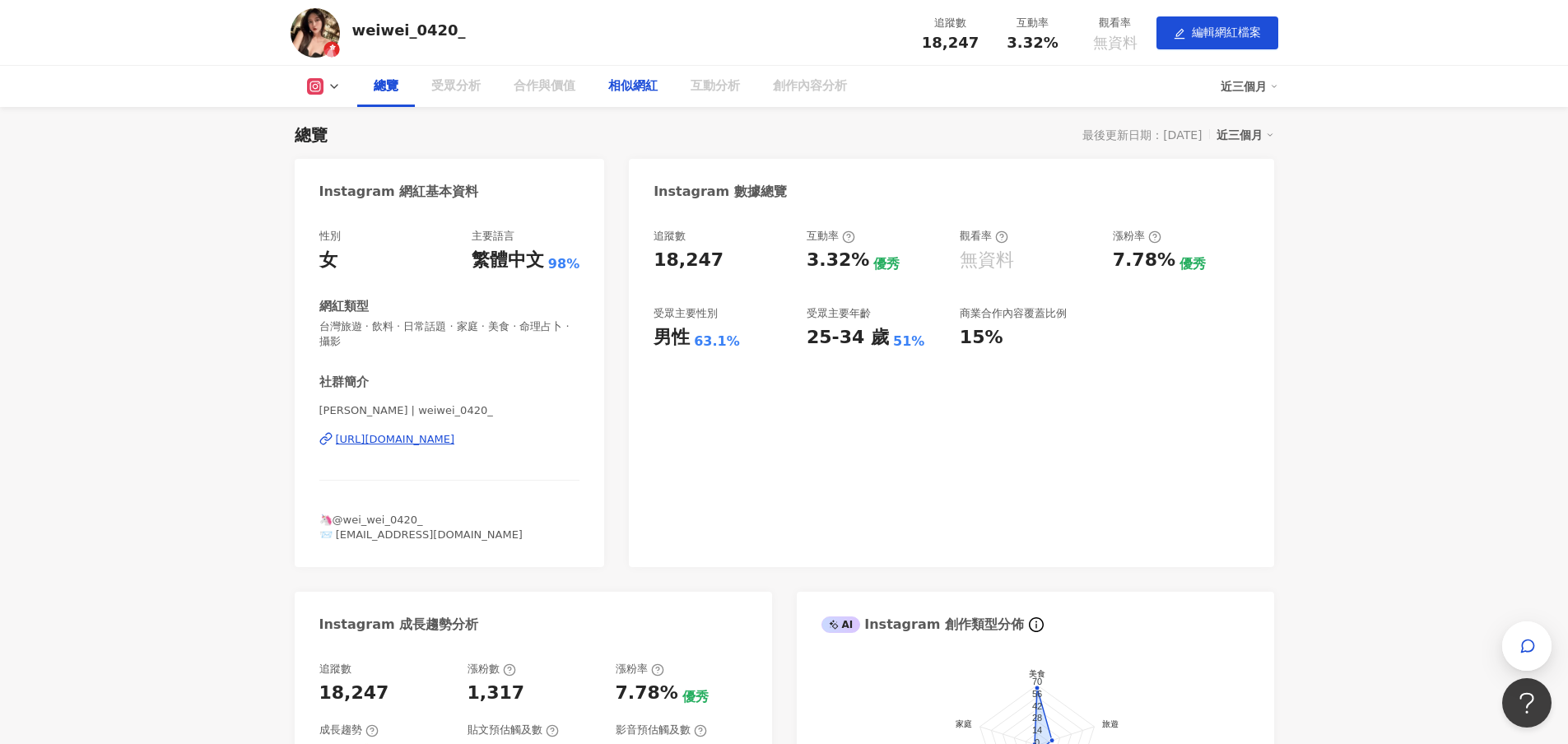
click at [664, 94] on div "相似網紅" at bounding box center [633, 86] width 82 height 41
click at [648, 93] on div "相似網紅" at bounding box center [632, 86] width 50 height 19
click at [629, 98] on div "相似網紅" at bounding box center [633, 86] width 82 height 41
click at [743, 86] on div "互動分析" at bounding box center [715, 86] width 82 height 41
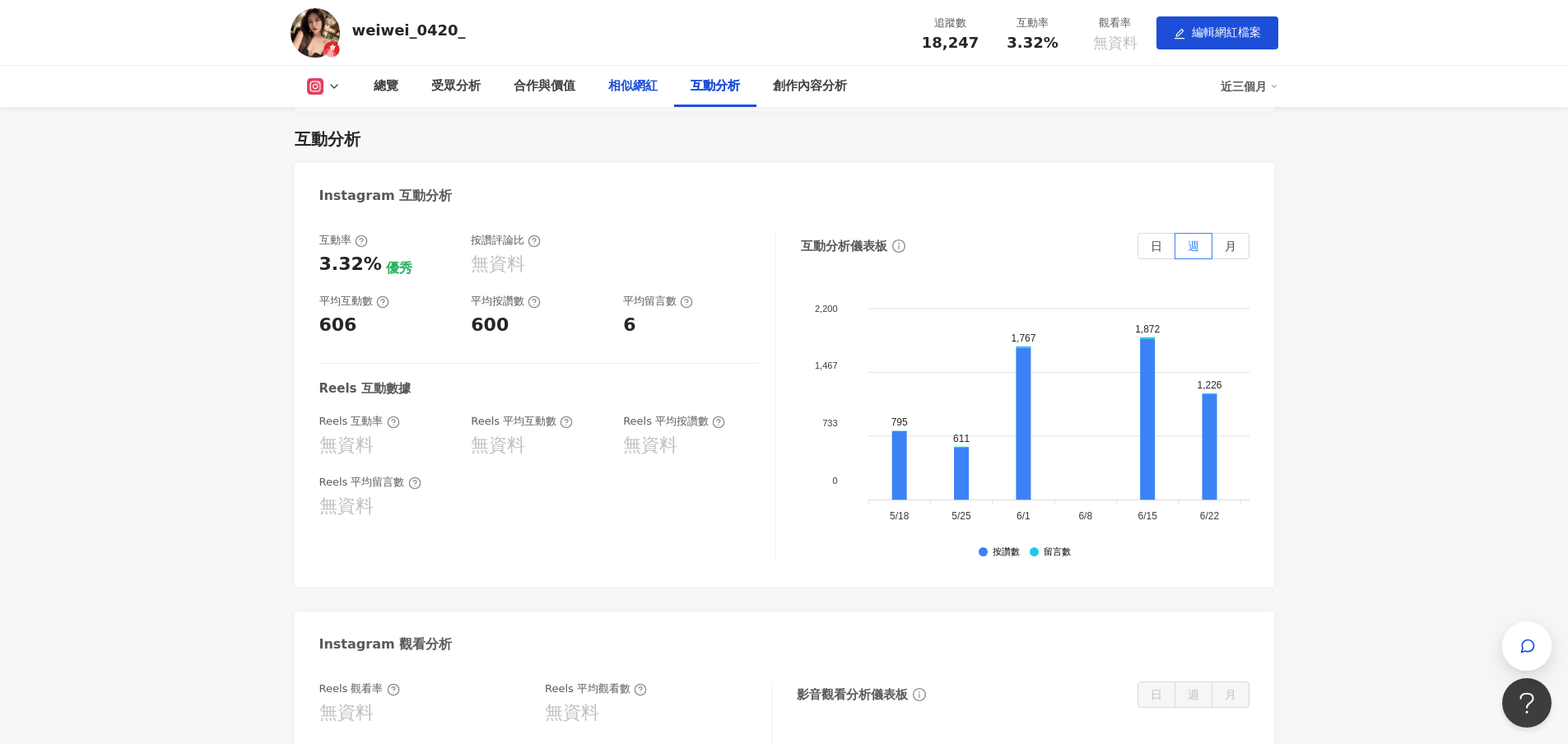
click at [632, 92] on div "相似網紅" at bounding box center [632, 86] width 50 height 19
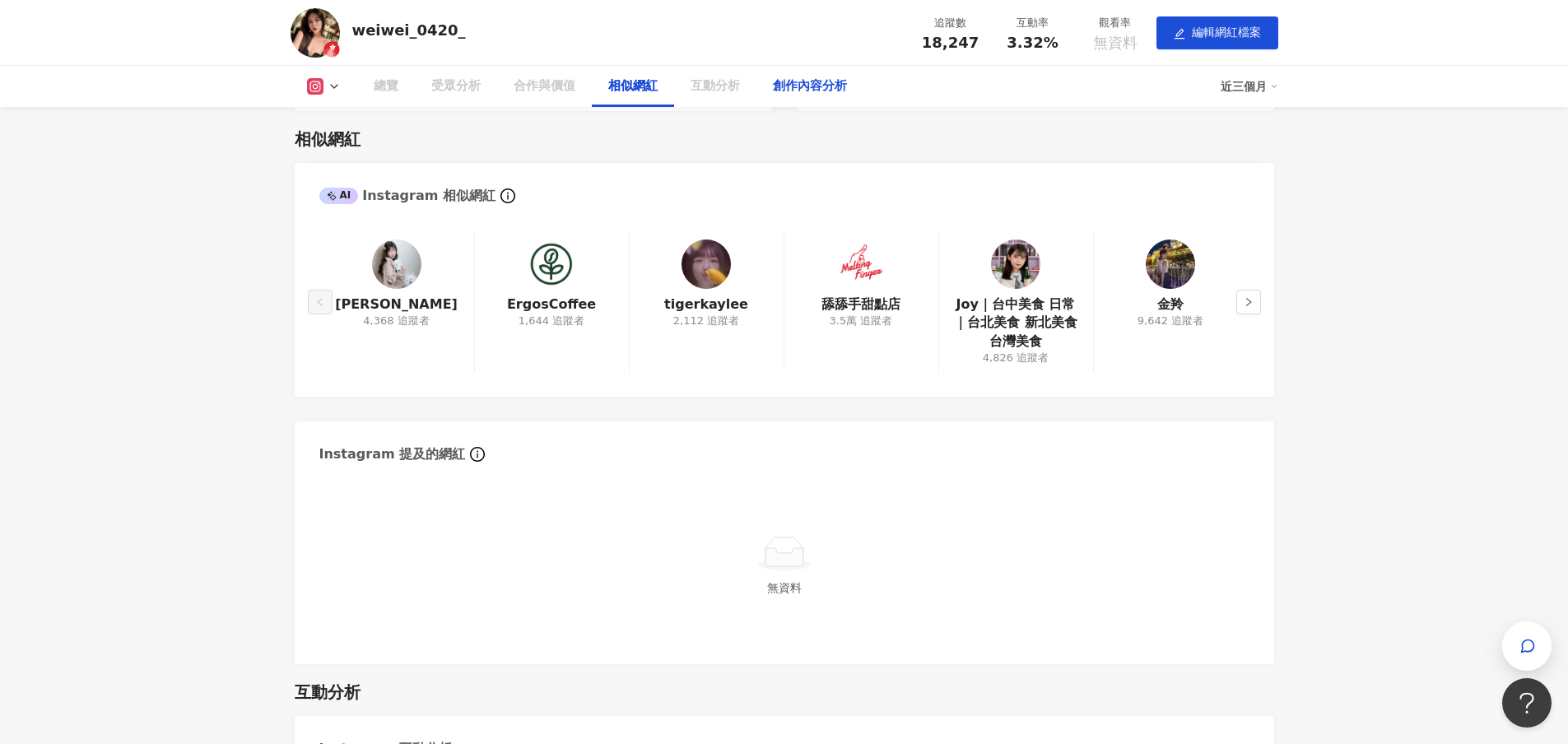
click at [825, 93] on div "創作內容分析" at bounding box center [810, 86] width 74 height 19
click at [811, 89] on div "創作內容分析" at bounding box center [810, 86] width 74 height 19
